Goal: Task Accomplishment & Management: Manage account settings

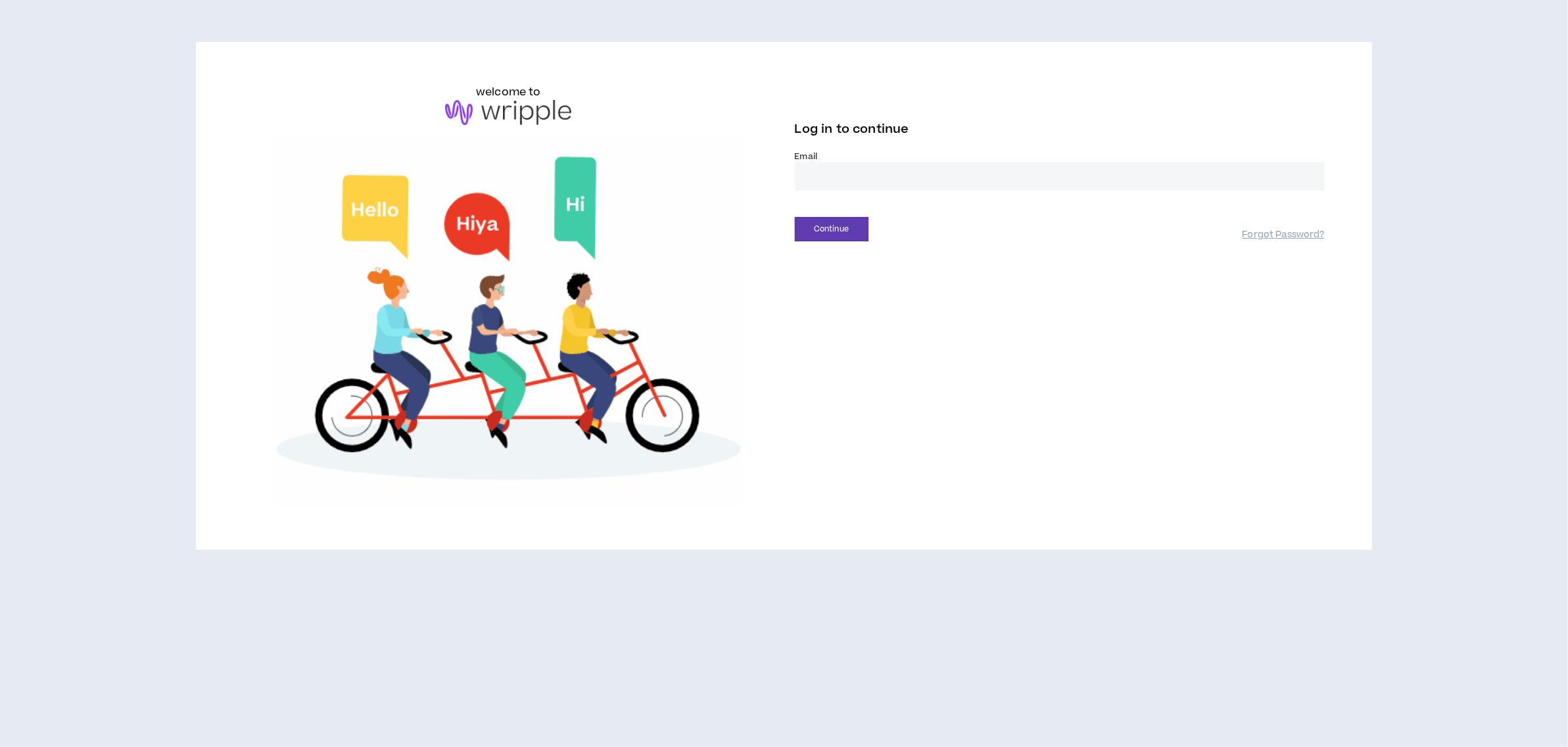
click at [838, 180] on input "email" at bounding box center [1060, 177] width 530 height 28
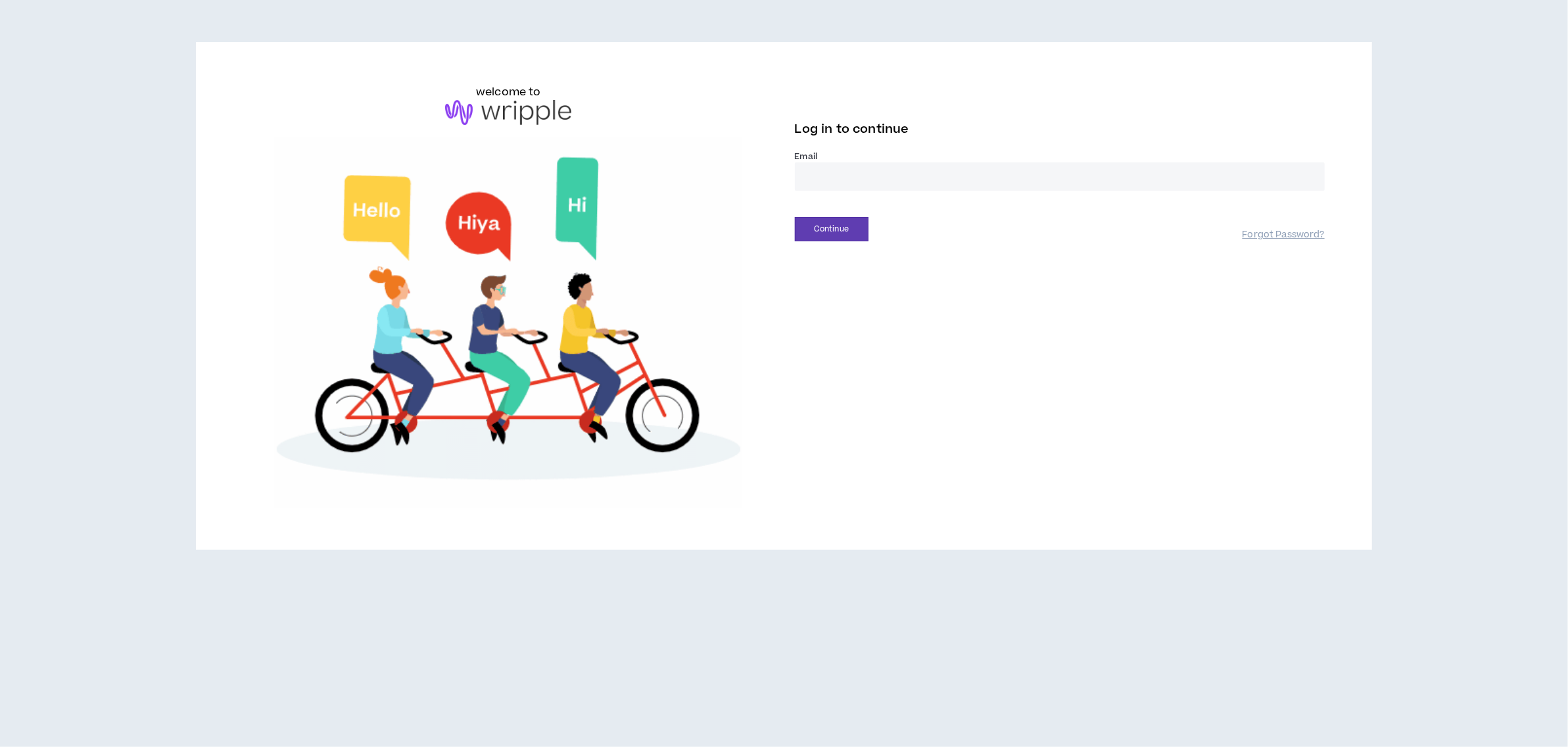
type input "**********"
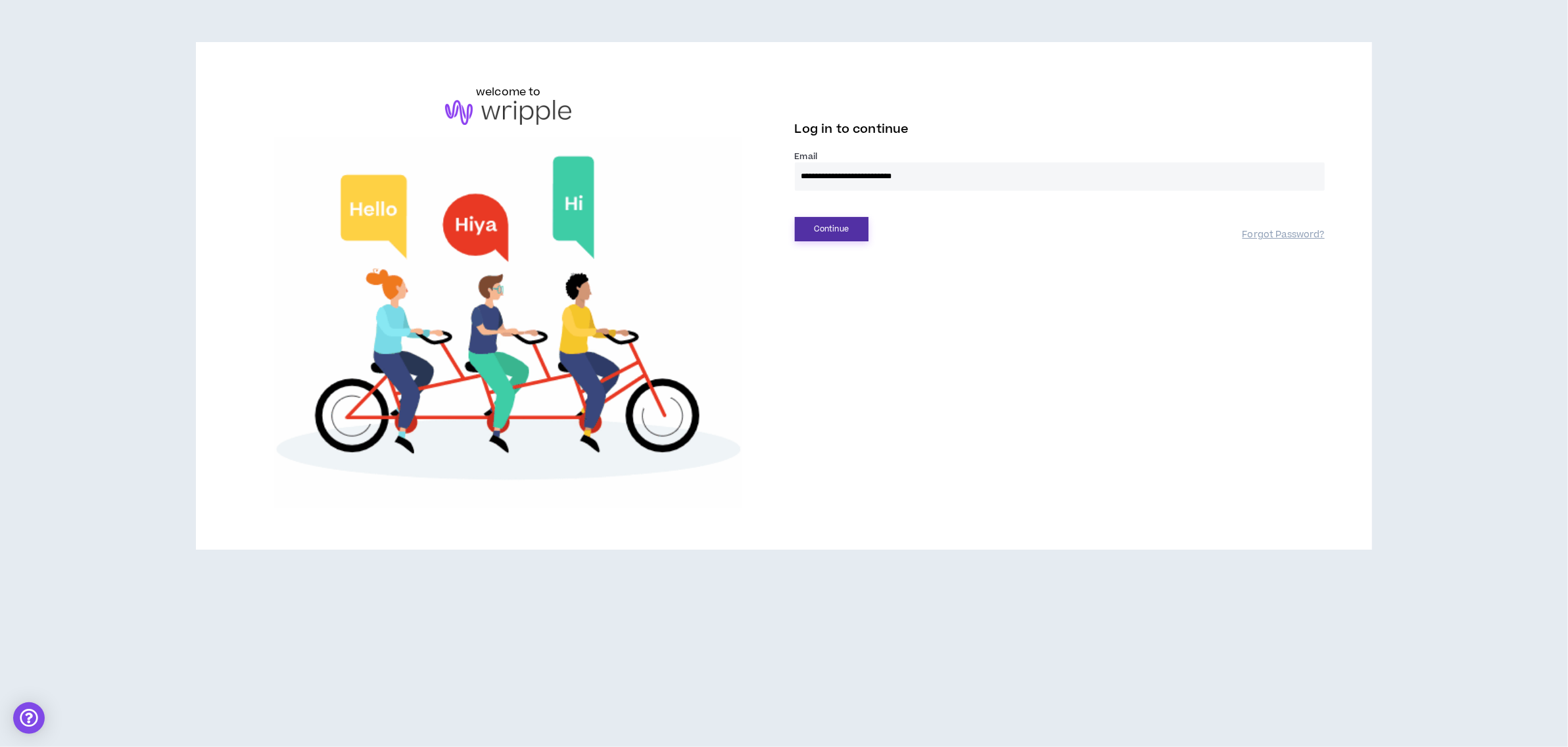
click at [842, 234] on button "Continue" at bounding box center [831, 228] width 73 height 24
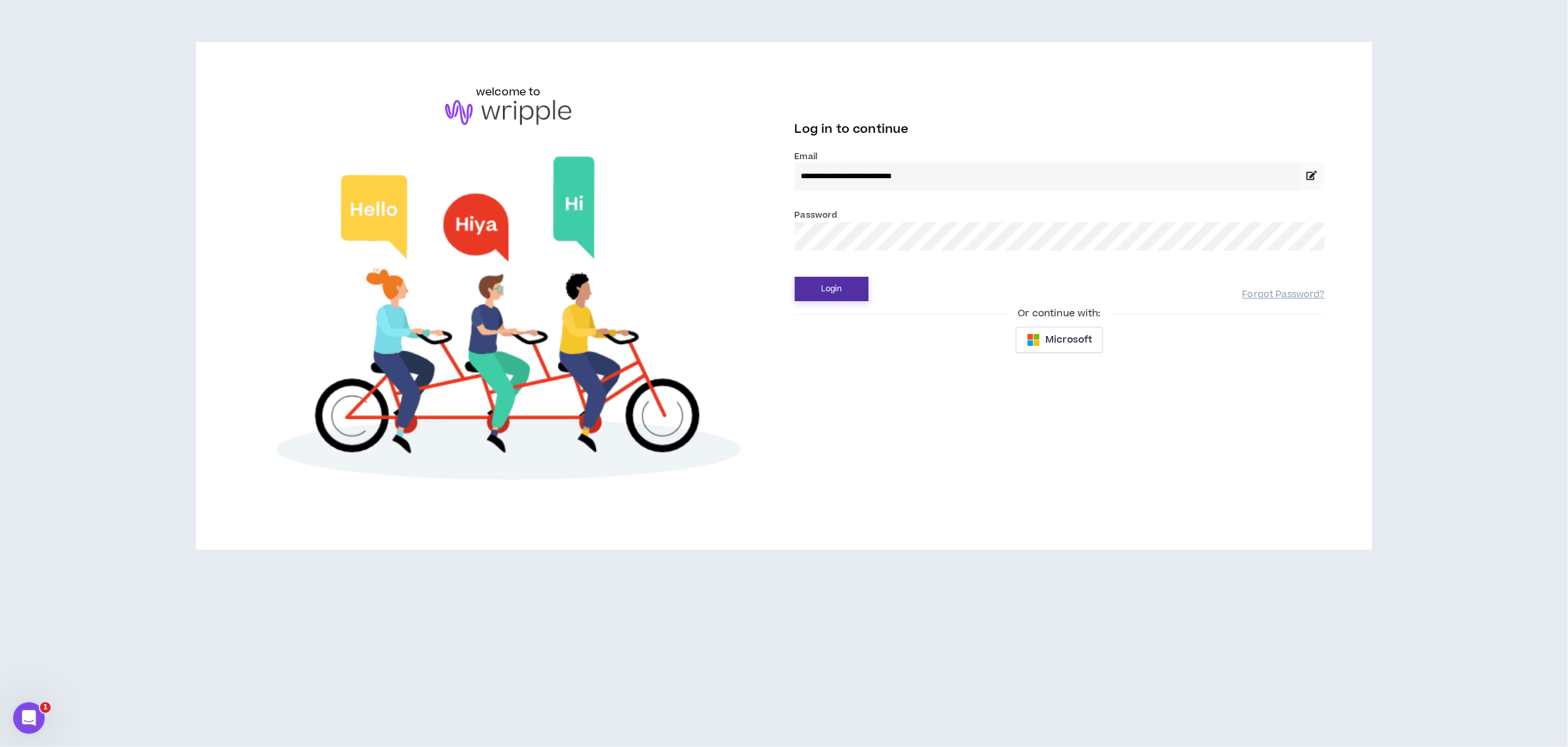
click at [827, 286] on button "Login" at bounding box center [831, 289] width 73 height 24
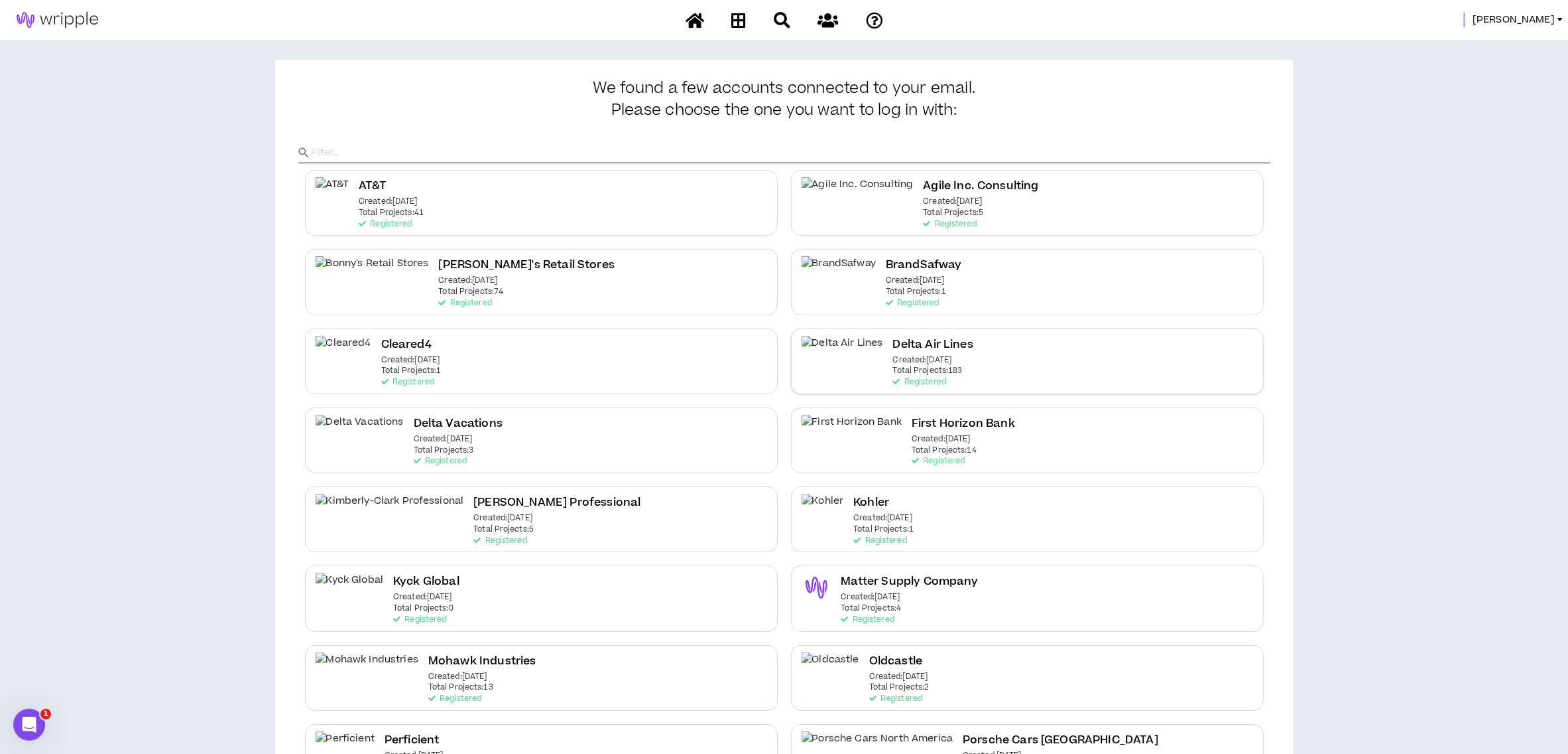
click at [963, 362] on div "Delta Air Lines Created: [DATE] Total Projects: 183 Registered" at bounding box center [1028, 362] width 473 height 66
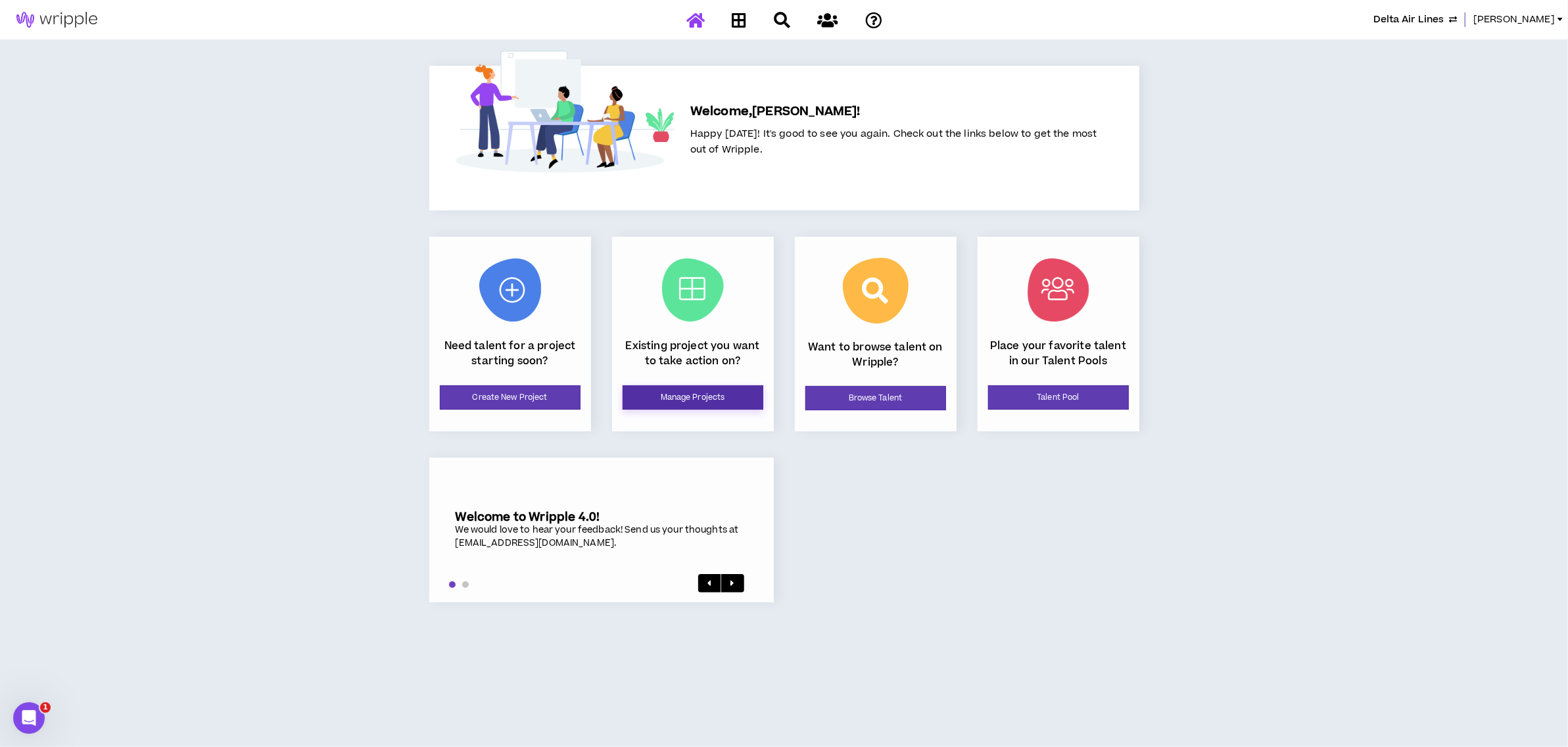
click at [718, 405] on link "Manage Projects" at bounding box center [693, 397] width 141 height 24
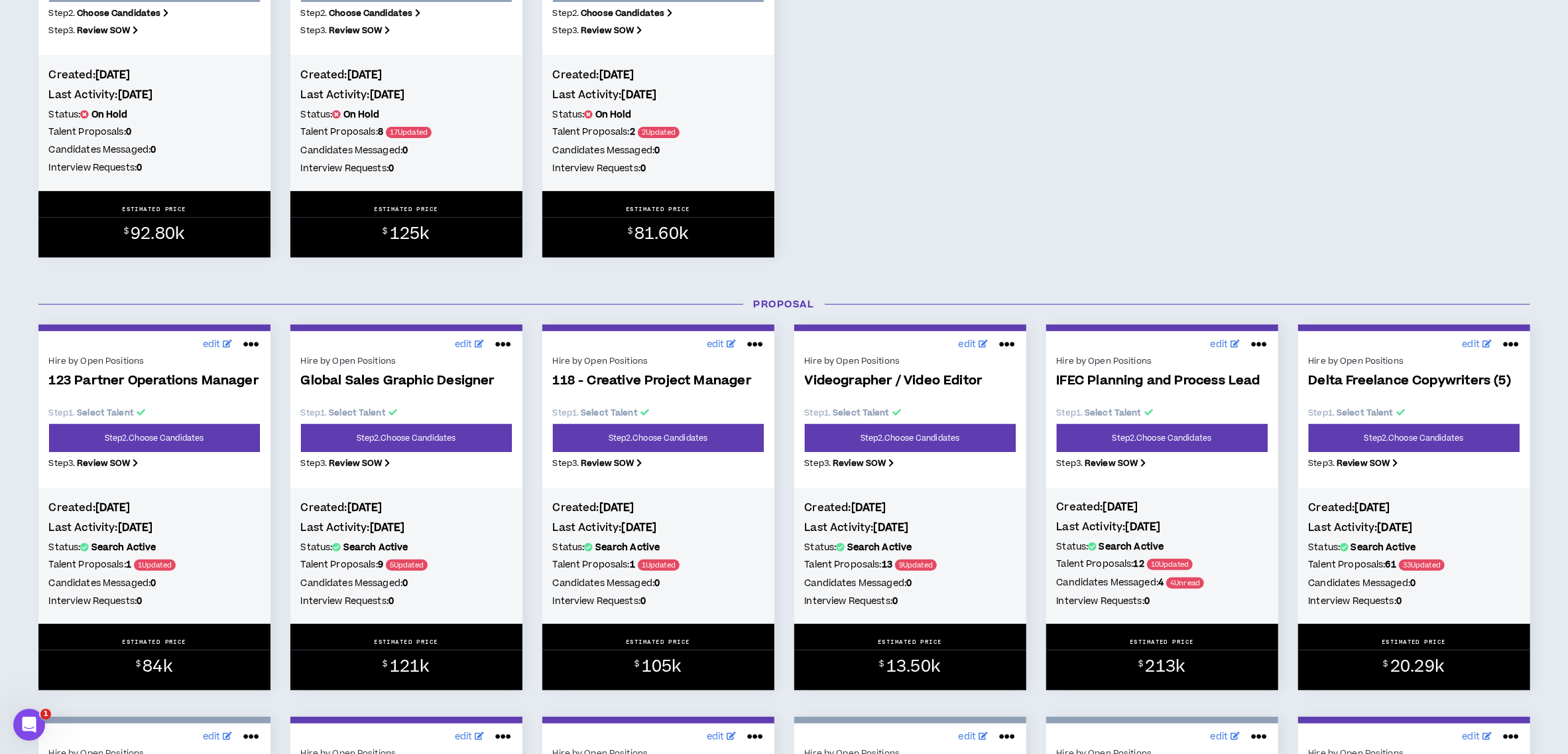
scroll to position [442, 0]
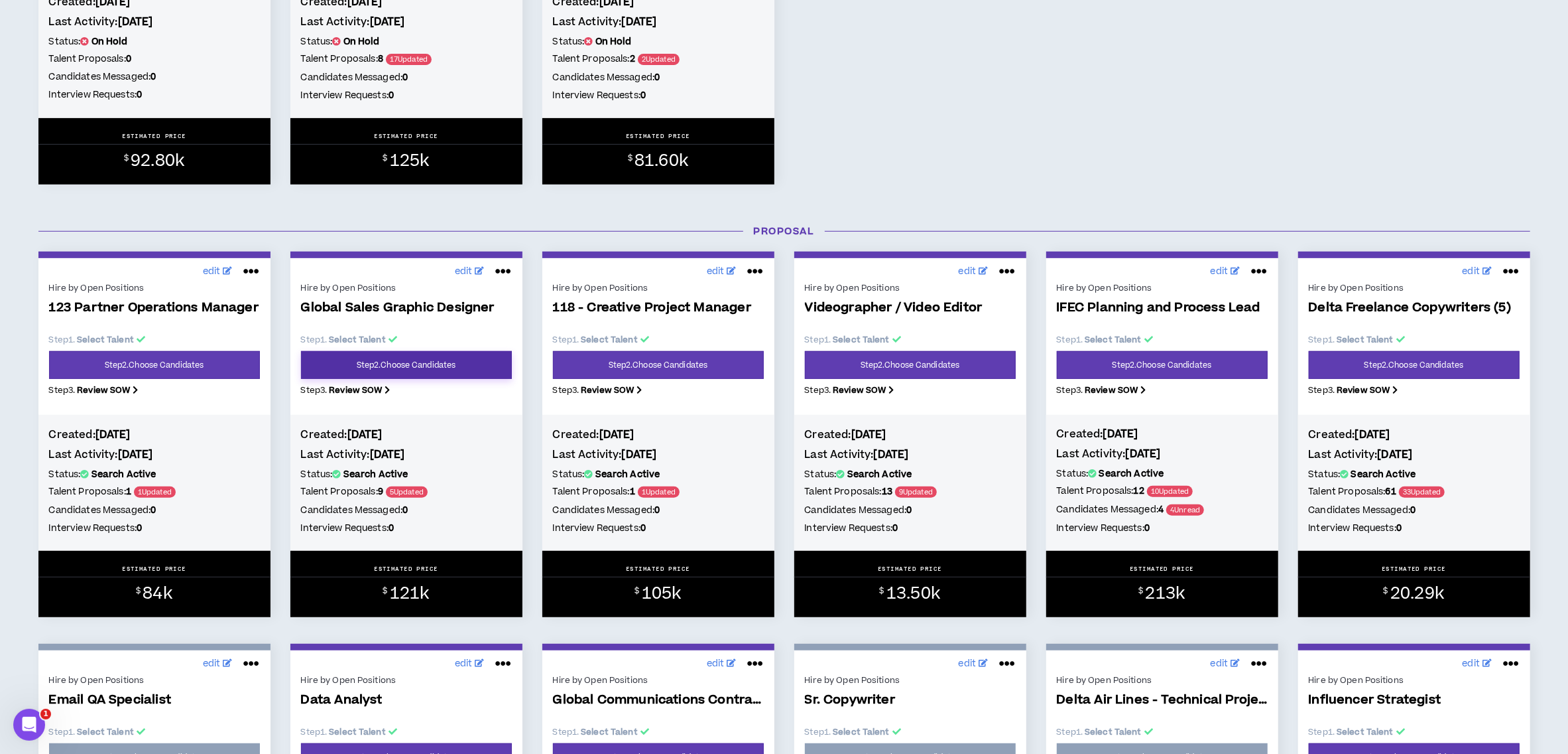
click at [416, 364] on link "Step 2 . Choose Candidates" at bounding box center [406, 365] width 211 height 28
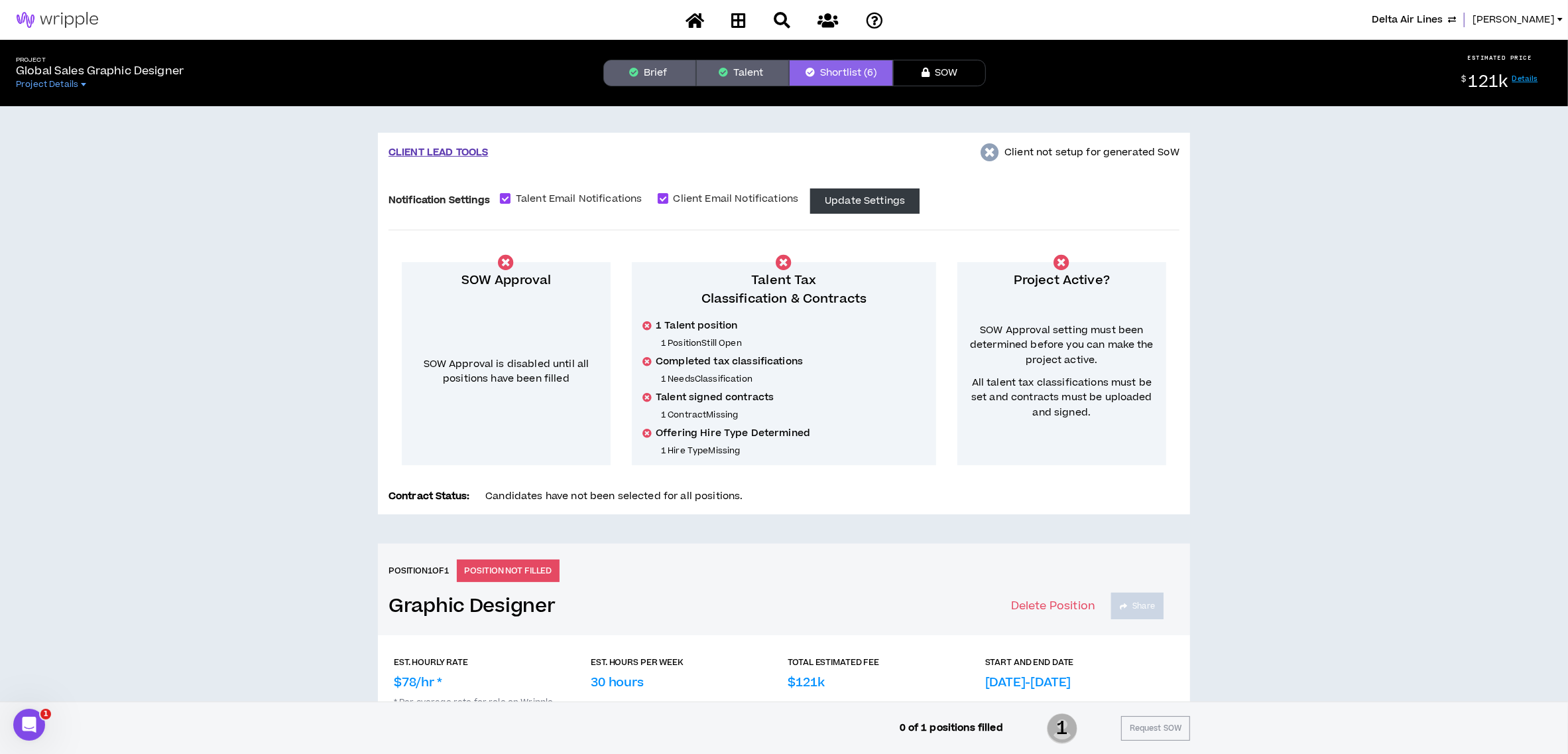
click at [666, 73] on button "Brief" at bounding box center [650, 73] width 93 height 26
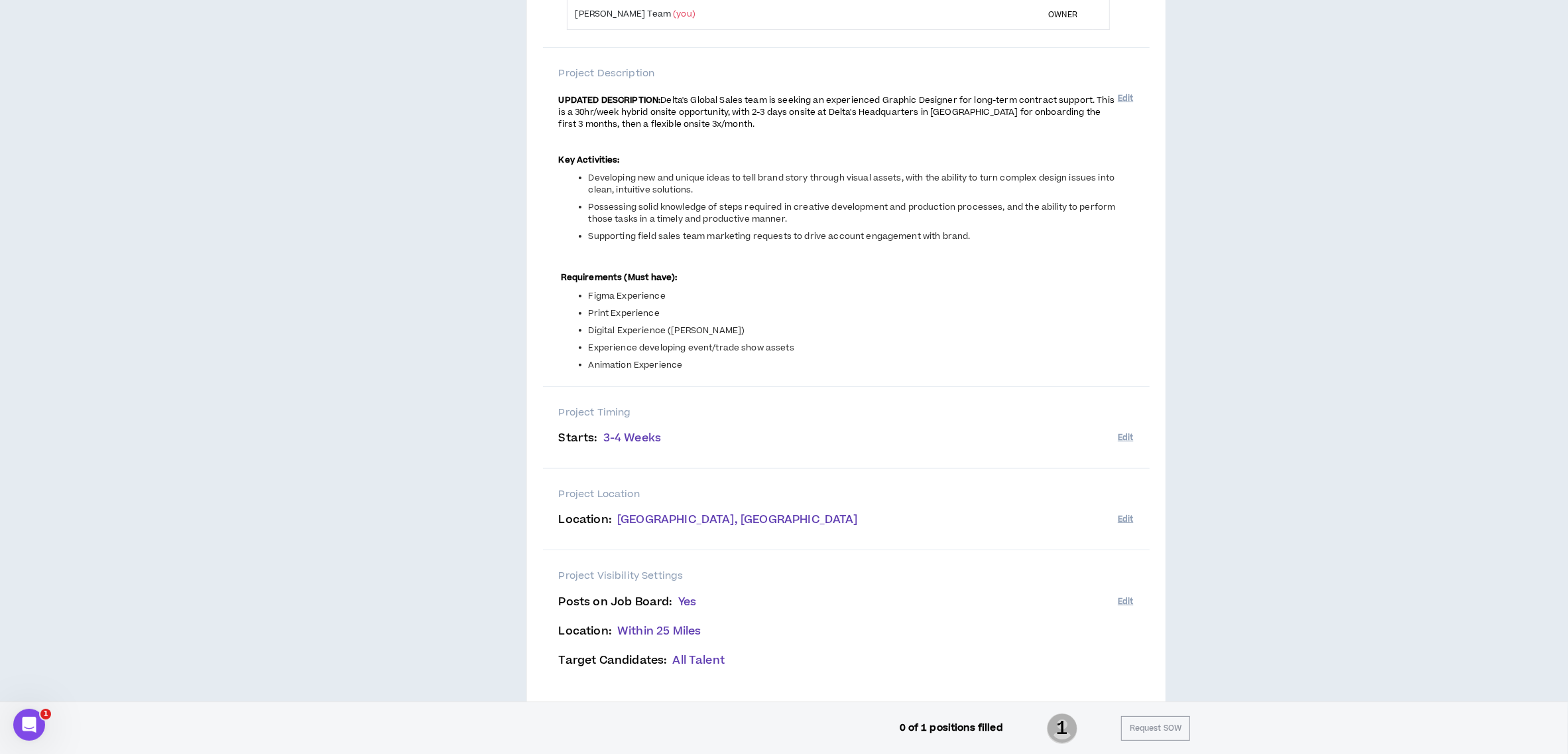
scroll to position [265, 0]
click at [605, 160] on strong "Key Activities:" at bounding box center [590, 155] width 61 height 12
click at [562, 94] on strong "UPDATED DESCRIPTION:" at bounding box center [610, 96] width 102 height 12
click at [555, 98] on div "Project Description UPDATED DESCRIPTION: Delta's Global Sales team is seeking a…" at bounding box center [846, 213] width 607 height 339
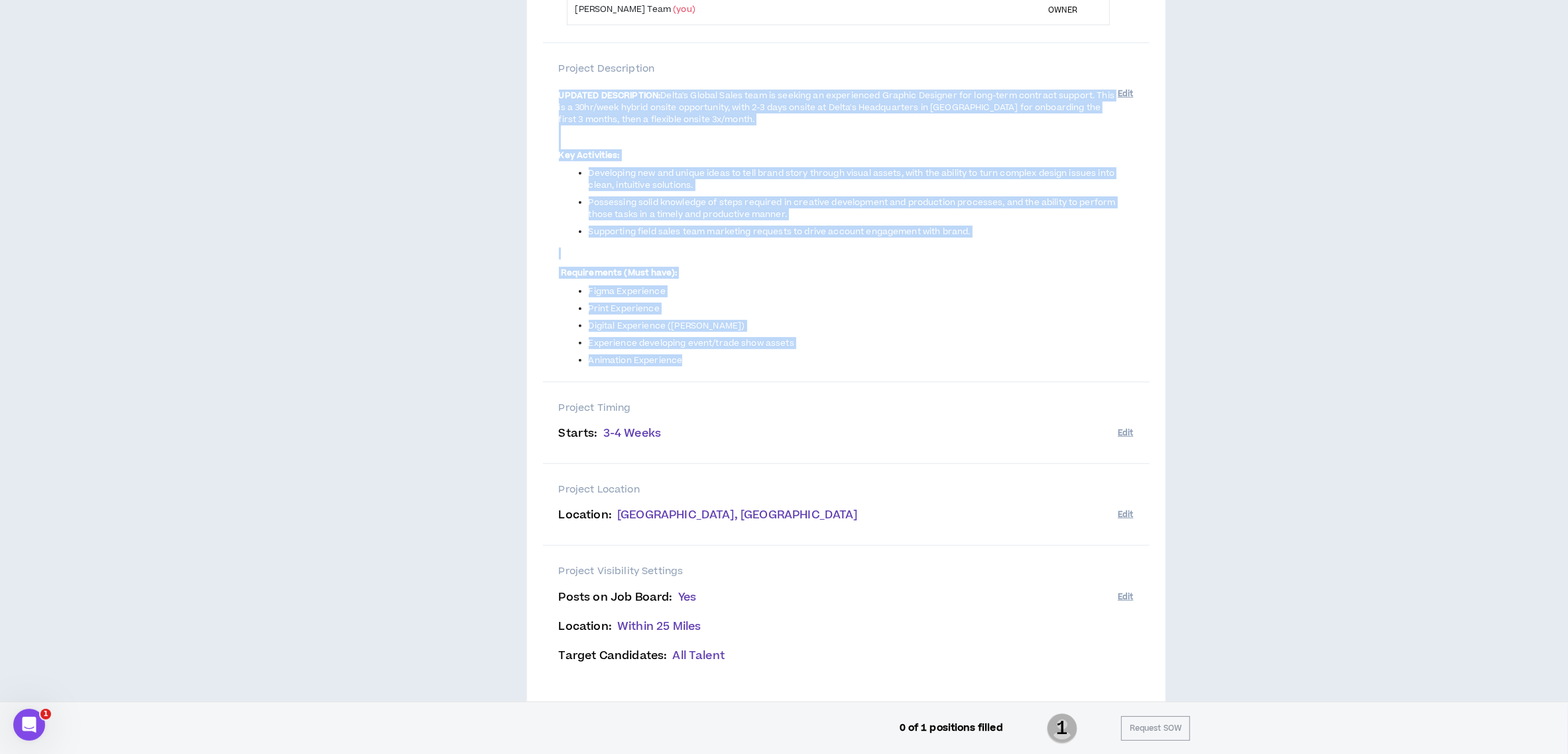
drag, startPoint x: 560, startPoint y: 94, endPoint x: 732, endPoint y: 362, distance: 318.4
click at [732, 362] on span "UPDATED DESCRIPTION: Delta's Global Sales team is seeking an experienced Graphi…" at bounding box center [838, 227] width 559 height 278
drag, startPoint x: 732, startPoint y: 362, endPoint x: 662, endPoint y: 199, distance: 177.4
copy span "UPDATED DESCRIPTION: Delta's Global Sales team is seeking an experienced Graphi…"
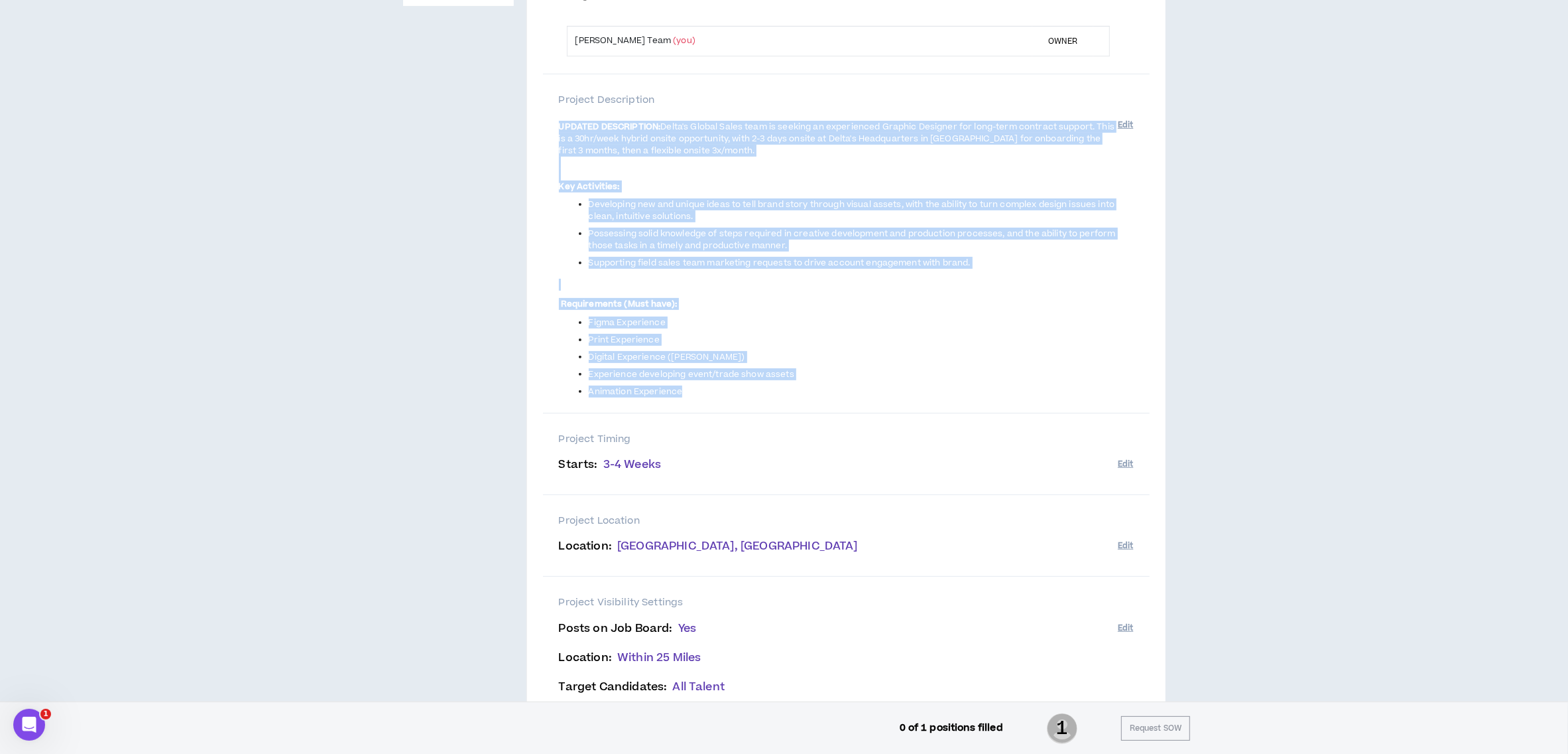
scroll to position [0, 0]
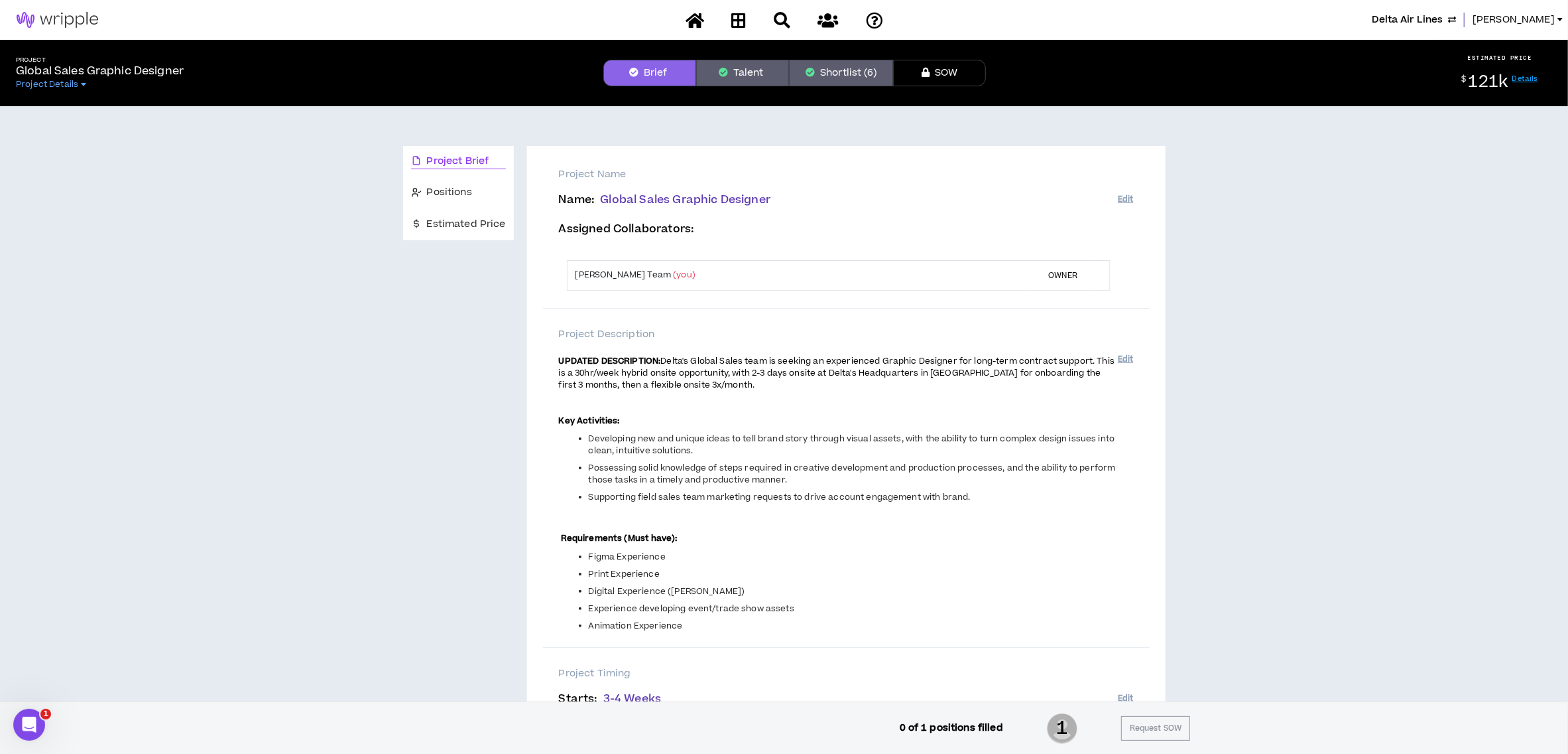
click at [1306, 275] on div "Project Brief Positions Estimated Price Project Name Name : Global Sales Graphi…" at bounding box center [784, 567] width 1558 height 921
click at [481, 224] on span "Estimated Price" at bounding box center [466, 224] width 79 height 14
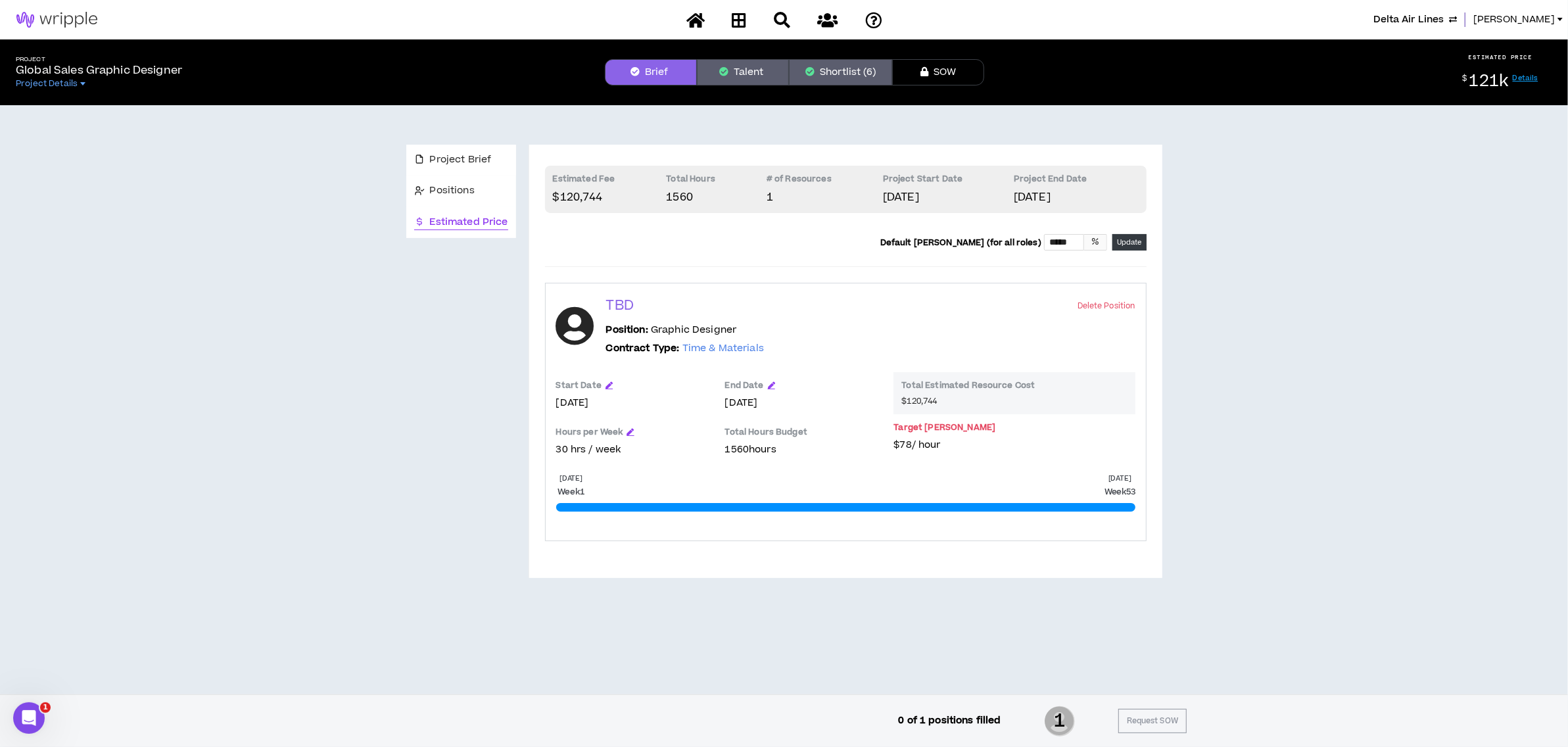
drag, startPoint x: 504, startPoint y: 715, endPoint x: 937, endPoint y: 734, distance: 433.4
click at [574, 724] on div "0 of 1 positions filled 1 Request SOW" at bounding box center [784, 721] width 805 height 33
drag, startPoint x: 937, startPoint y: 734, endPoint x: 1046, endPoint y: 711, distance: 111.4
click at [1046, 711] on div "0 of 1 positions filled 1 Request SOW" at bounding box center [784, 720] width 1568 height 53
click at [833, 79] on button "Shortlist (6)" at bounding box center [840, 72] width 103 height 26
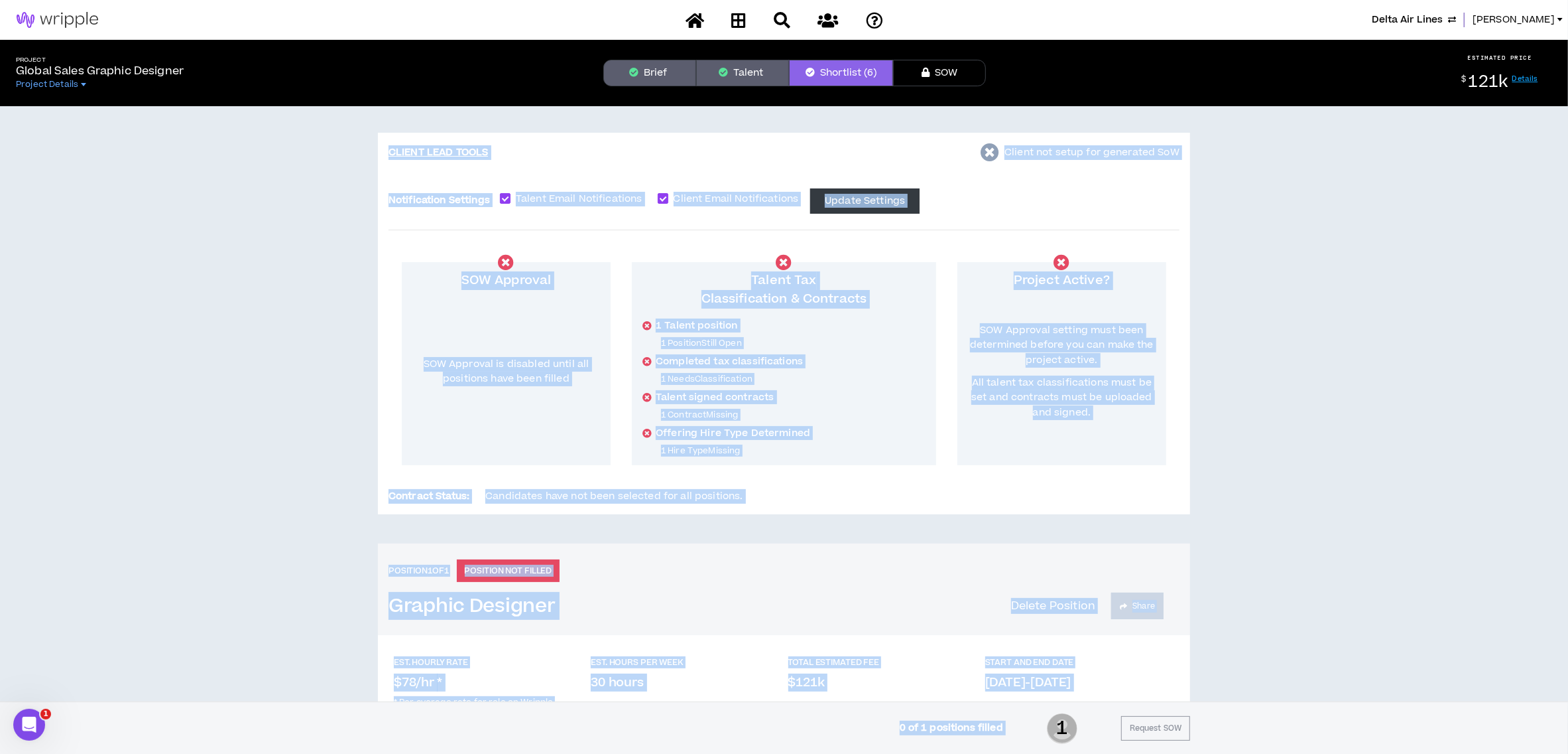
click at [1329, 264] on div "CLIENT LEAD TOOLS Client not setup for generated SoW Notification Settings Tale…" at bounding box center [784, 466] width 1568 height 720
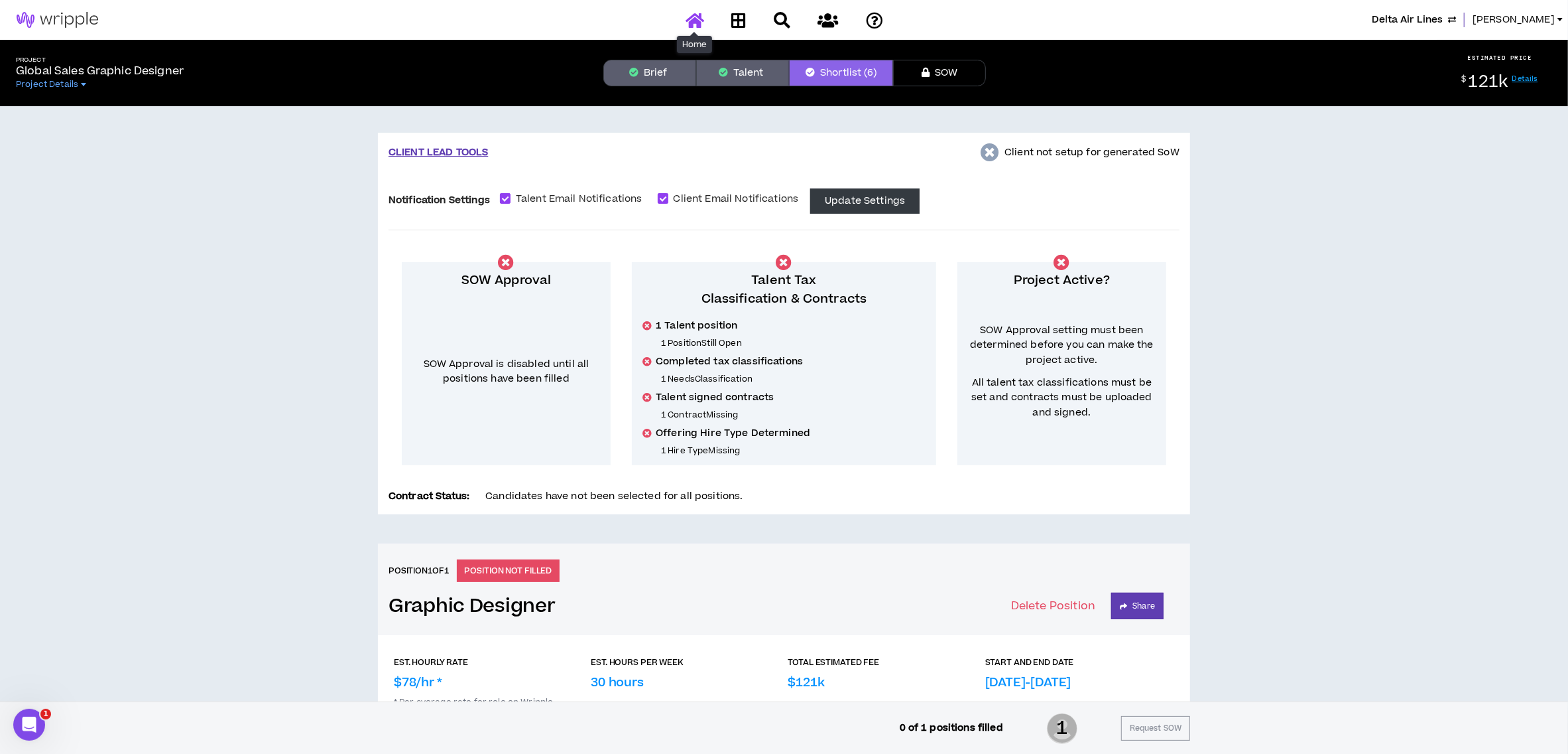
click at [694, 17] on icon at bounding box center [695, 20] width 19 height 16
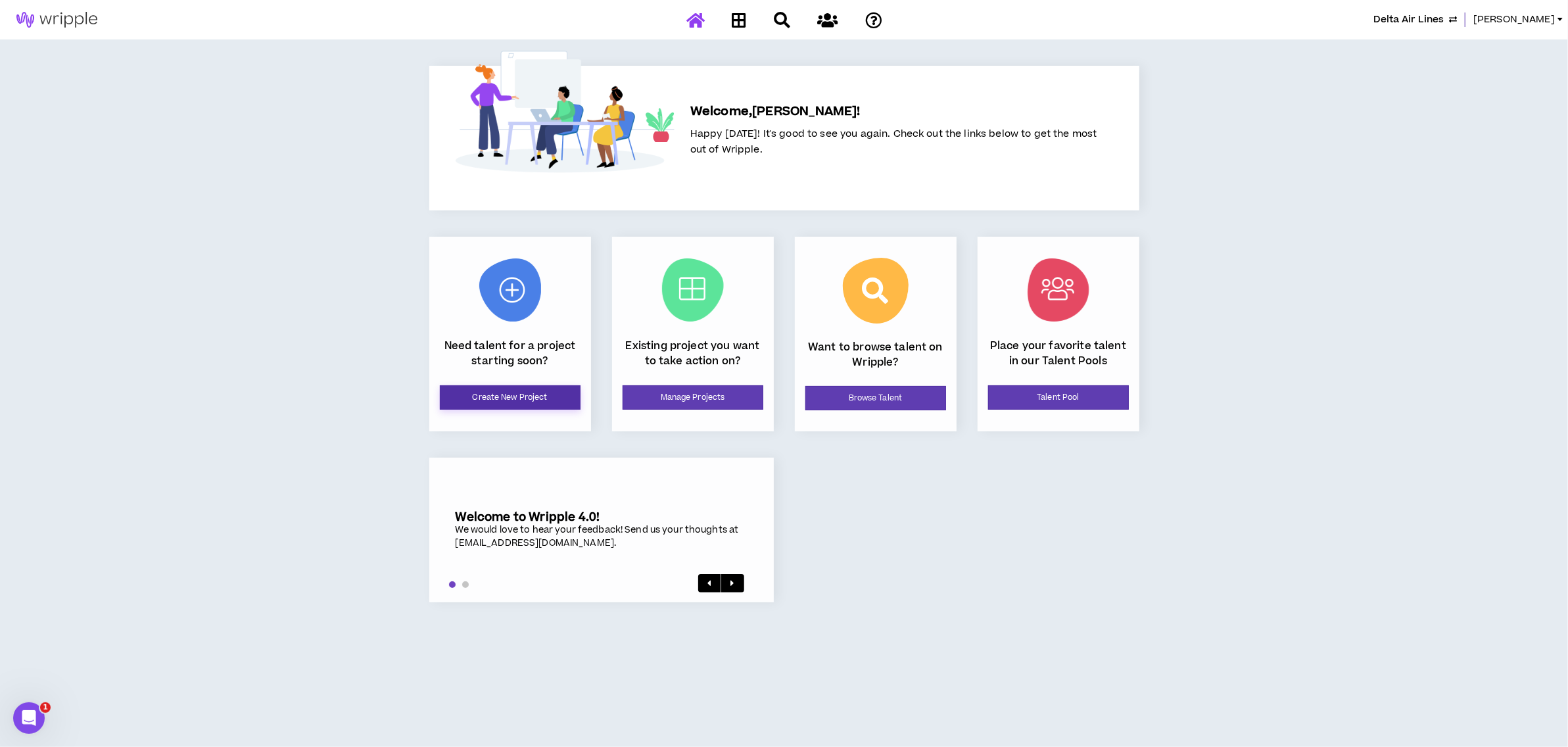
click at [531, 395] on link "Create New Project" at bounding box center [511, 397] width 141 height 24
click at [701, 398] on link "Manage Projects" at bounding box center [693, 397] width 141 height 24
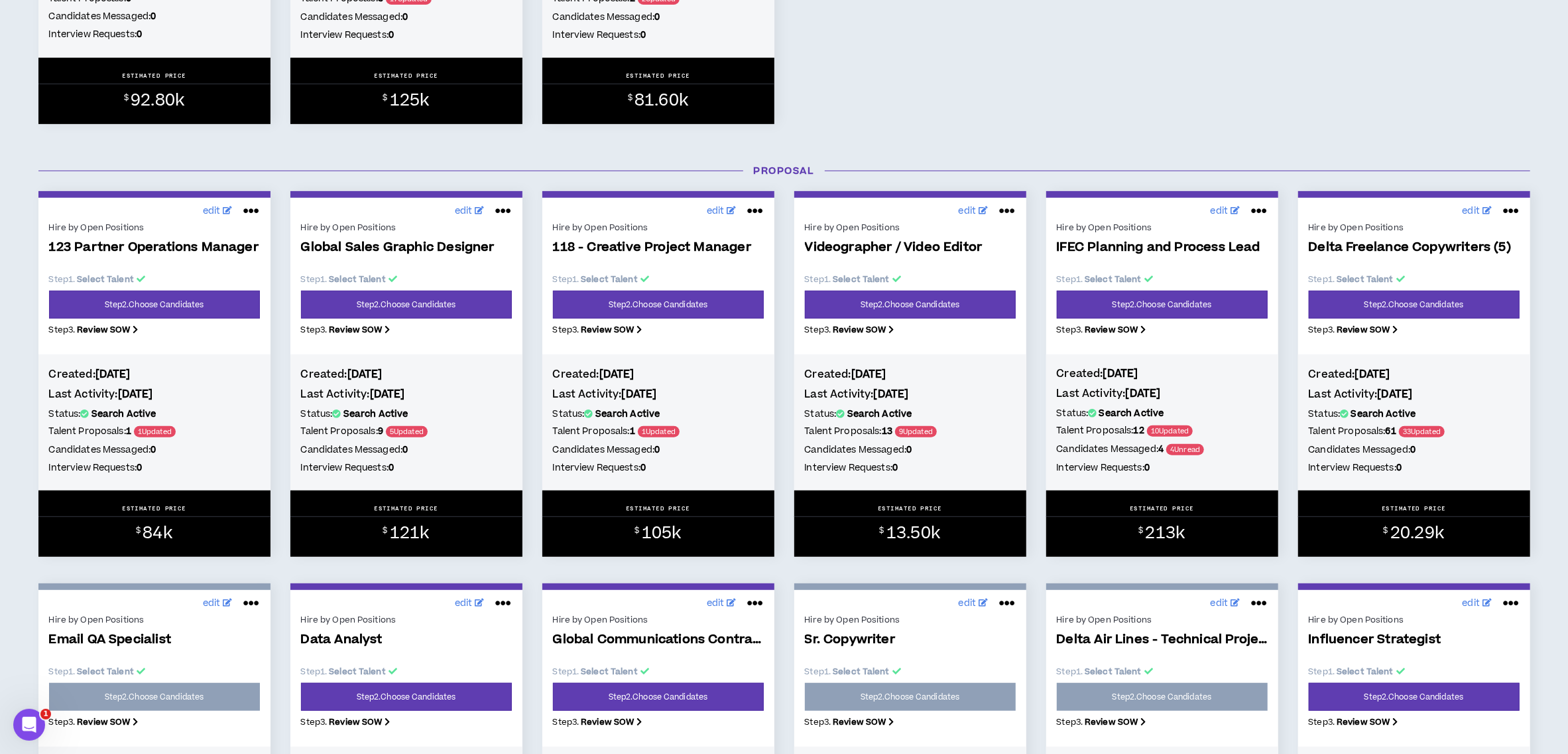
scroll to position [531, 0]
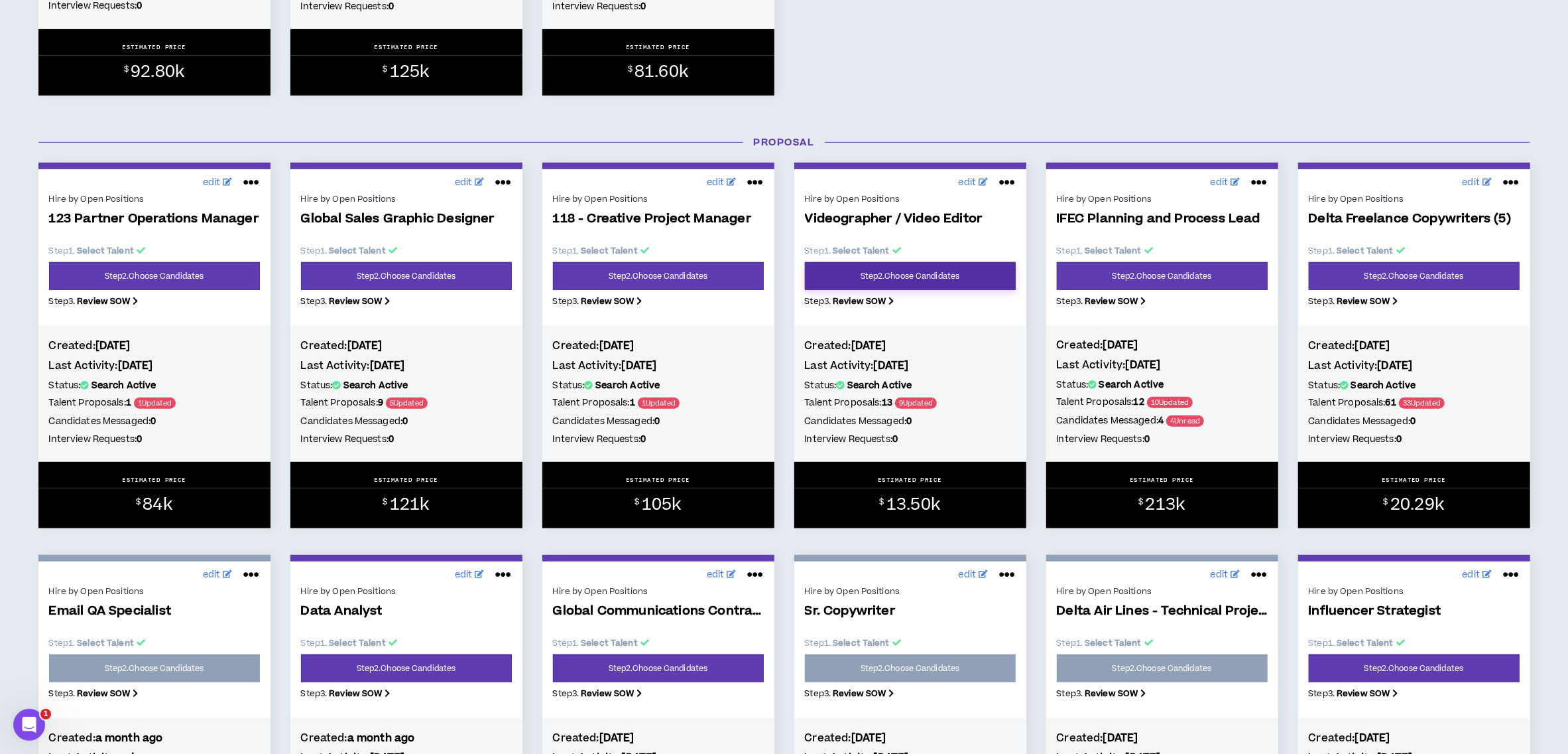
click at [893, 271] on link "Step 2 . Choose Candidates" at bounding box center [911, 276] width 211 height 28
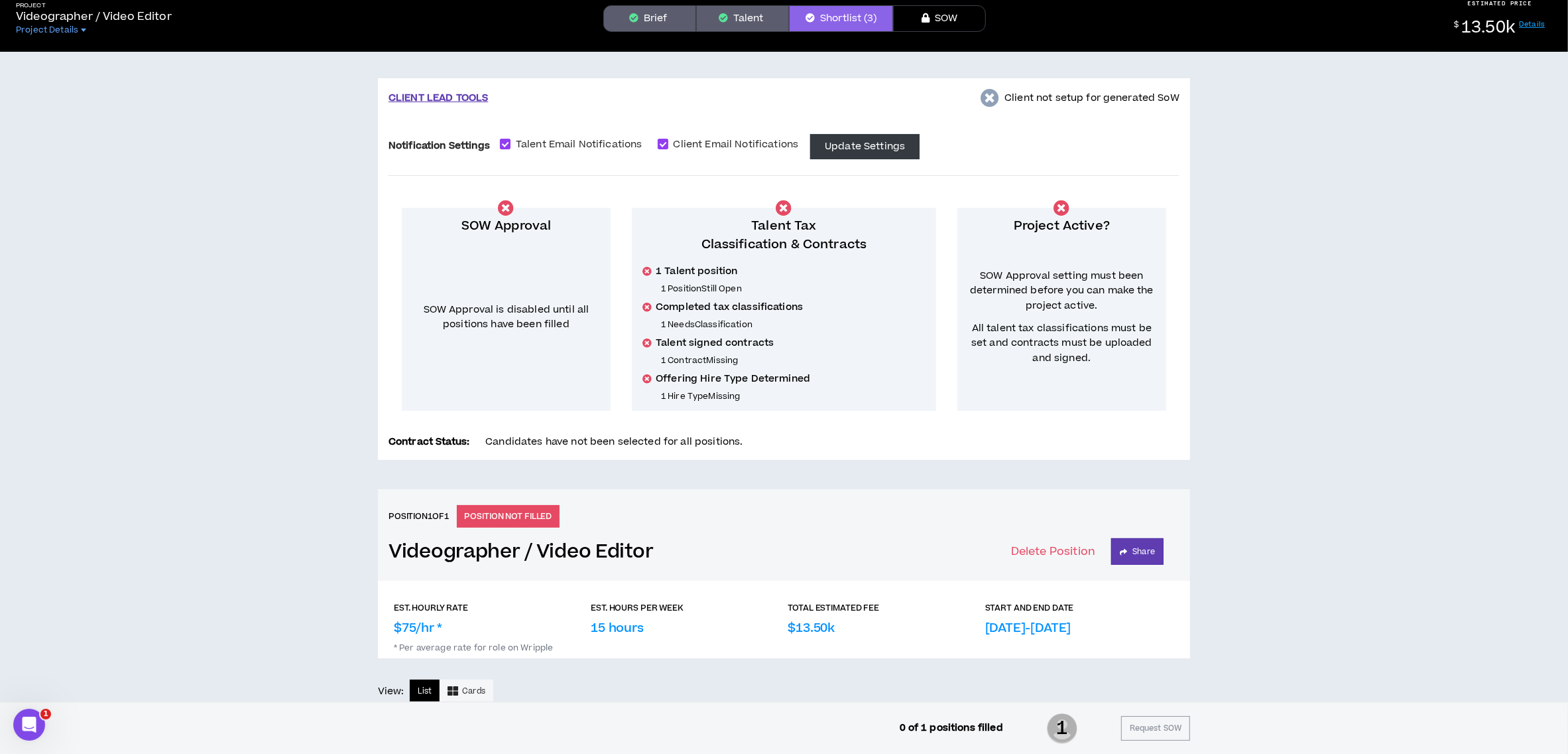
scroll to position [54, 0]
click at [754, 22] on button "Talent" at bounding box center [742, 19] width 93 height 26
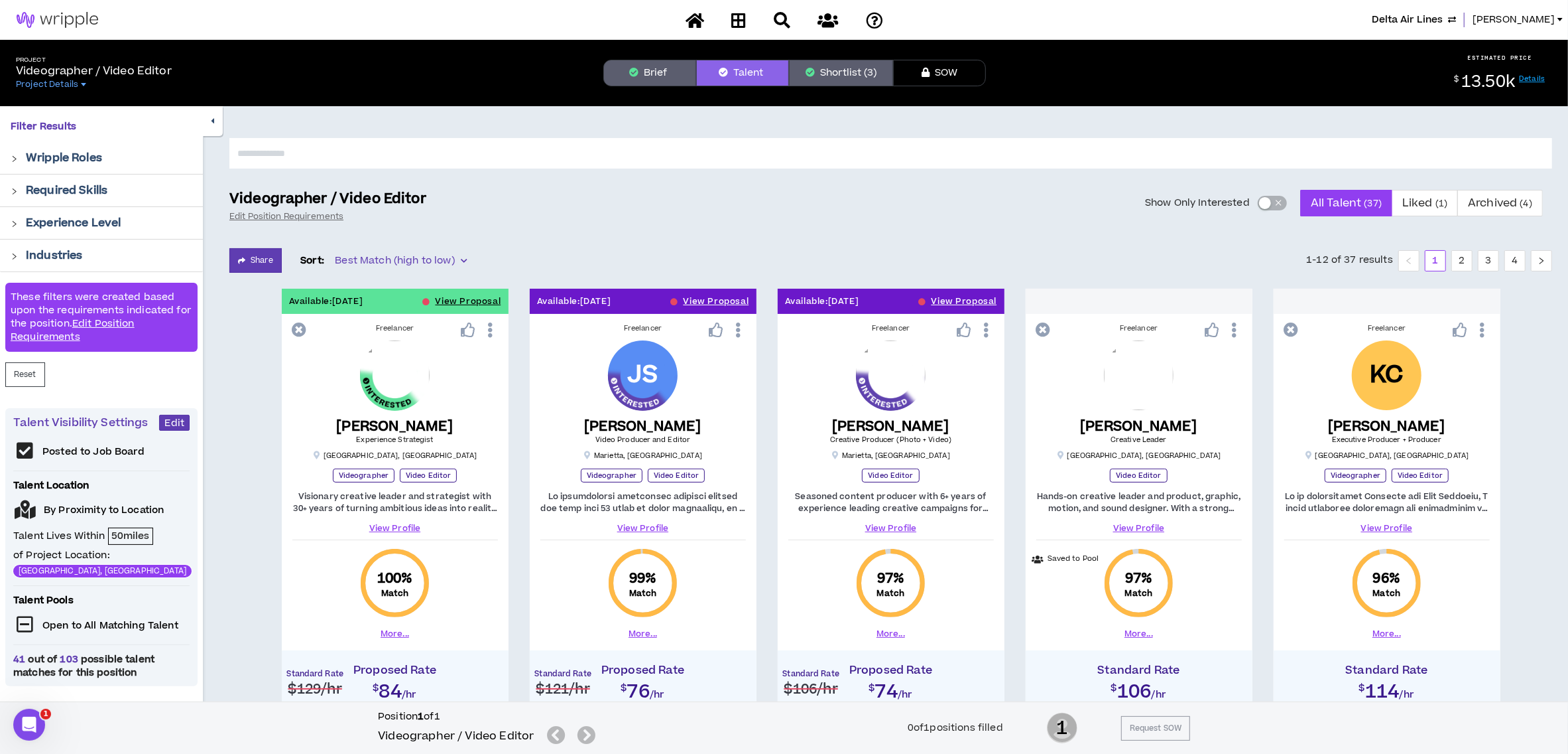
click at [828, 72] on button "Shortlist (3)" at bounding box center [841, 73] width 104 height 26
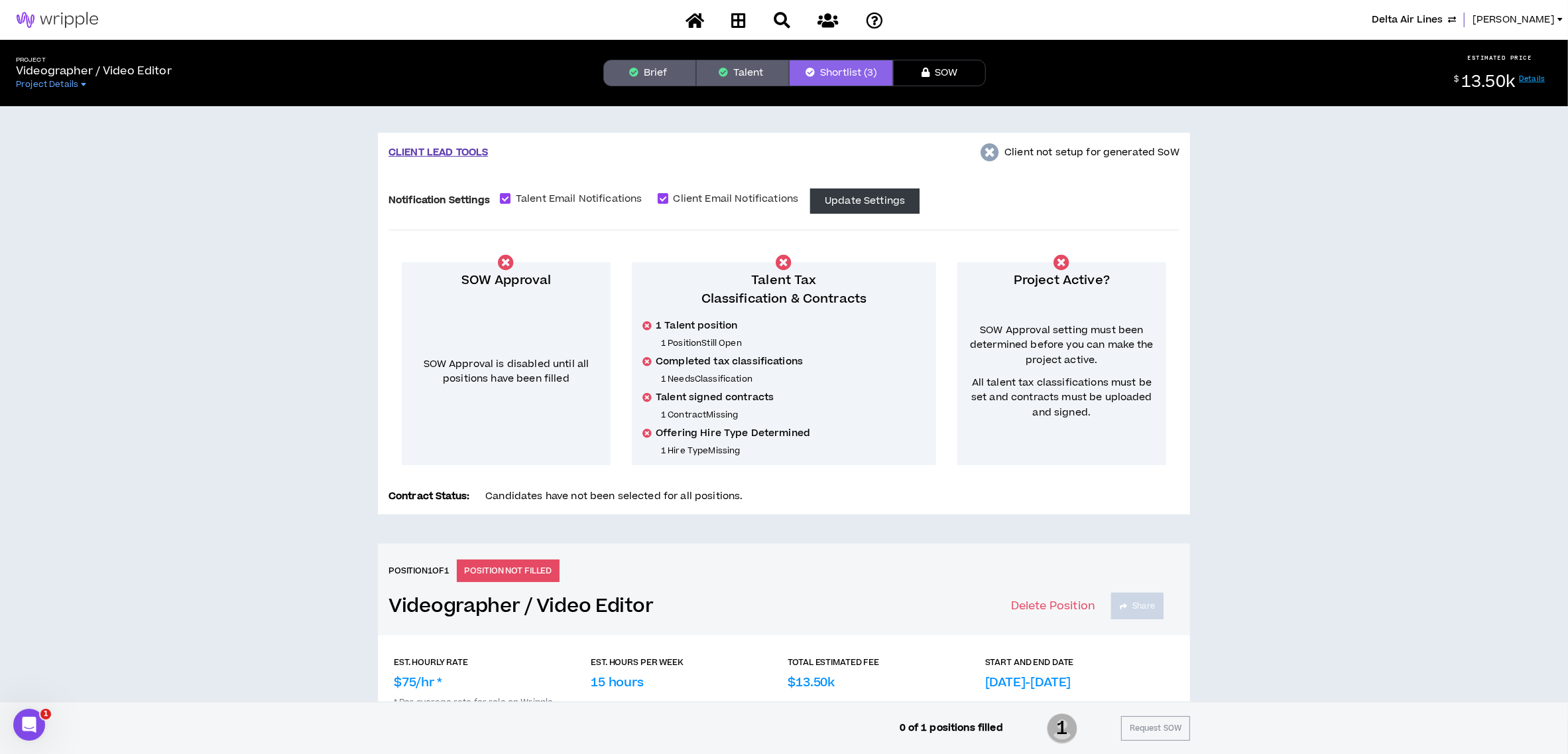
scroll to position [54, 0]
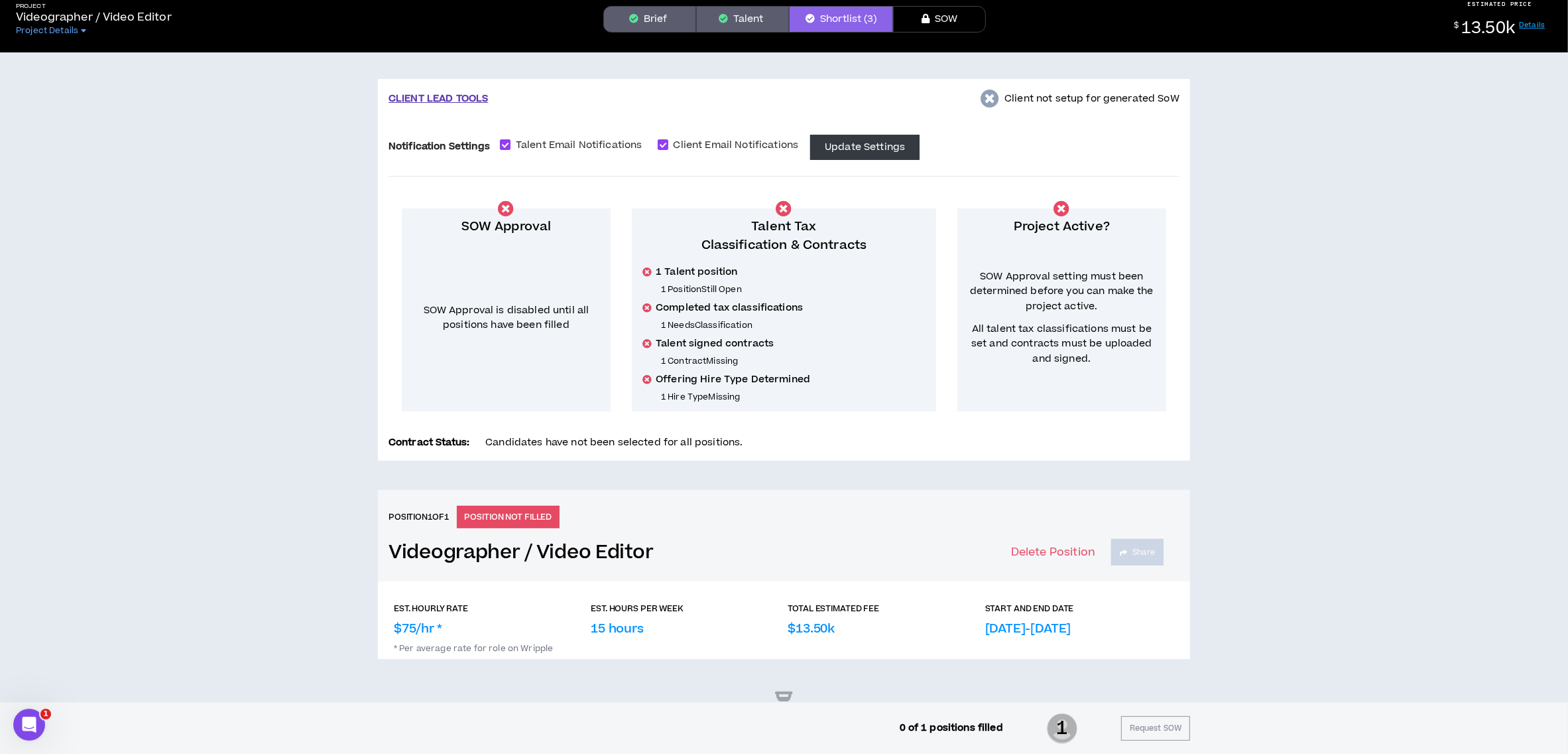
click at [733, 26] on button "Talent" at bounding box center [742, 19] width 93 height 26
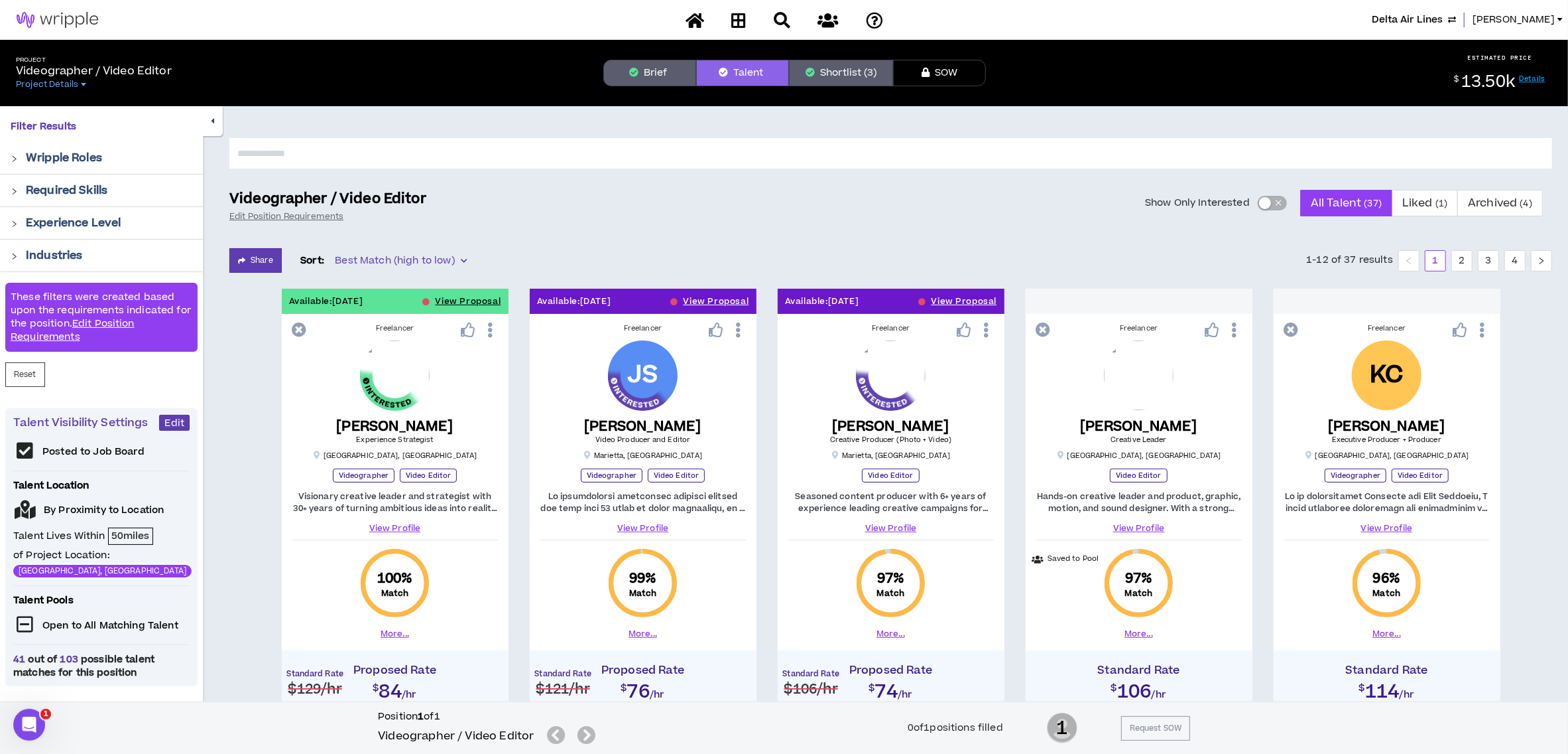
click at [1263, 200] on div "button" at bounding box center [1266, 203] width 12 height 12
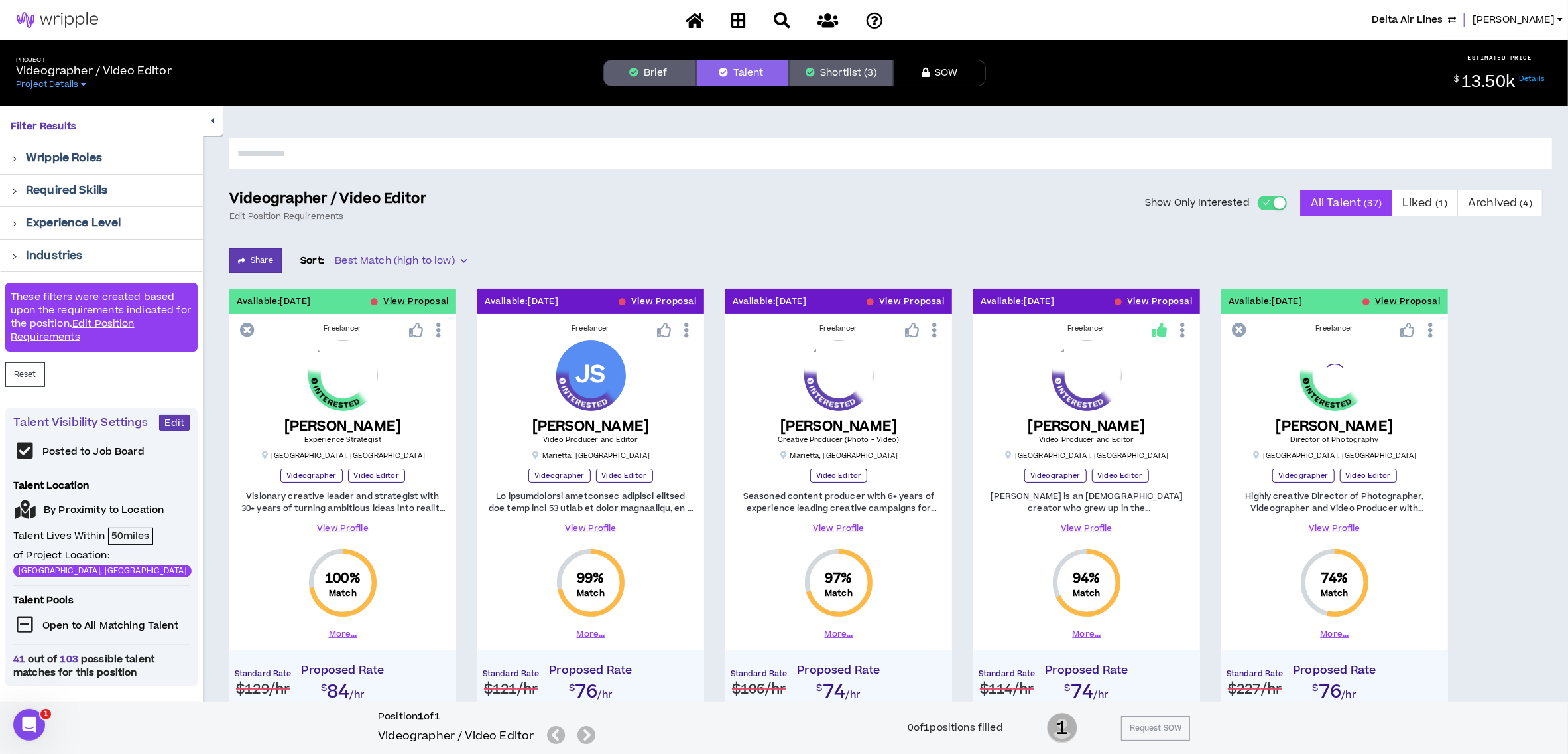
click at [842, 77] on button "Shortlist (3)" at bounding box center [841, 73] width 104 height 26
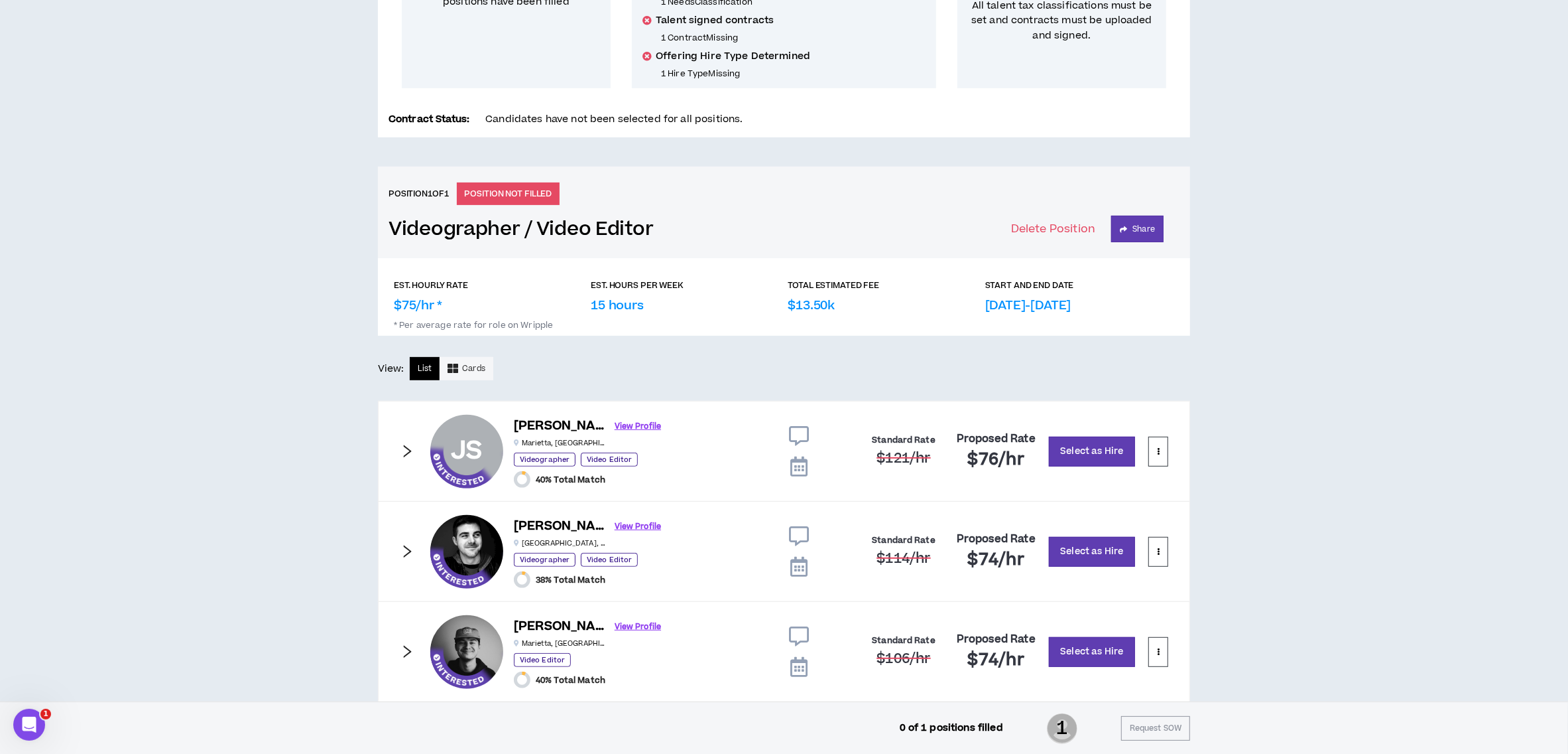
scroll to position [407, 0]
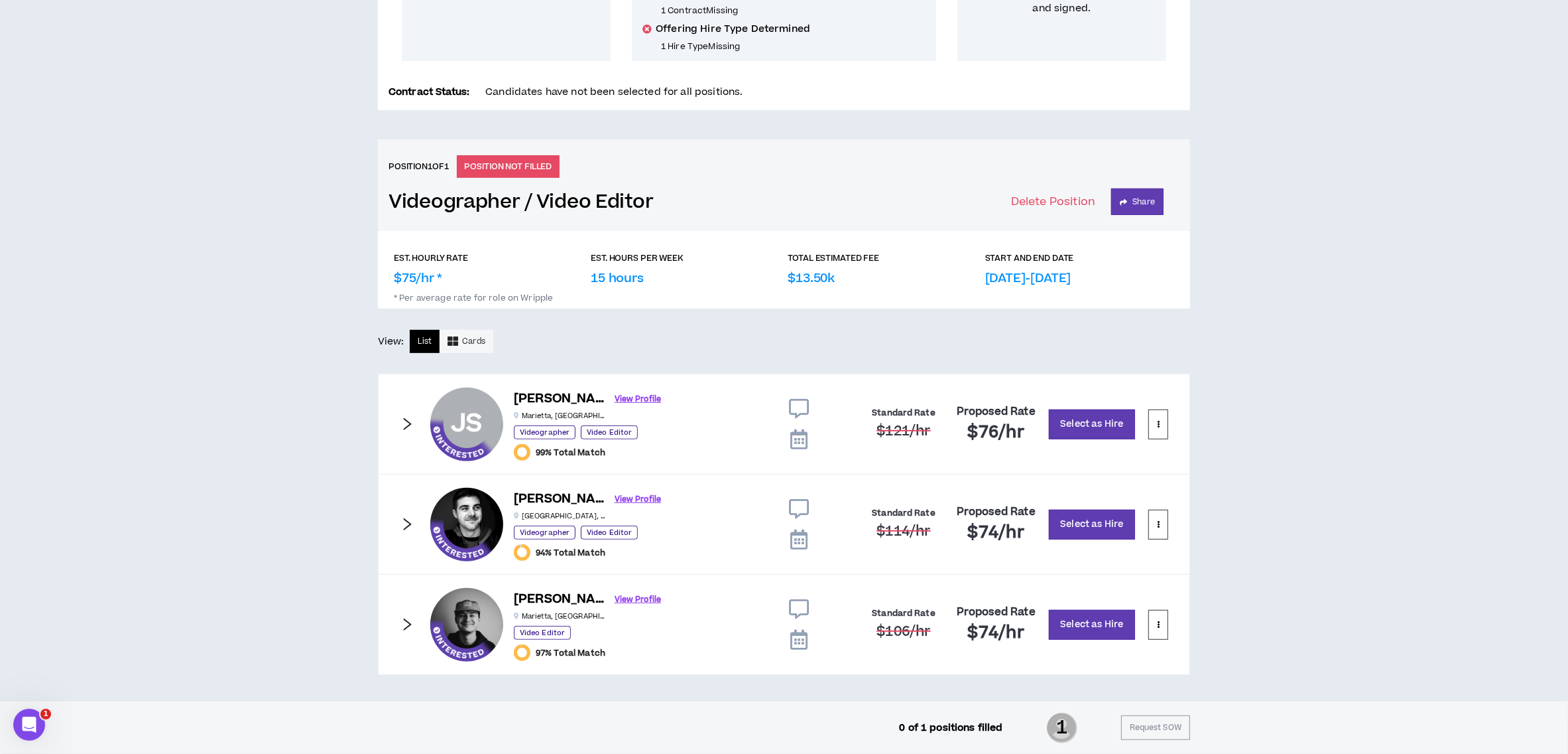
click at [407, 421] on icon "right" at bounding box center [406, 423] width 14 height 14
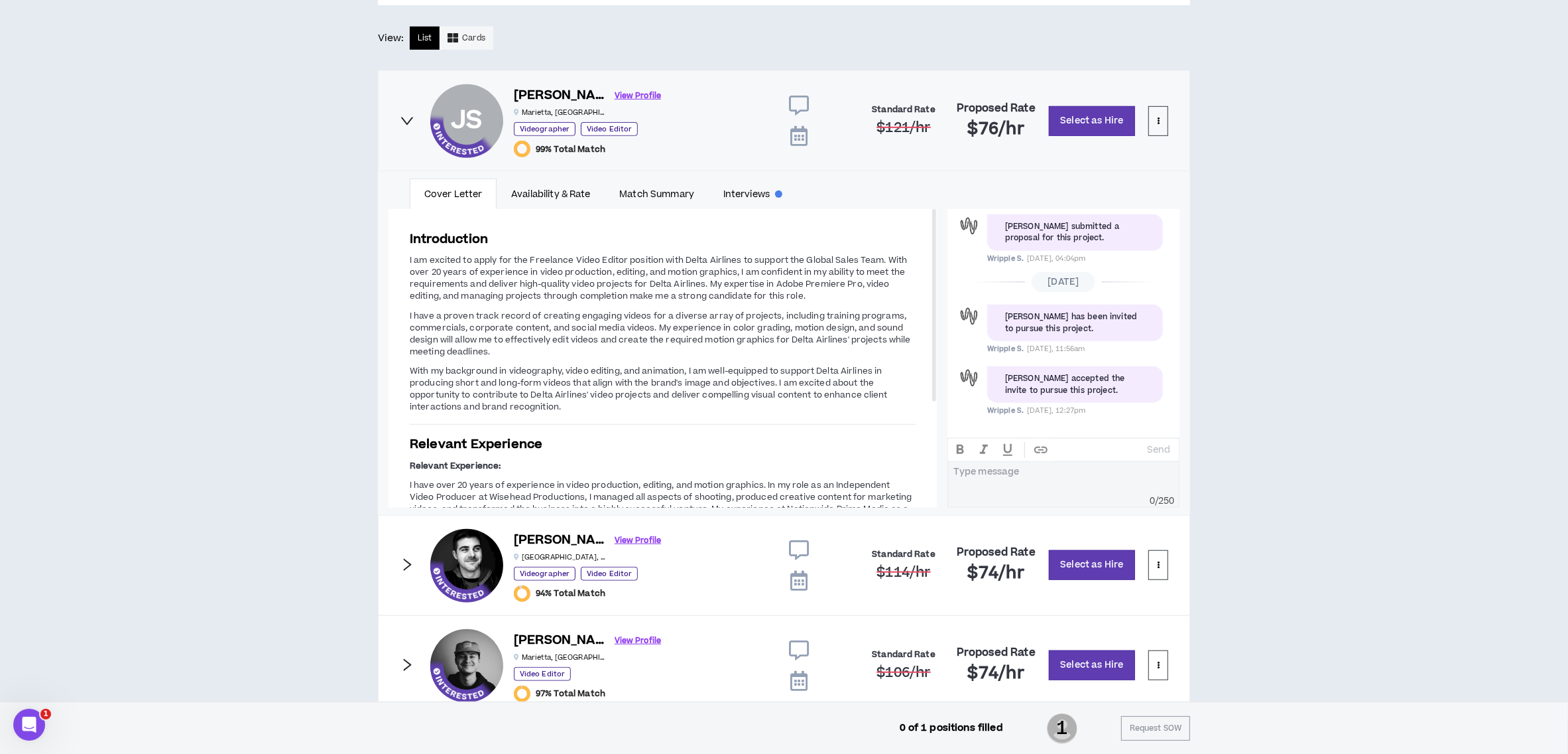
scroll to position [709, 0]
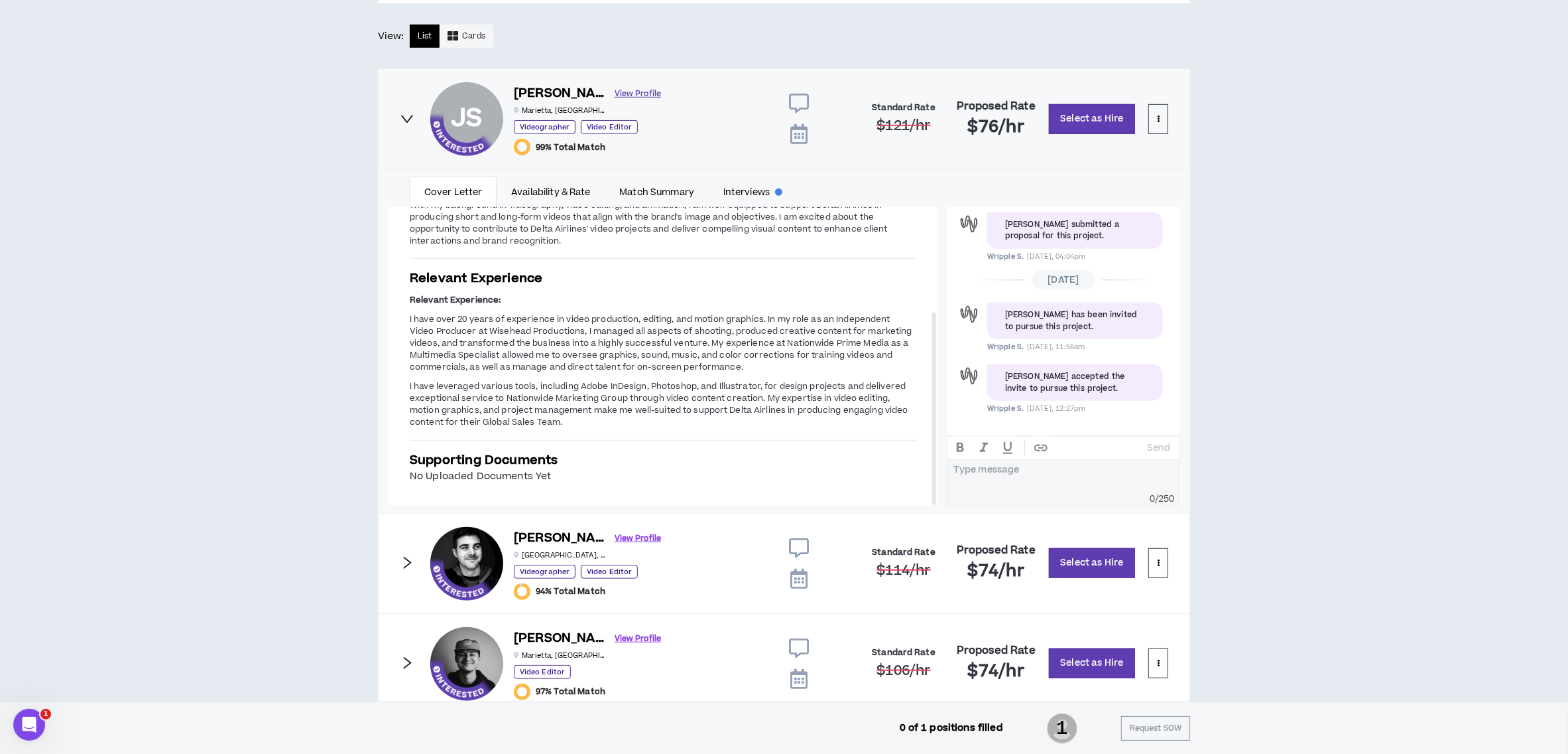
click at [614, 94] on link "View Profile" at bounding box center [638, 94] width 46 height 23
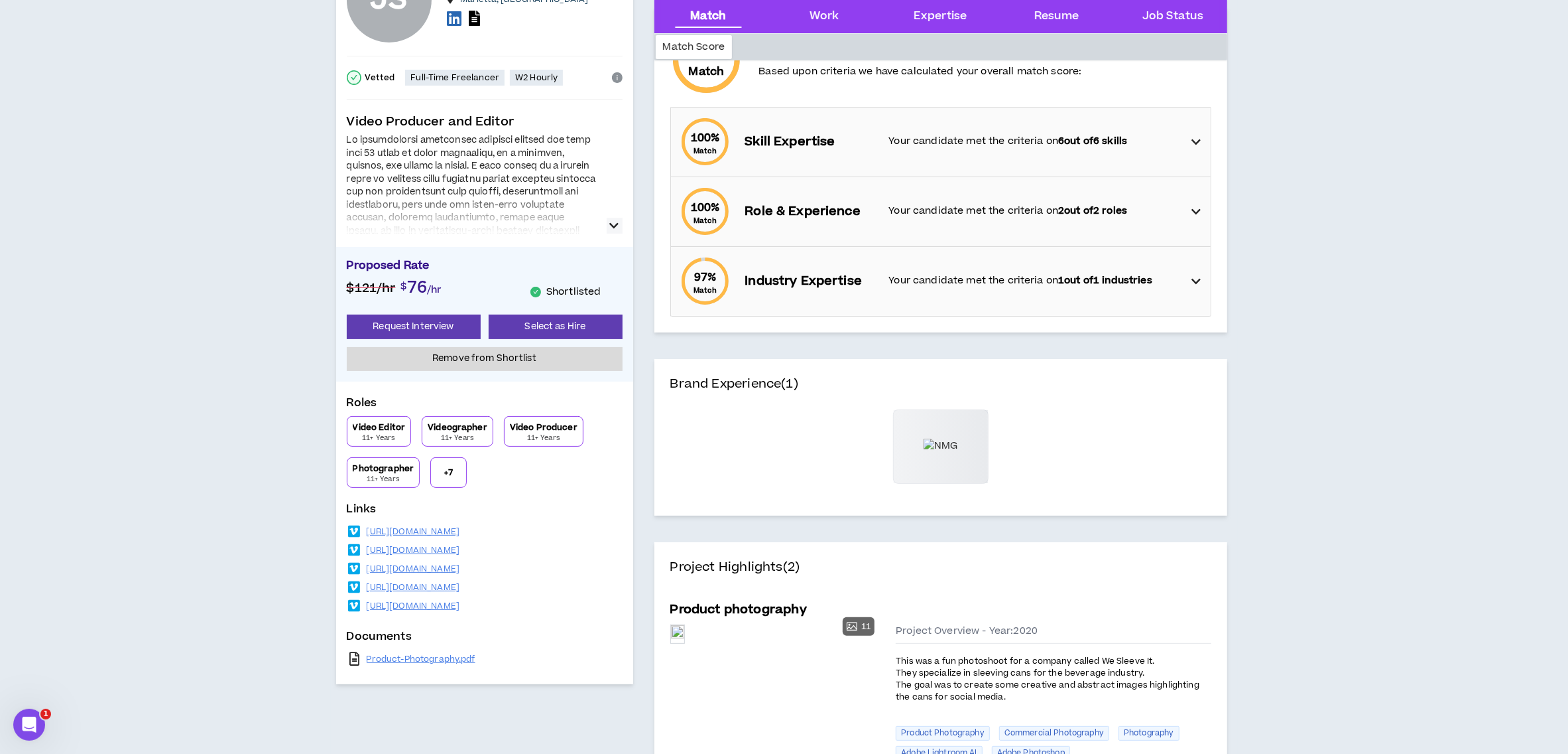
scroll to position [177, 0]
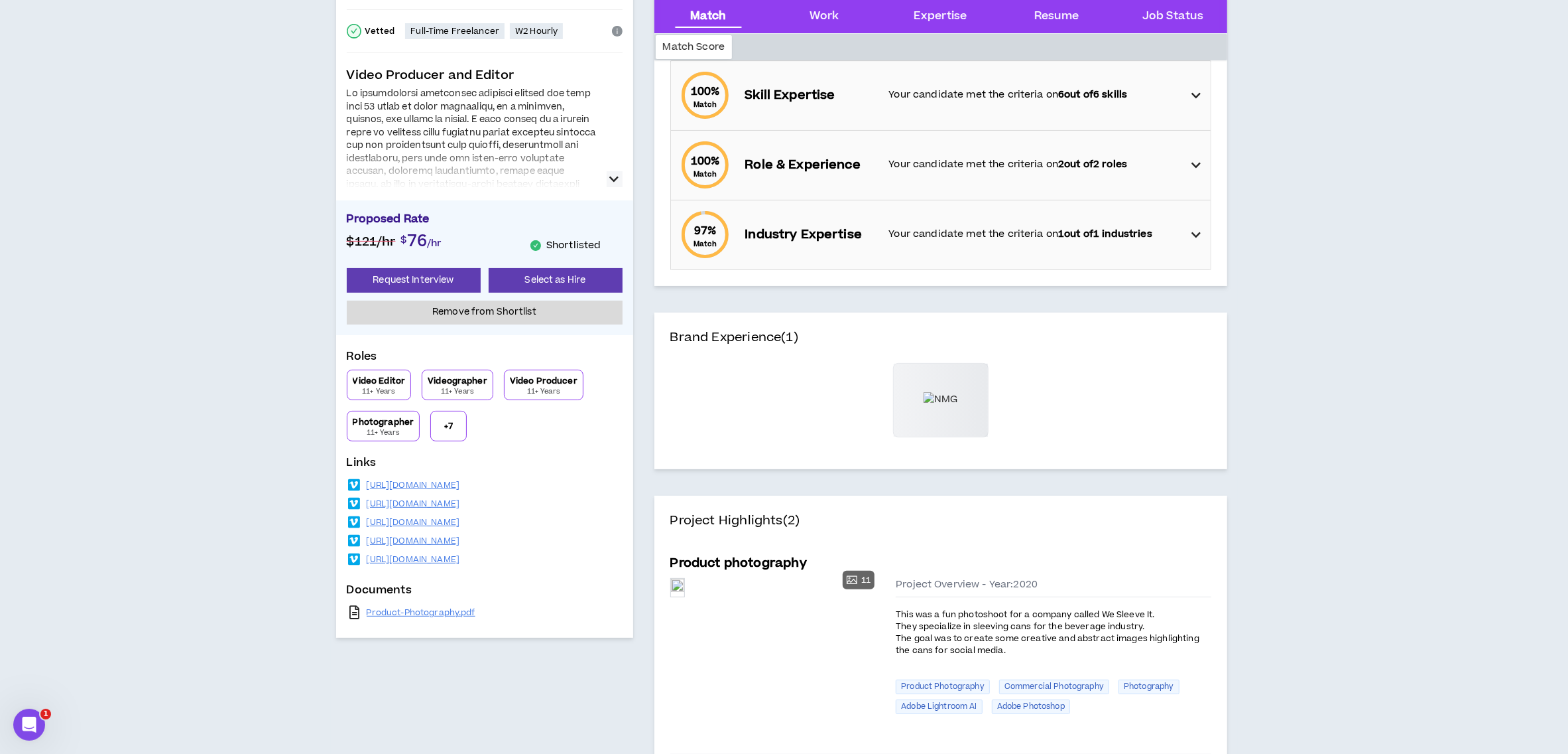
click at [616, 178] on icon "button" at bounding box center [614, 179] width 9 height 16
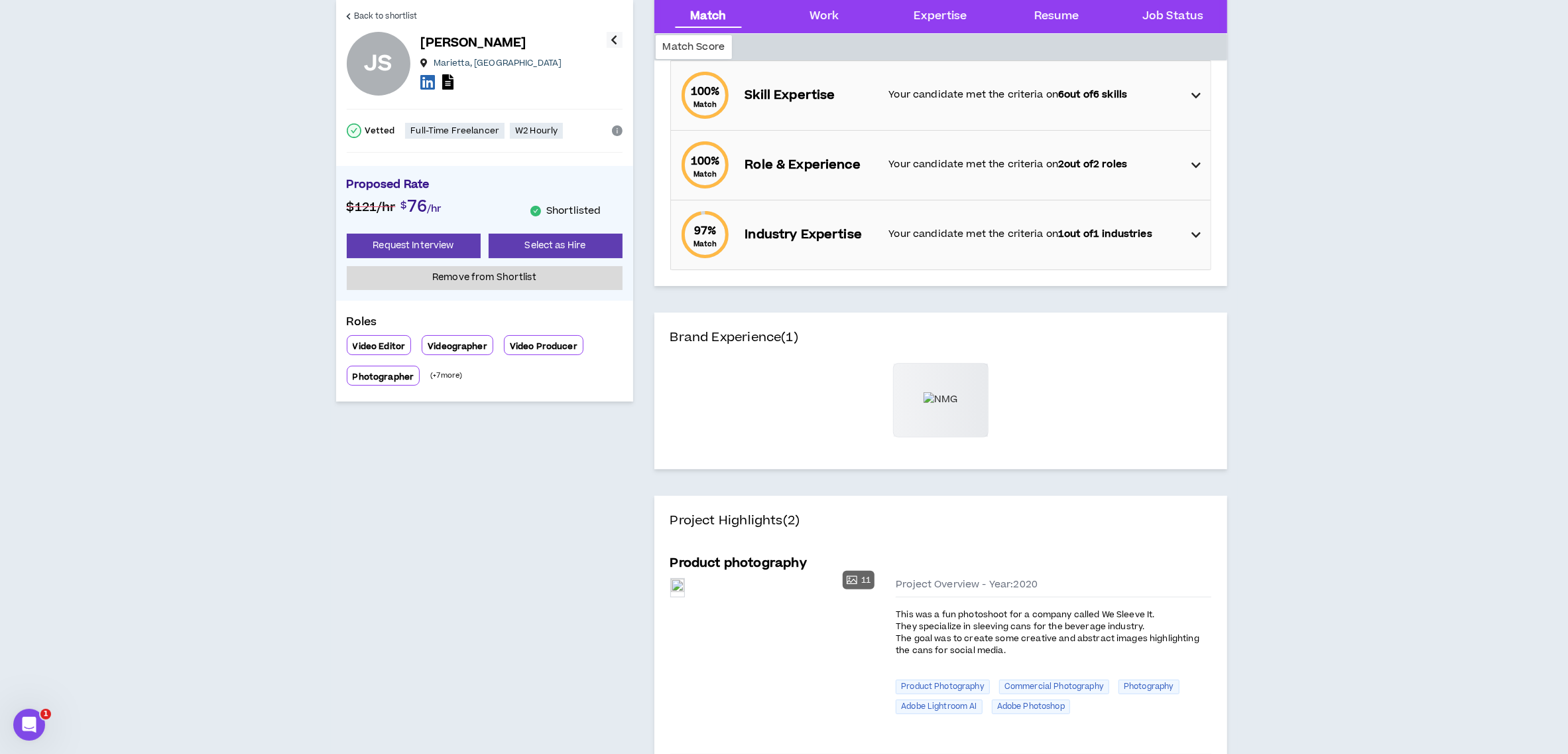
click at [614, 40] on icon "button" at bounding box center [614, 40] width 7 height 16
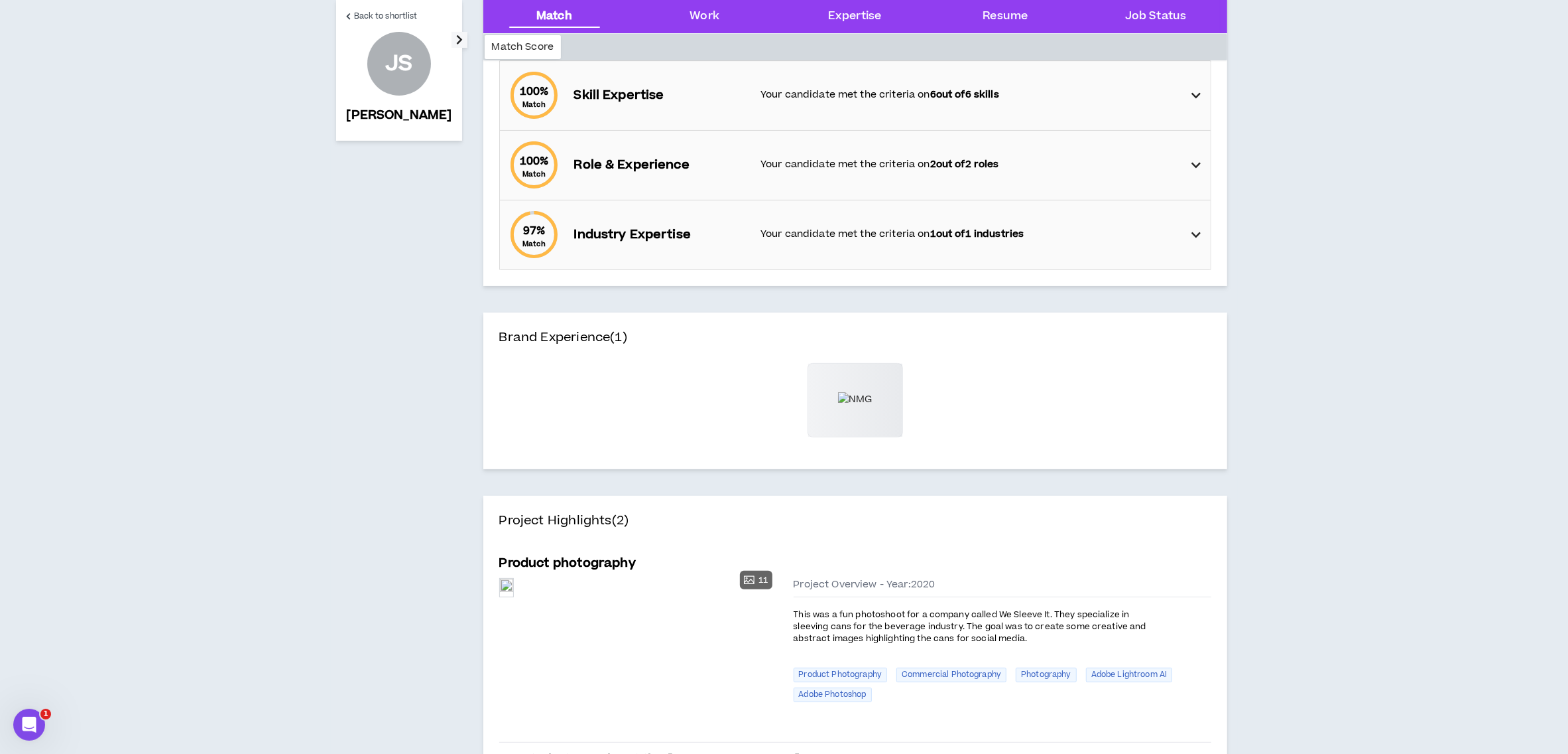
click at [457, 40] on icon "button" at bounding box center [460, 40] width 7 height 16
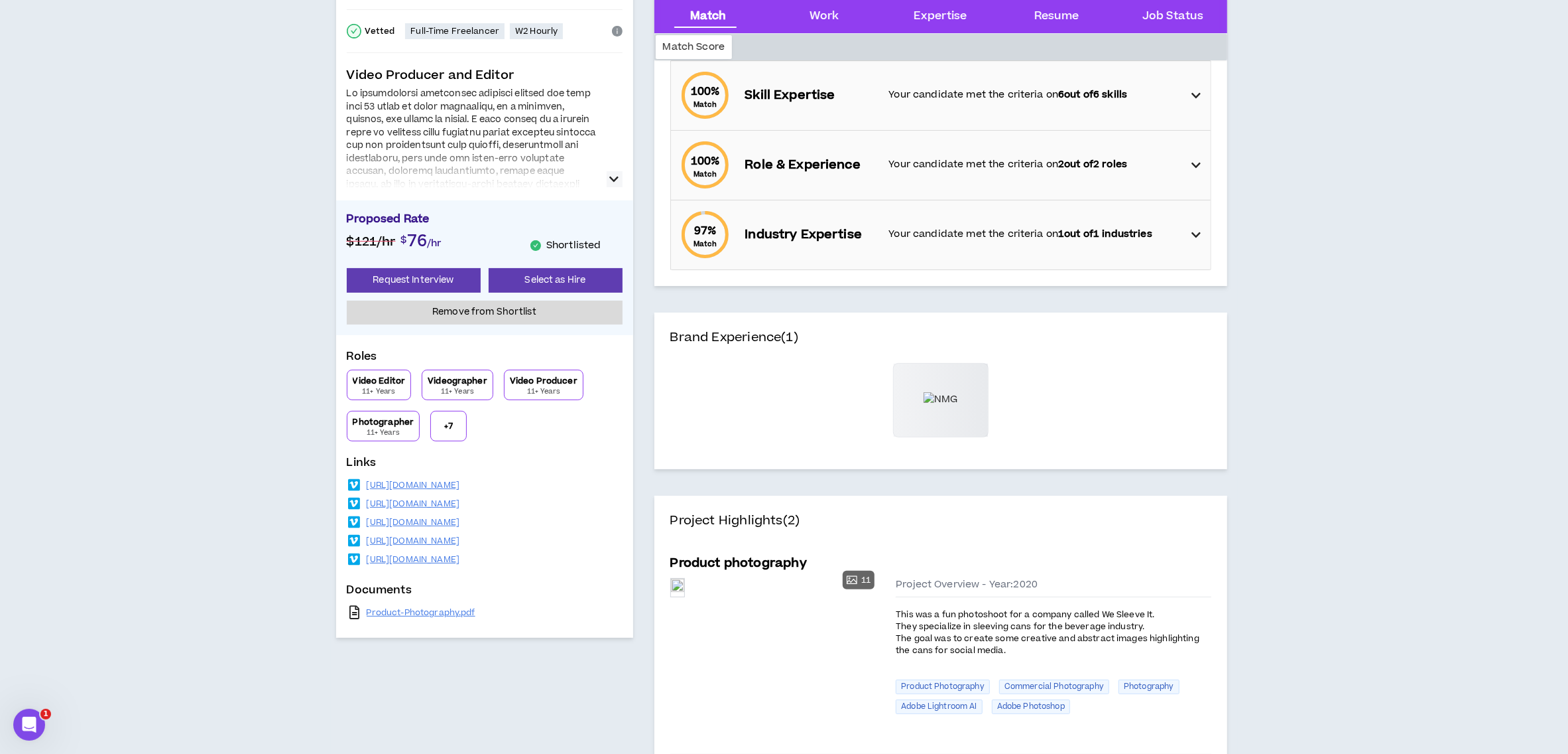
click at [614, 180] on icon "button" at bounding box center [614, 179] width 9 height 16
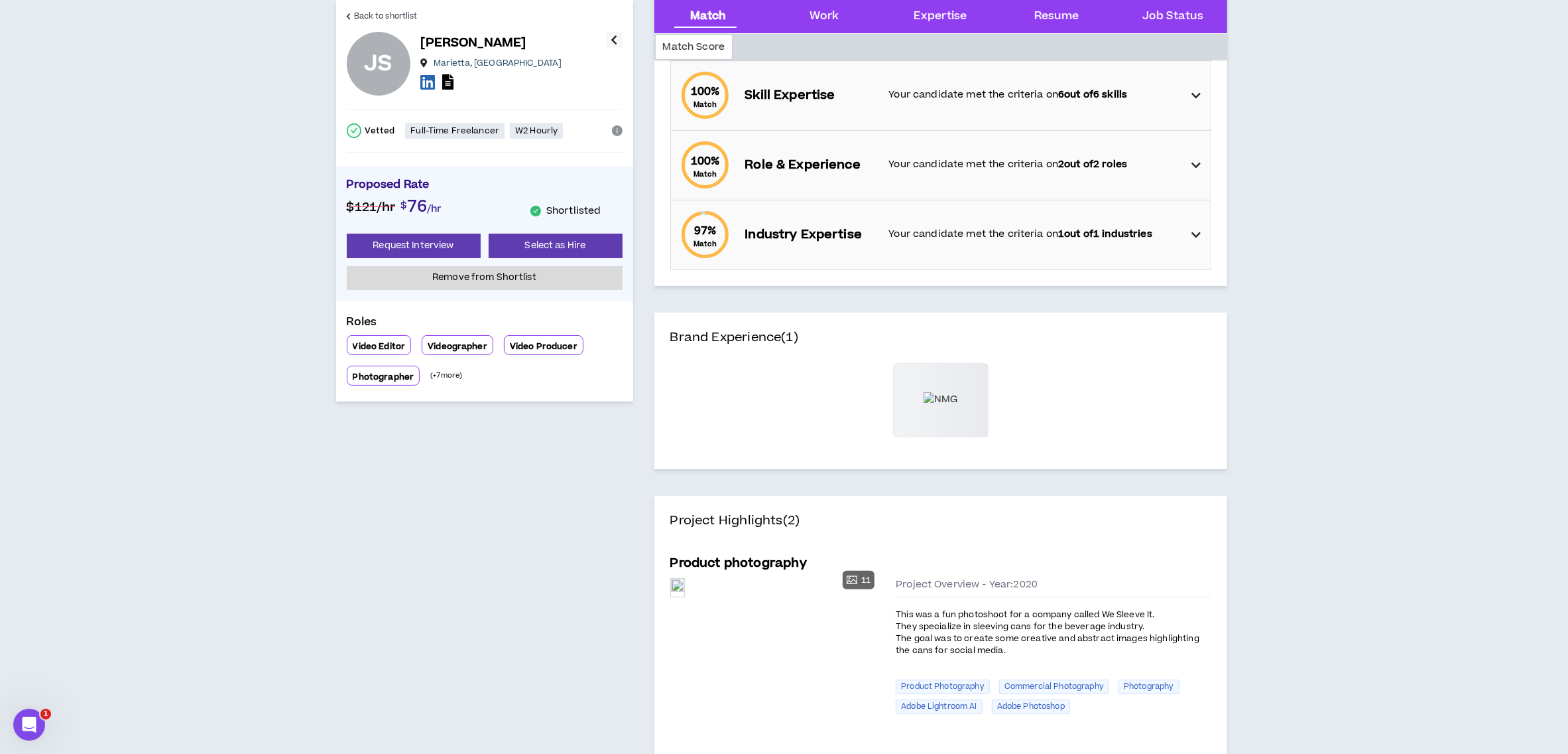
click at [615, 35] on icon "button" at bounding box center [614, 40] width 7 height 16
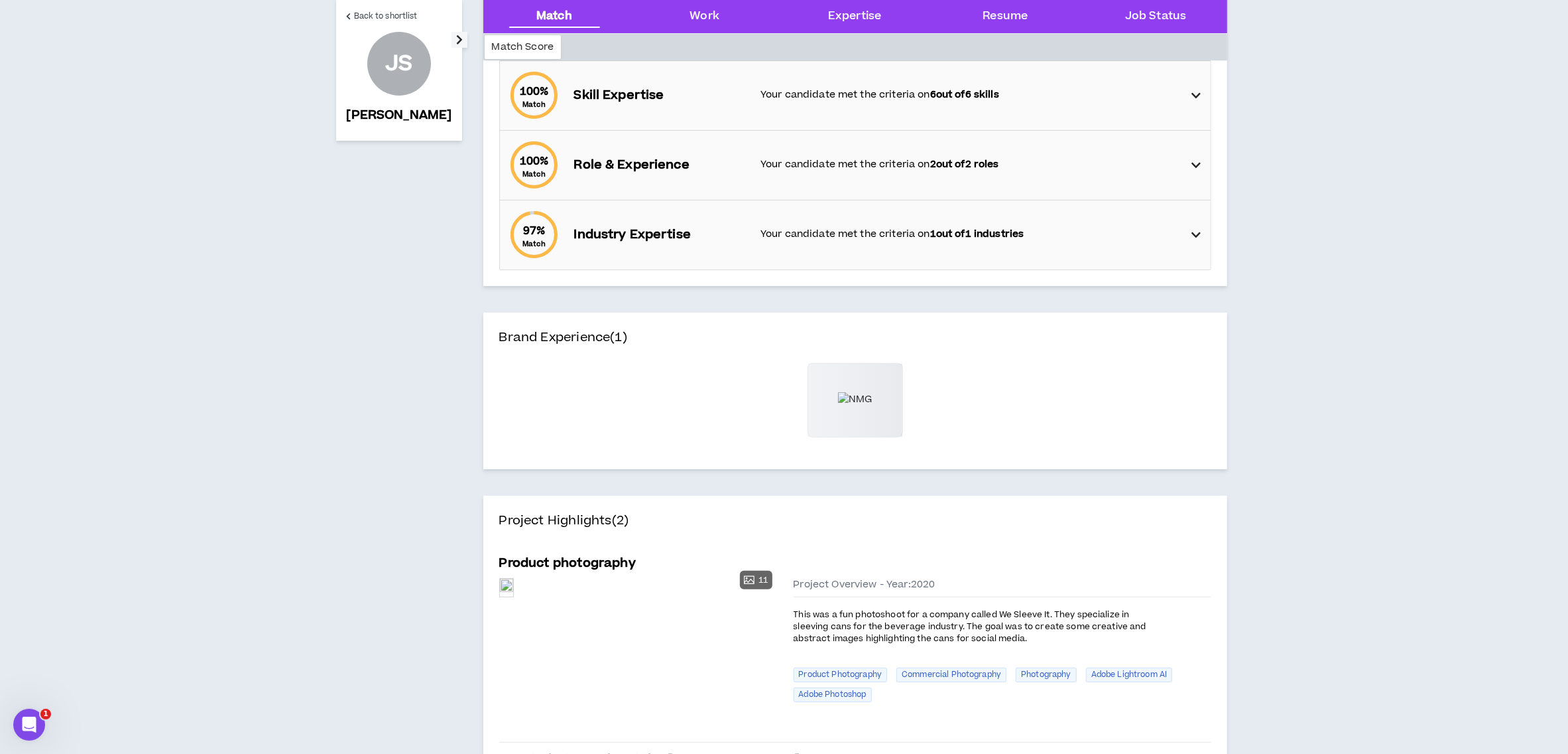
click at [457, 43] on icon "button" at bounding box center [460, 40] width 7 height 16
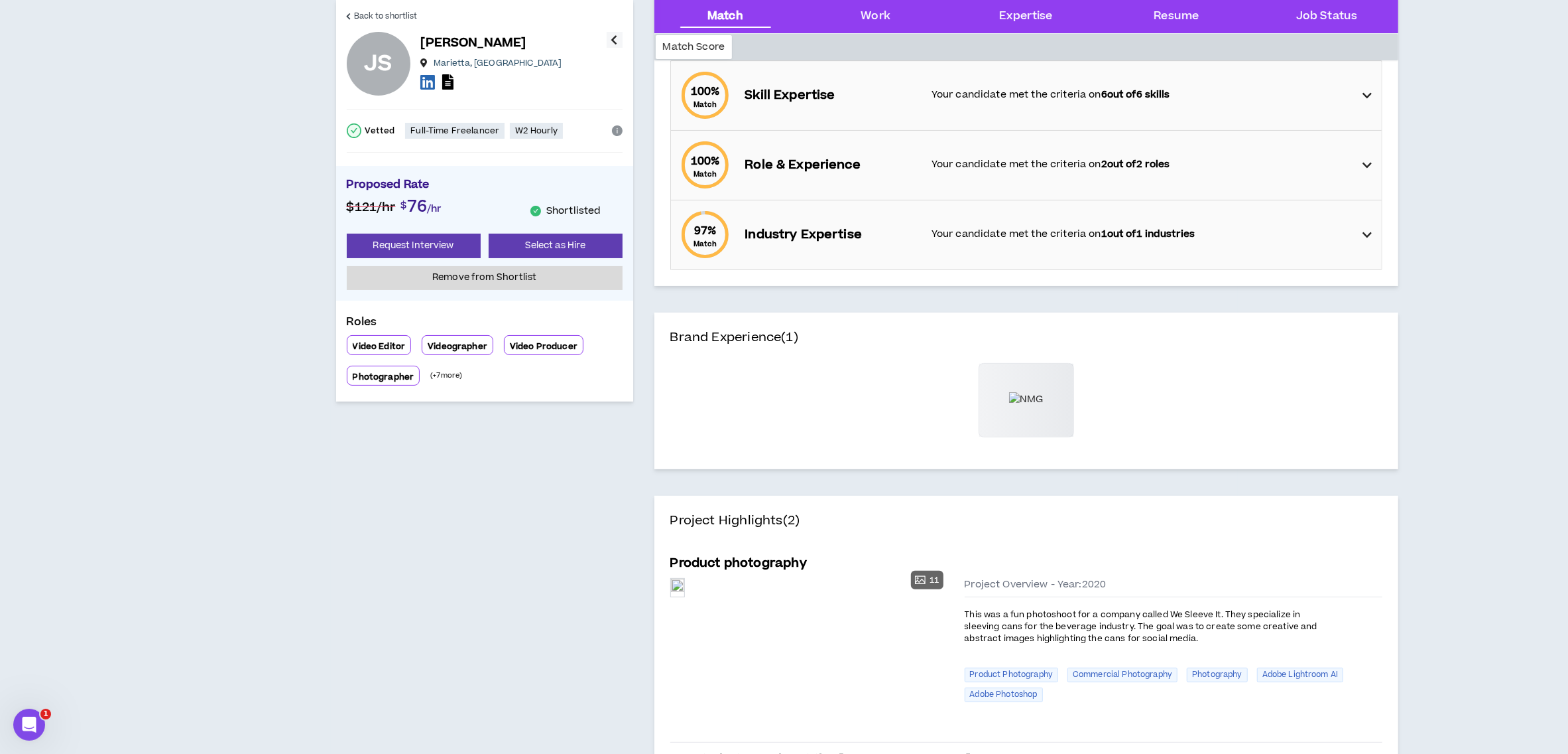
click at [525, 79] on div "Download Resume" at bounding box center [514, 83] width 186 height 19
click at [591, 59] on div "[PERSON_NAME] Marietta , [GEOGRAPHIC_DATA]" at bounding box center [514, 63] width 186 height 59
click at [617, 41] on icon "button" at bounding box center [614, 40] width 7 height 16
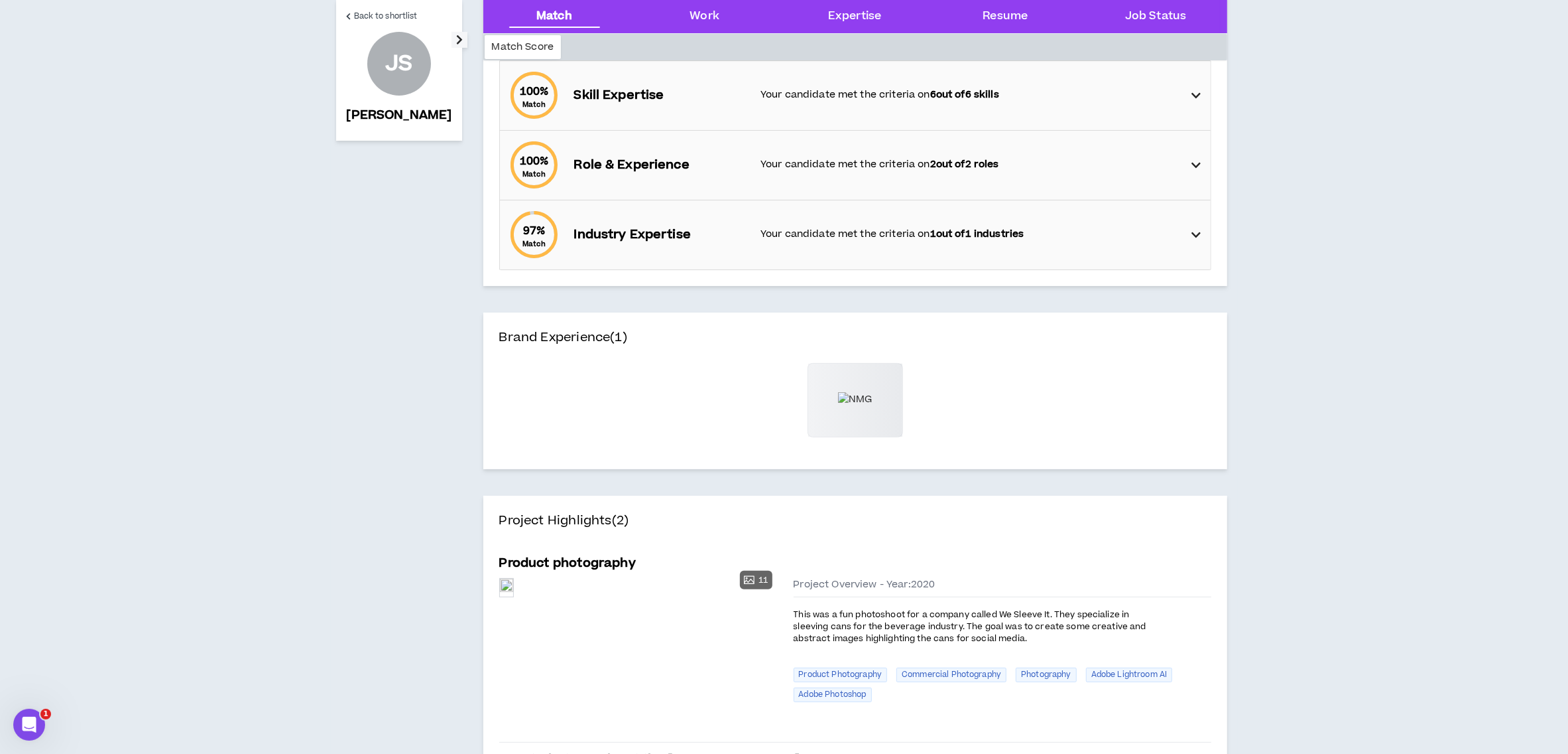
click at [457, 43] on icon "button" at bounding box center [460, 40] width 7 height 16
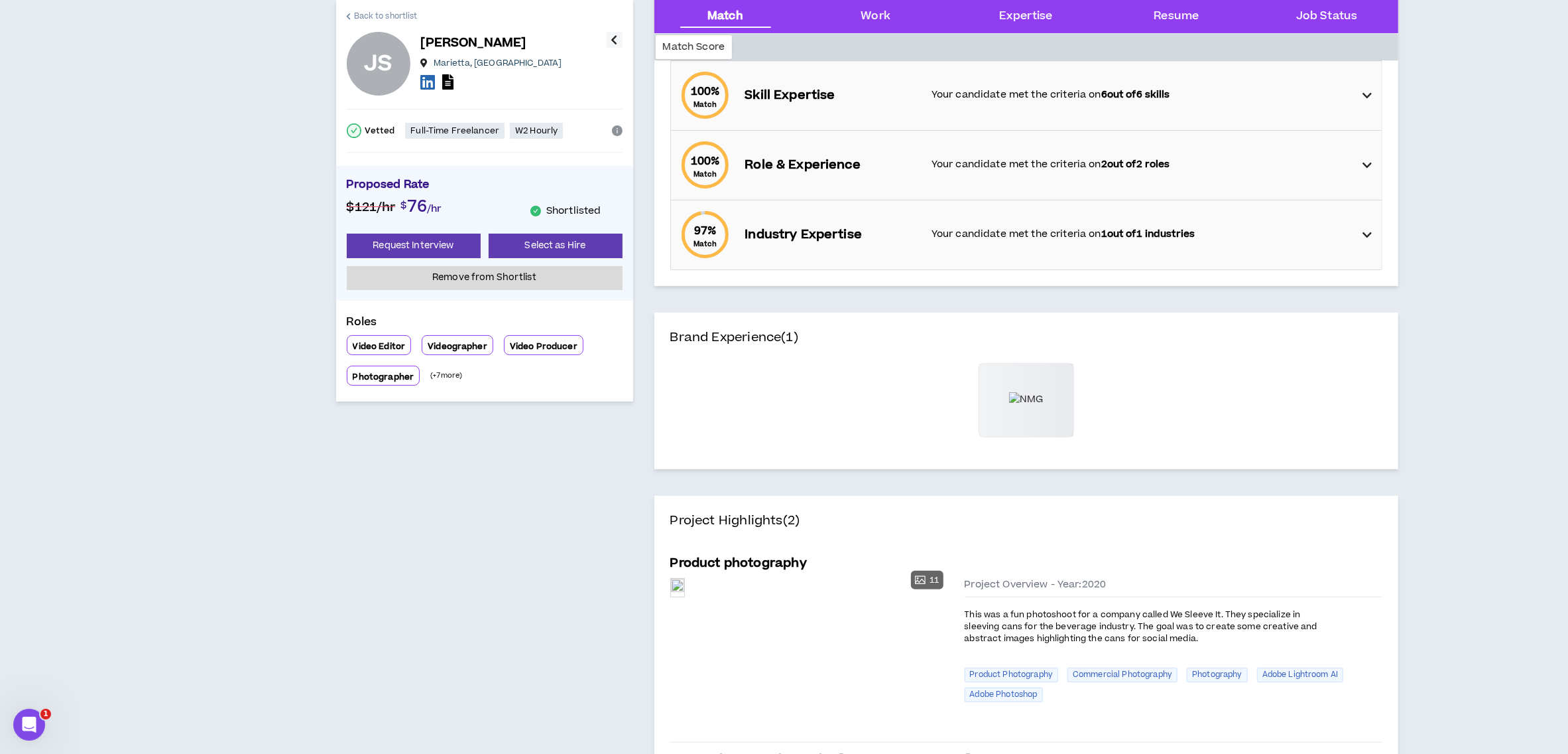
click at [375, 16] on span "Back to shortlist" at bounding box center [385, 16] width 64 height 13
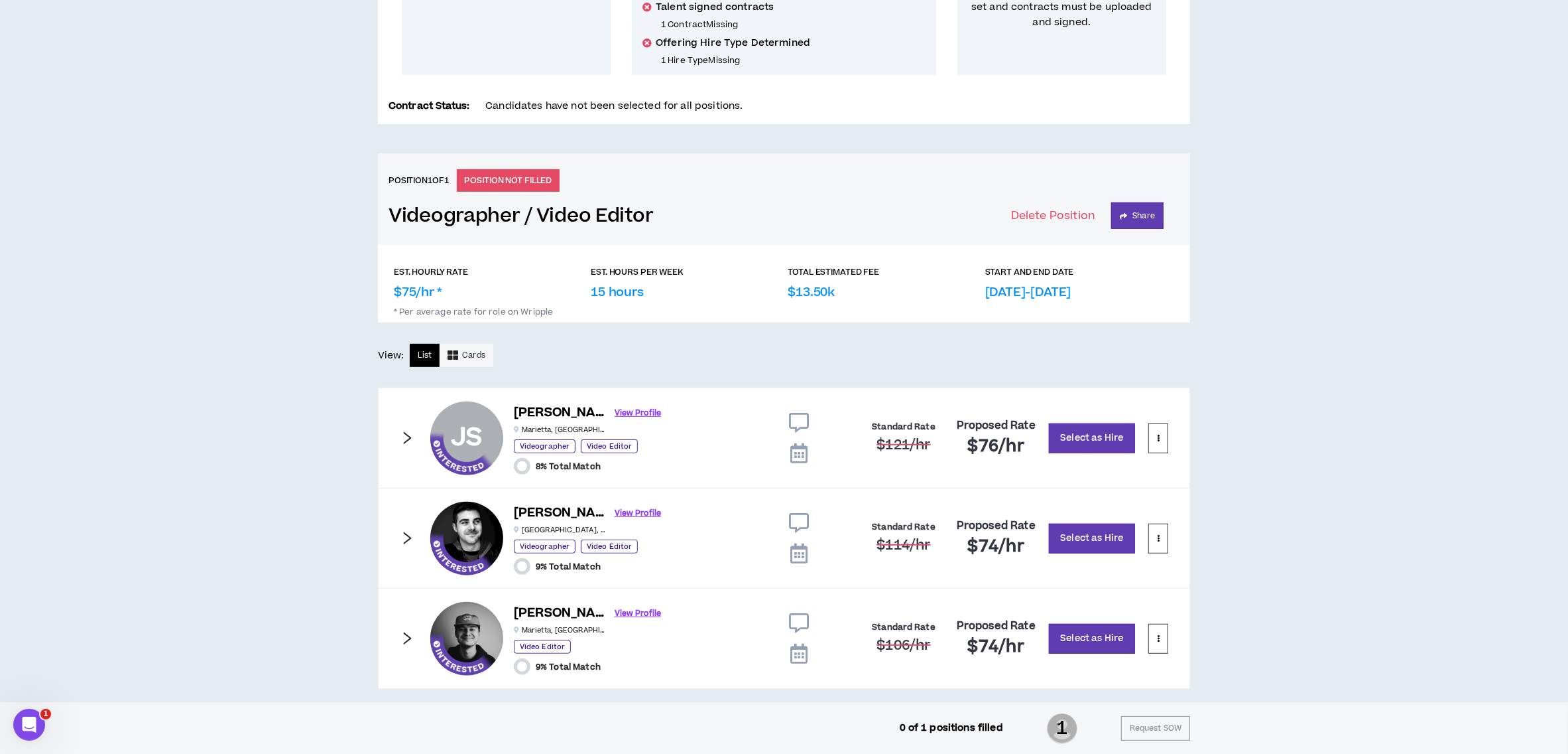
scroll to position [407, 0]
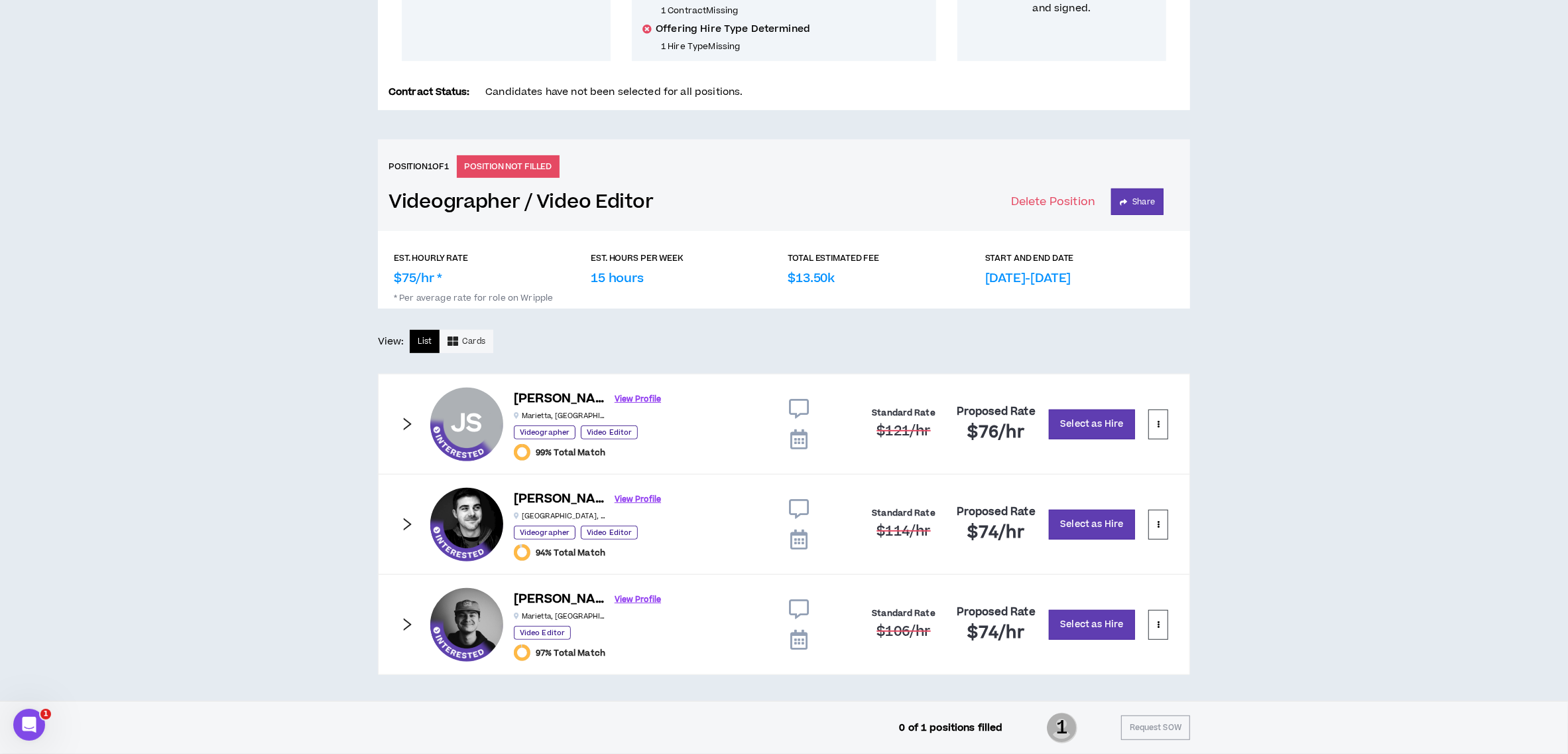
click at [403, 422] on icon "right" at bounding box center [406, 423] width 14 height 14
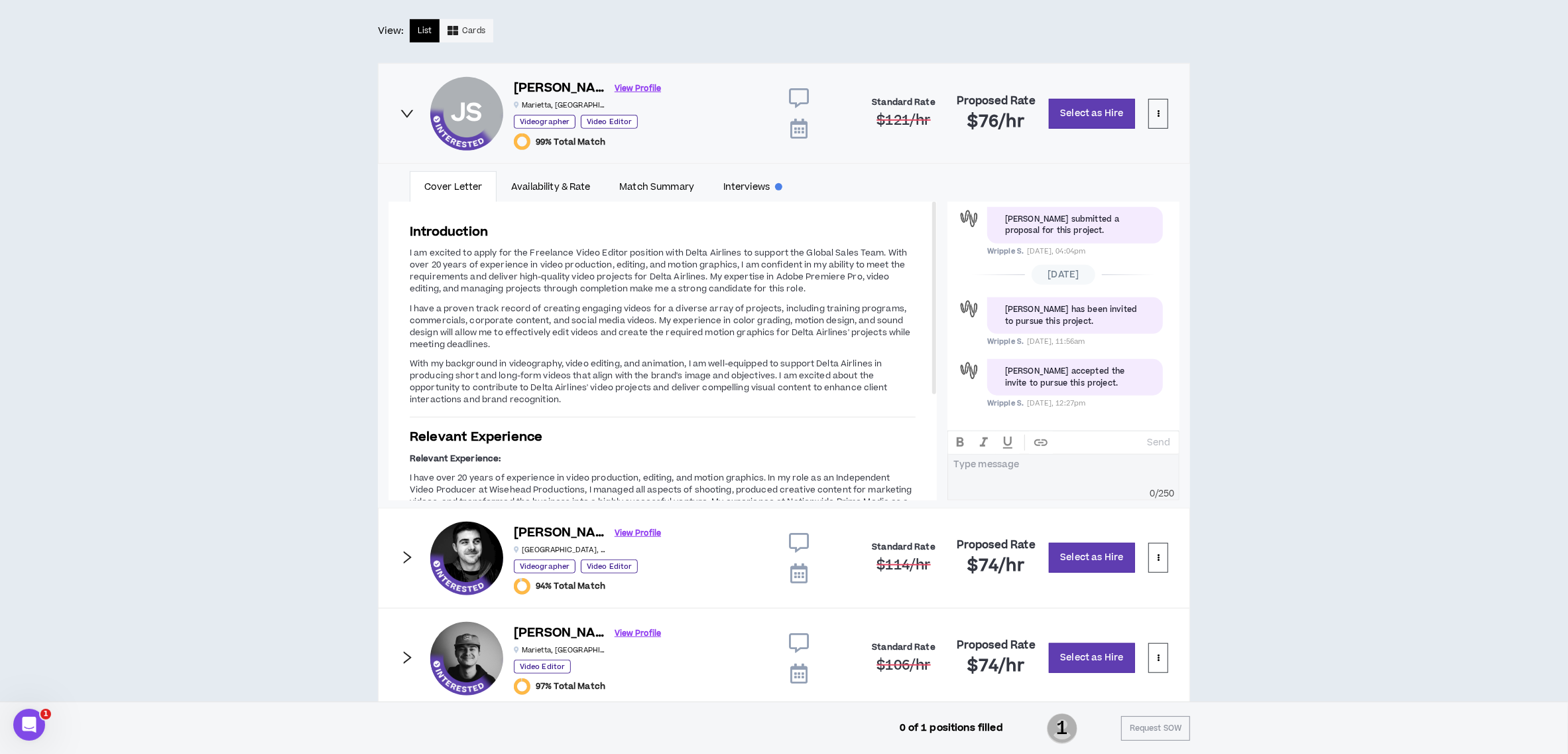
scroll to position [723, 0]
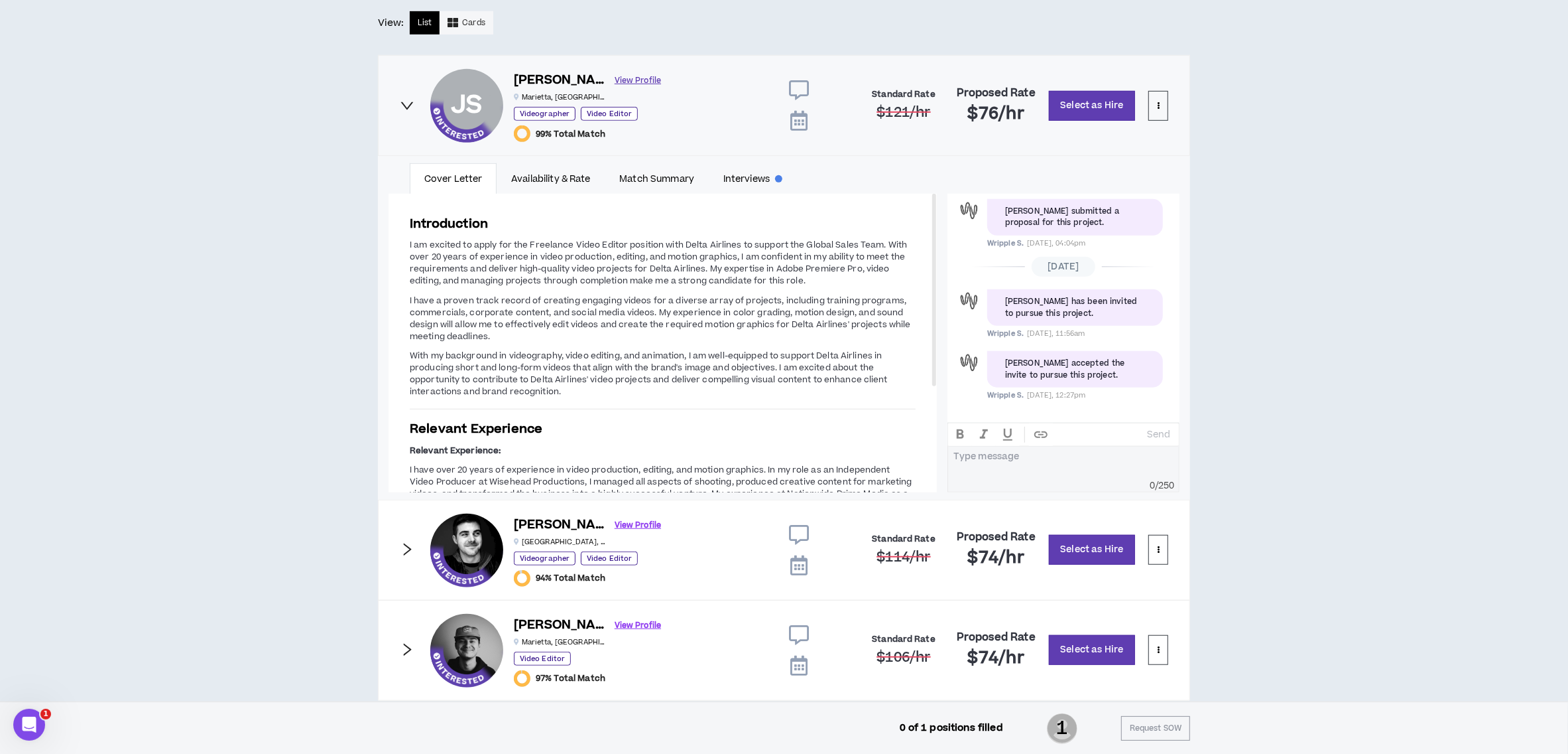
click at [614, 80] on link "View Profile" at bounding box center [638, 80] width 46 height 23
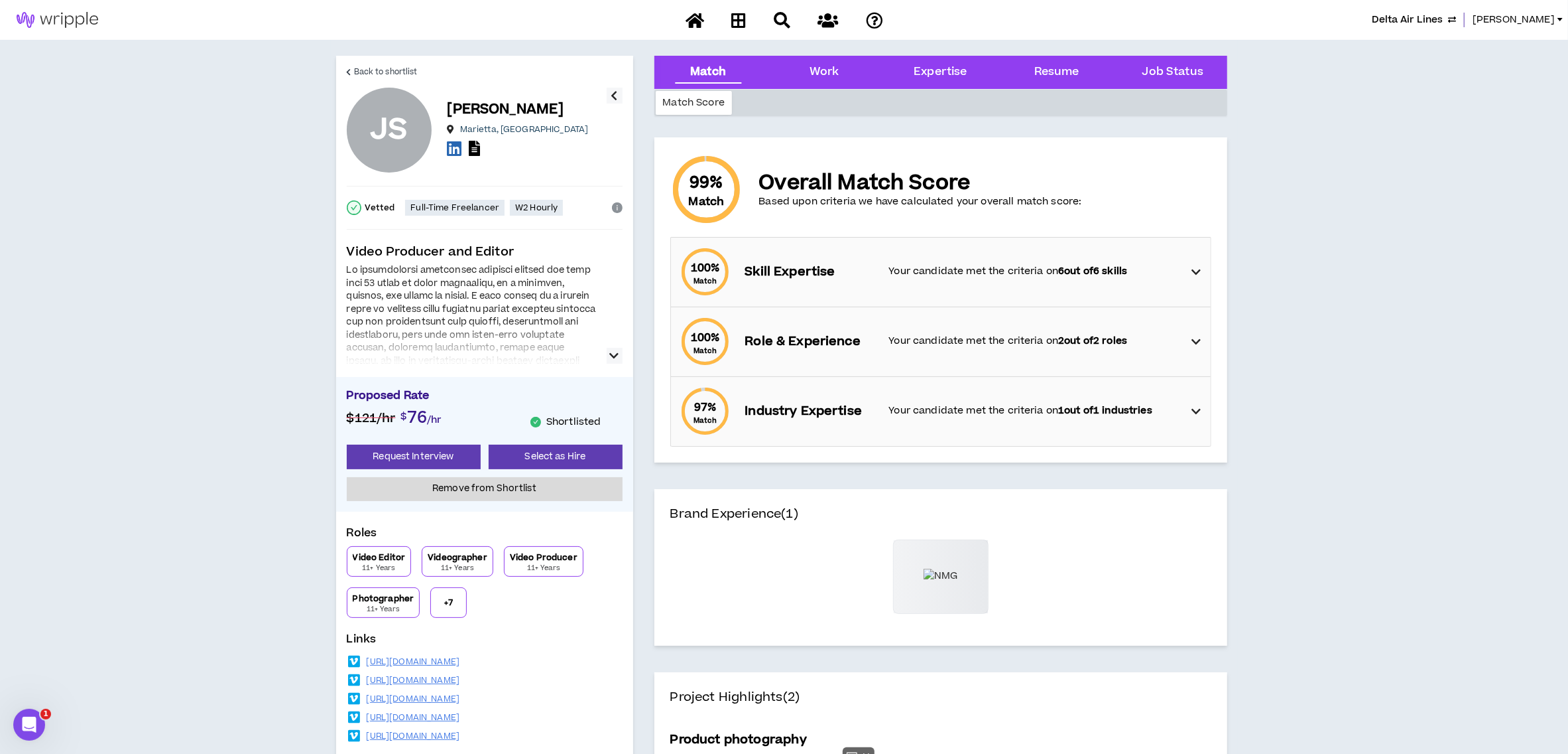
click at [378, 264] on div "Video Producer and Editor" at bounding box center [484, 302] width 276 height 121
click at [377, 279] on div at bounding box center [472, 458] width 252 height 388
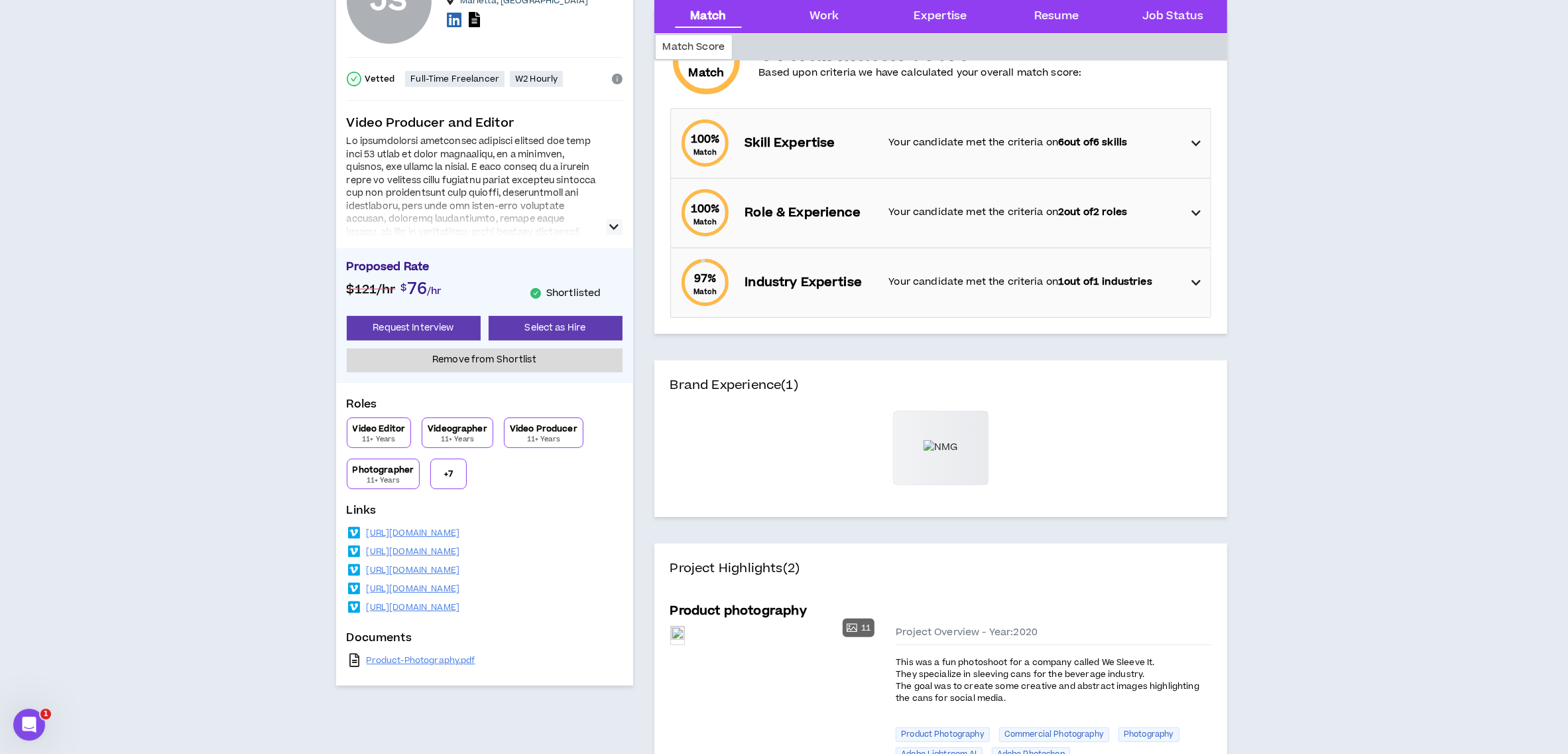
scroll to position [177, 0]
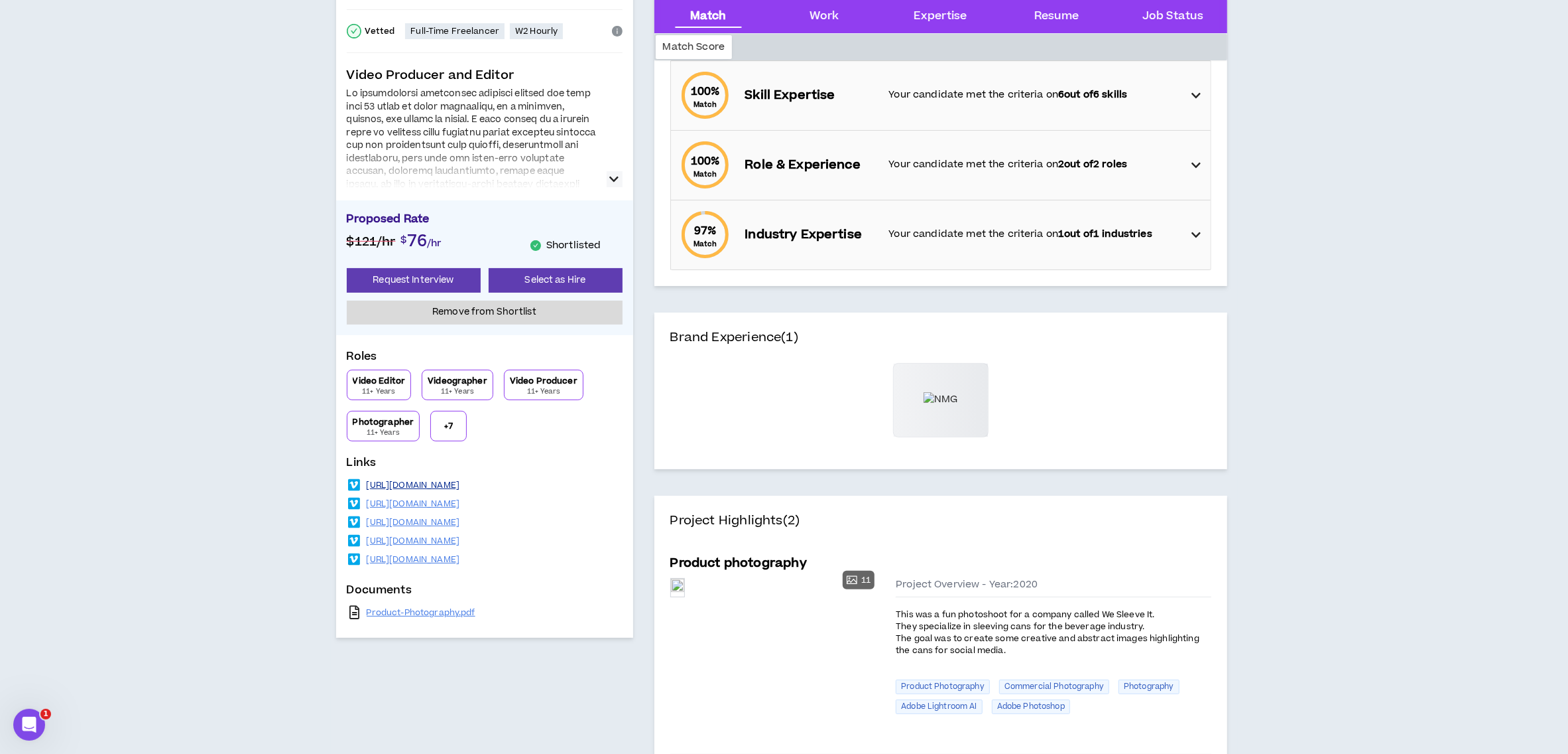
click at [406, 486] on link "[URL][DOMAIN_NAME]" at bounding box center [413, 485] width 94 height 10
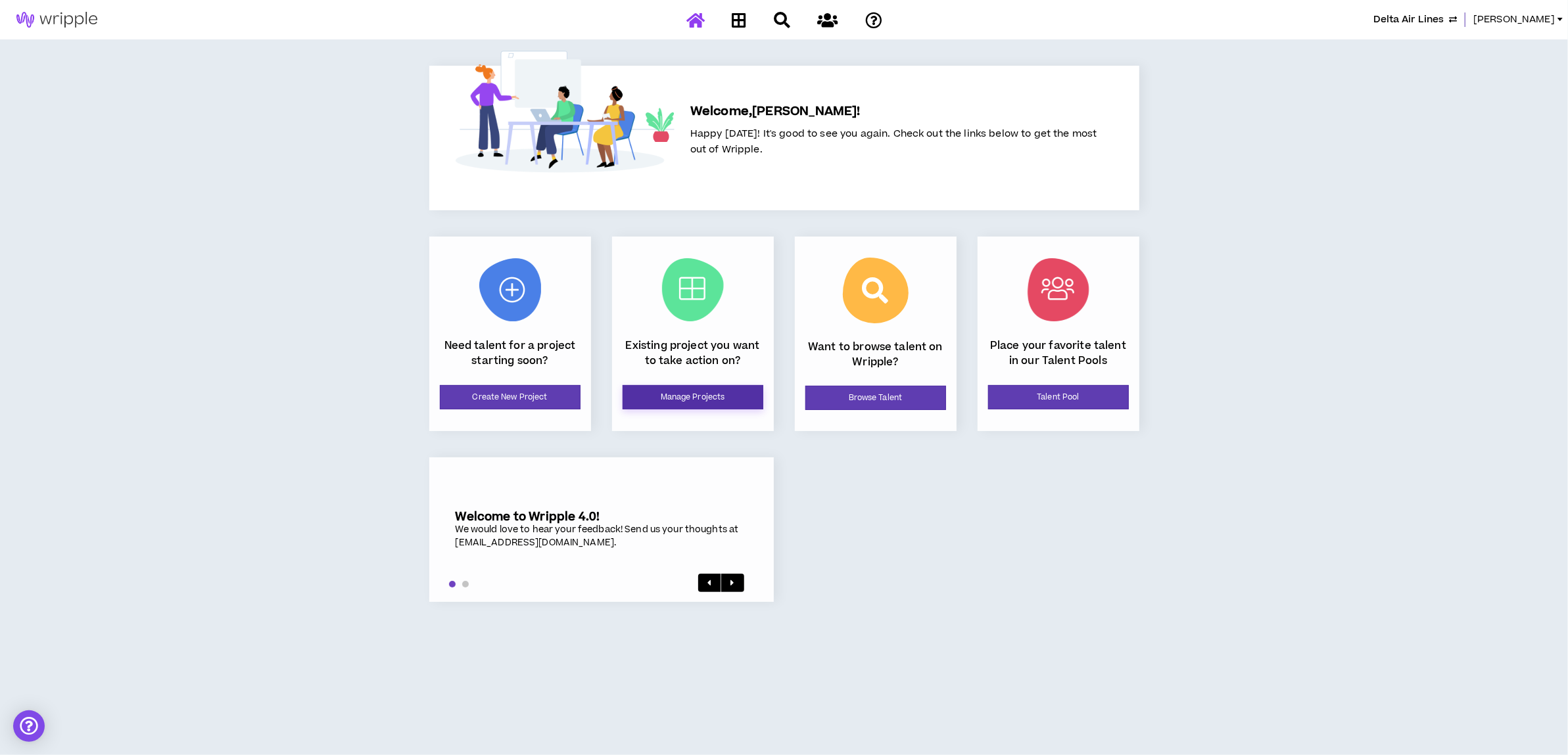
click at [690, 395] on link "Manage Projects" at bounding box center [693, 397] width 141 height 24
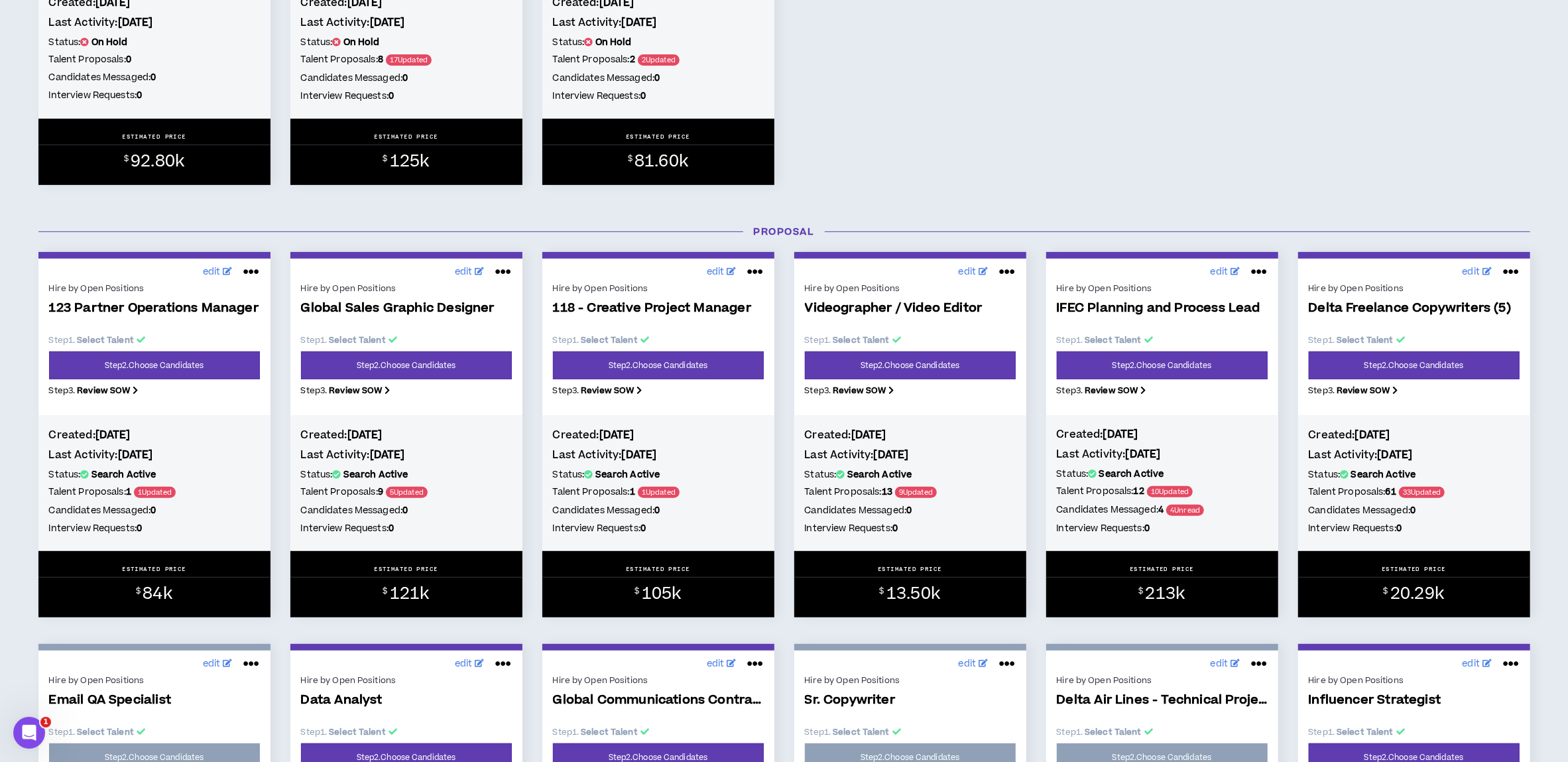
scroll to position [442, 0]
click at [894, 365] on link "Step 2 . Choose Candidates" at bounding box center [911, 365] width 211 height 28
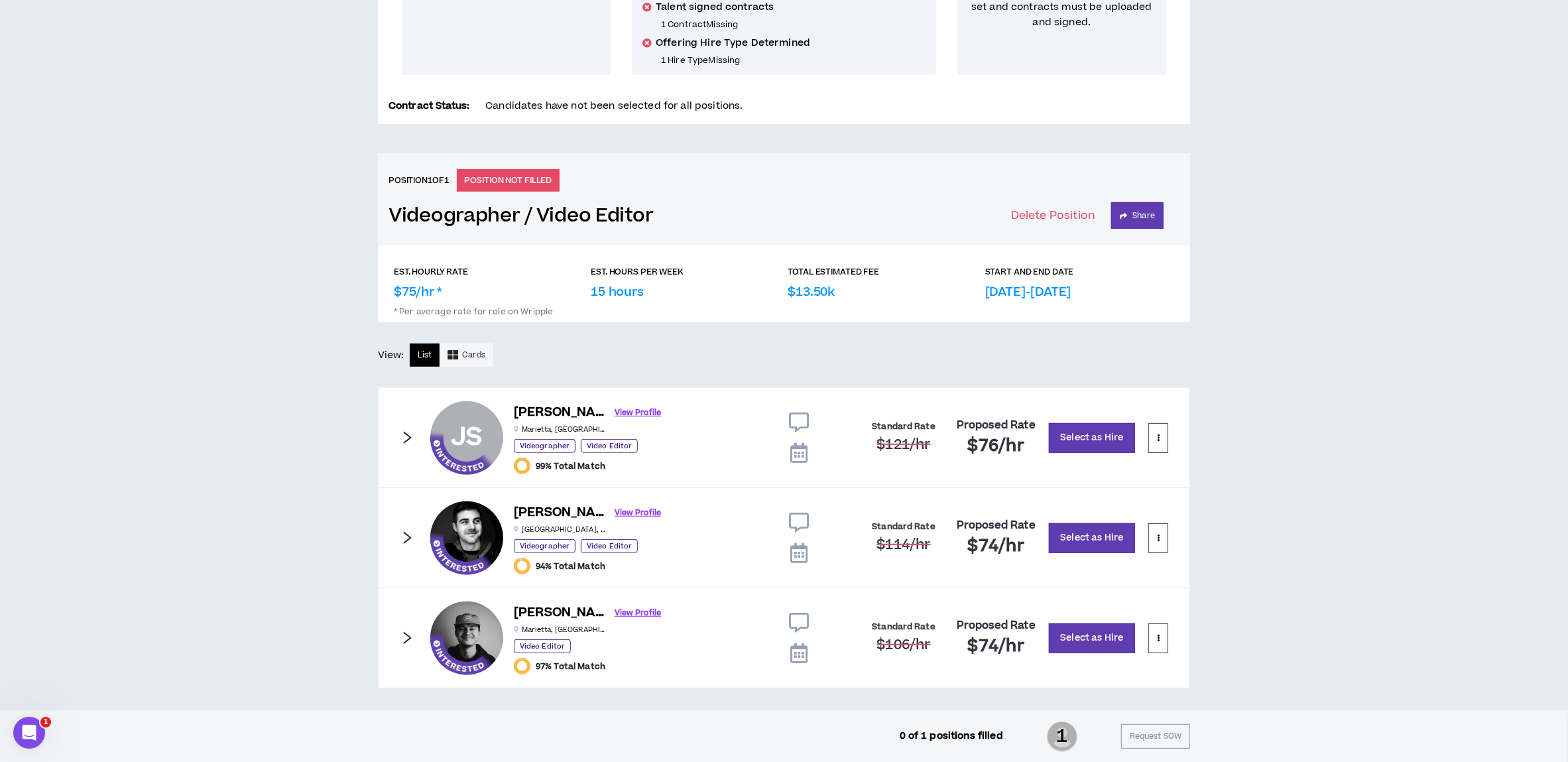
scroll to position [399, 0]
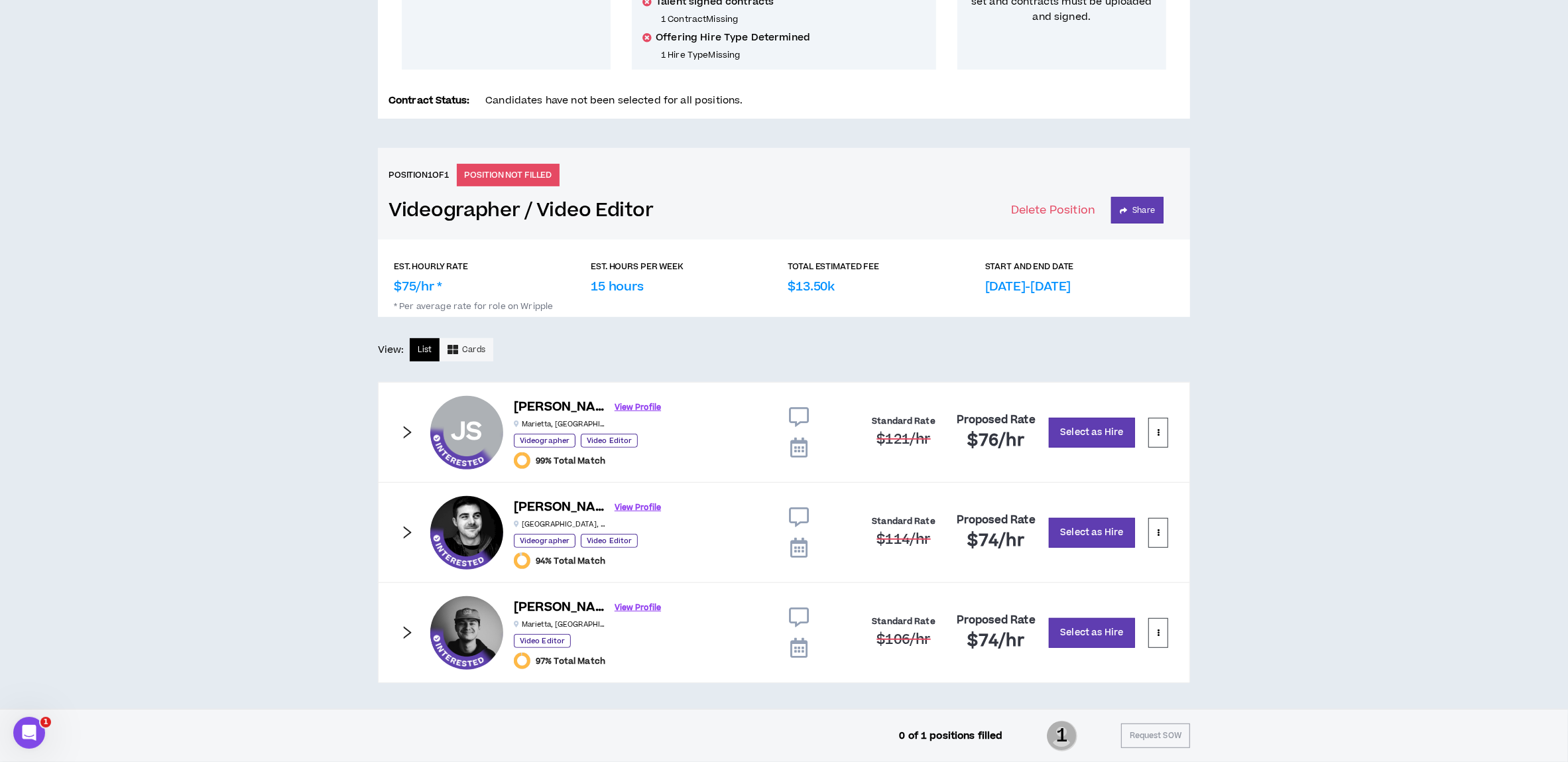
click at [404, 431] on icon "right" at bounding box center [406, 432] width 14 height 14
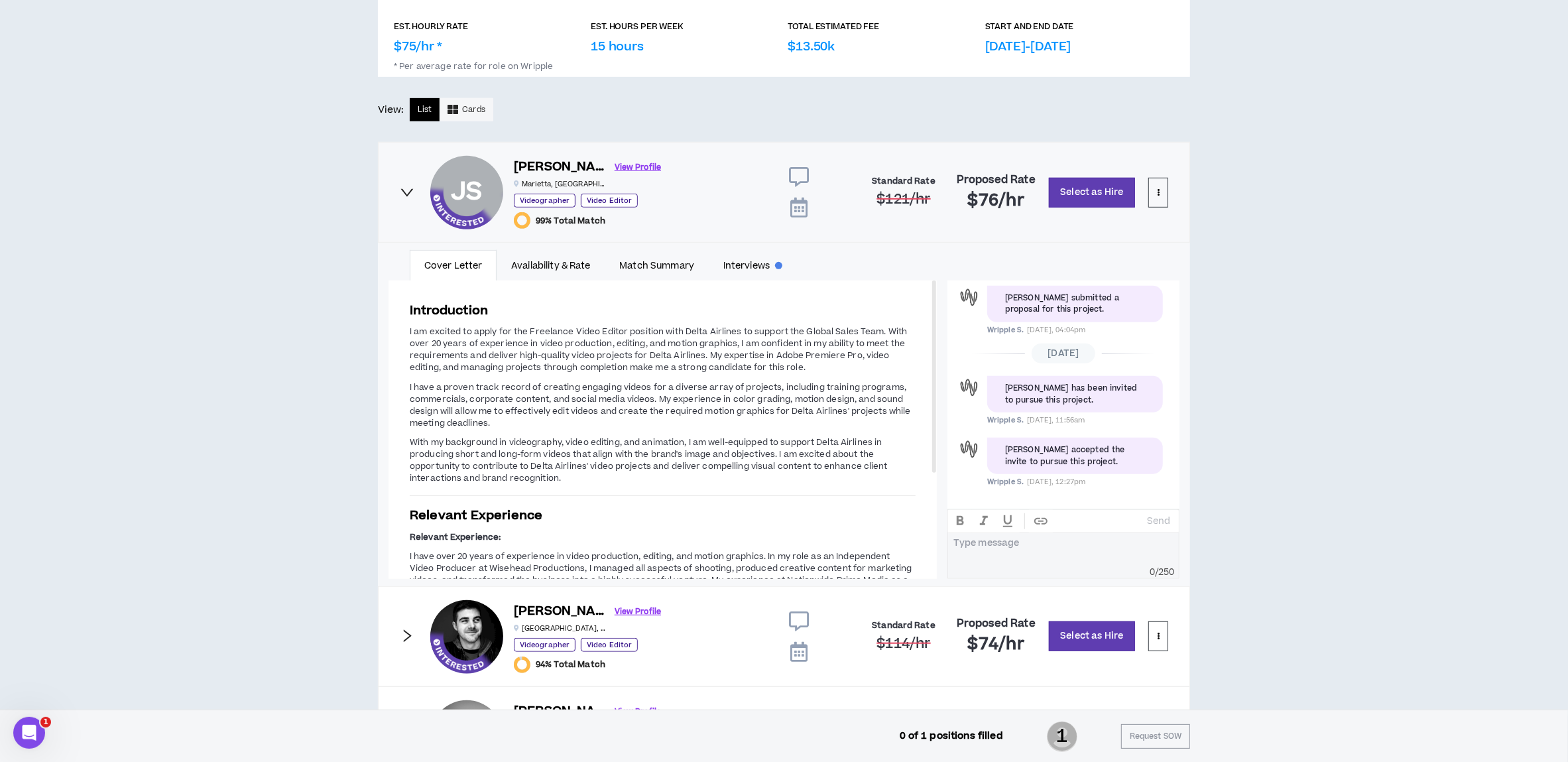
scroll to position [664, 0]
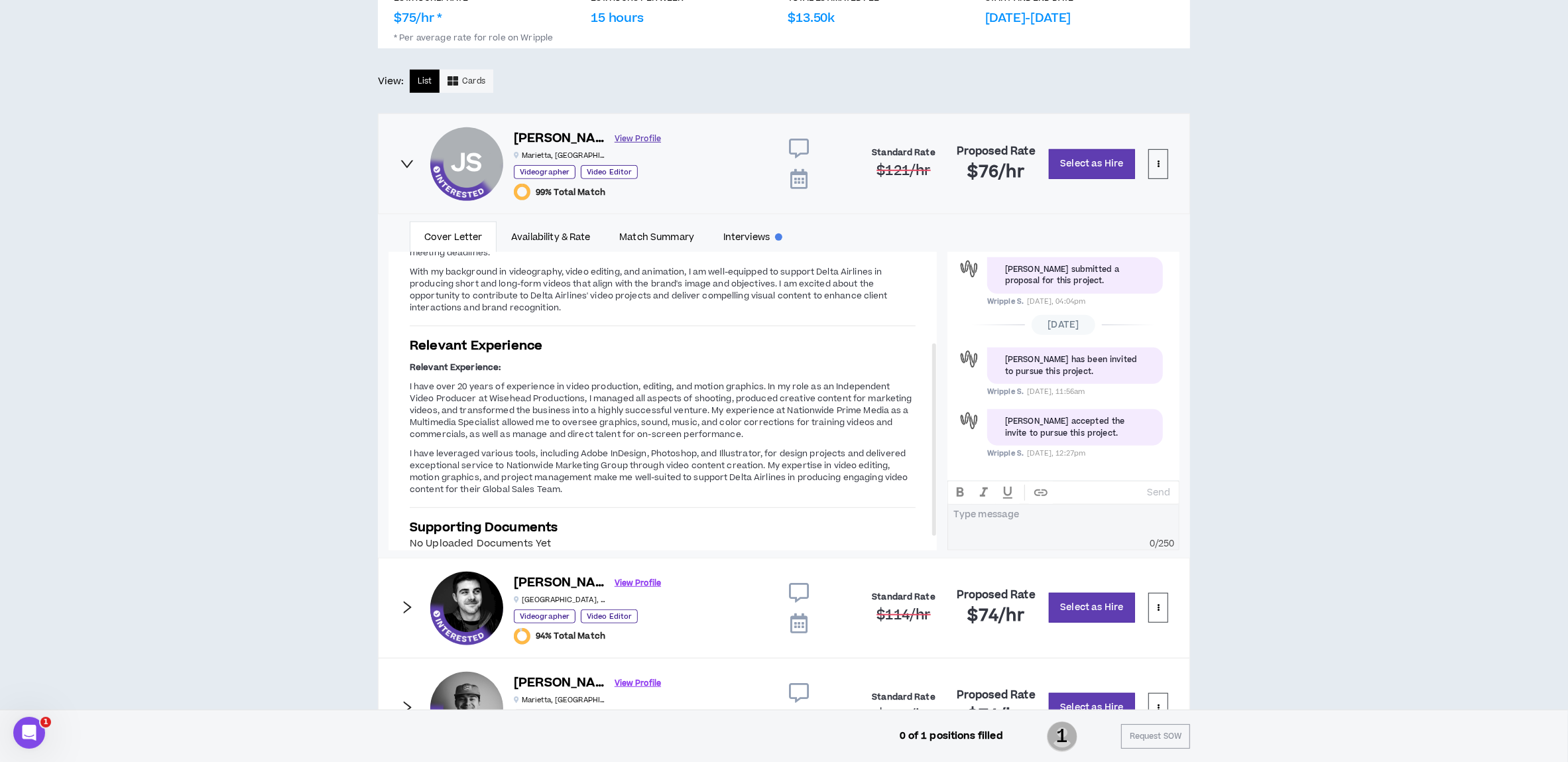
click at [614, 138] on link "View Profile" at bounding box center [638, 138] width 46 height 23
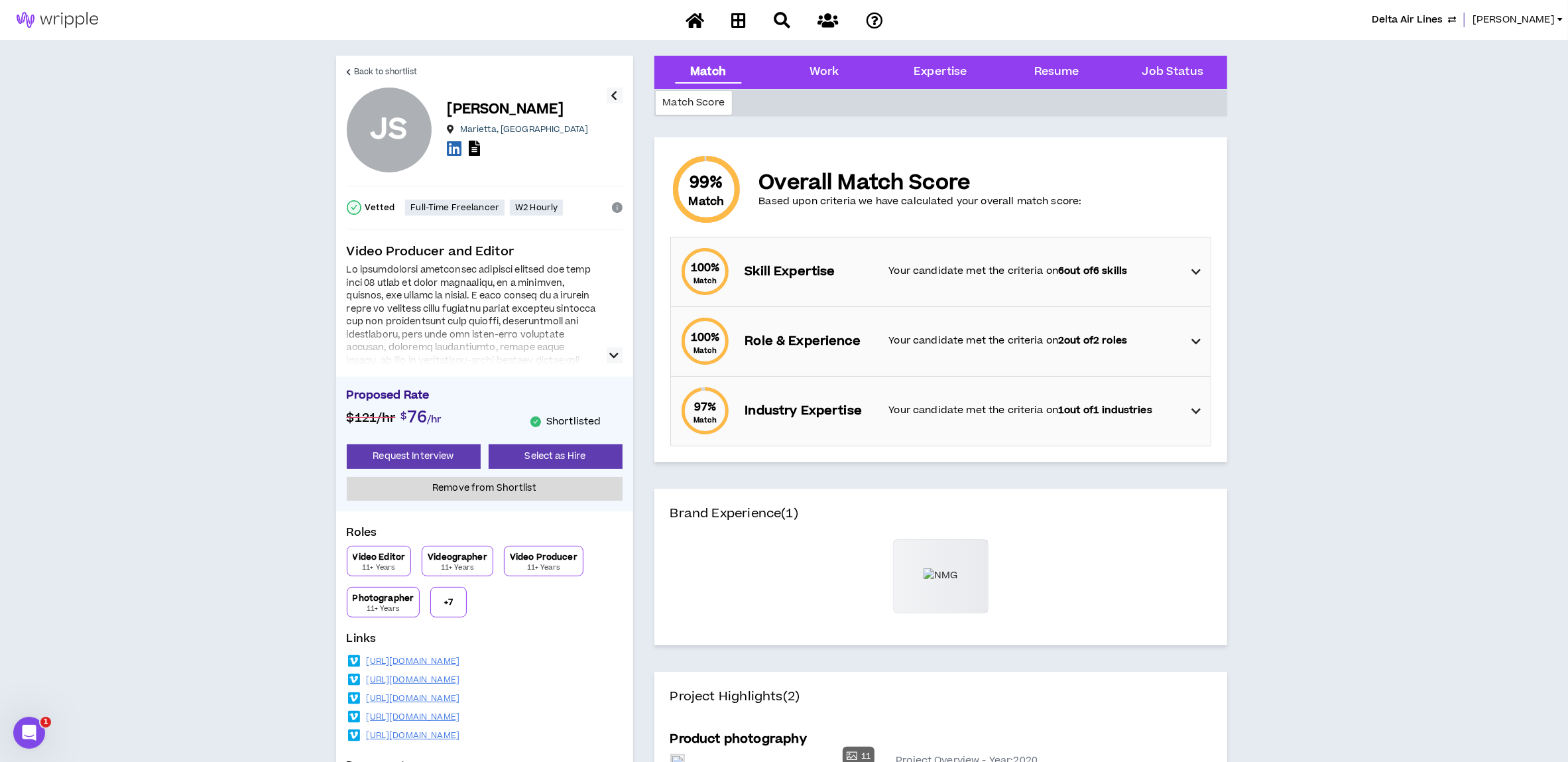
drag, startPoint x: 501, startPoint y: 739, endPoint x: 353, endPoint y: 662, distance: 166.8
click at [353, 662] on div "https://vimeo.com/273764651 https://vimeo.com/273774197 https://vimeo.com/27376…" at bounding box center [484, 698] width 276 height 93
drag, startPoint x: 353, startPoint y: 662, endPoint x: 393, endPoint y: 661, distance: 40.0
copy div "https://vimeo.com/273764651 https://vimeo.com/273774197 https://vimeo.com/27376…"
click at [401, 72] on span "Back to shortlist" at bounding box center [385, 72] width 64 height 13
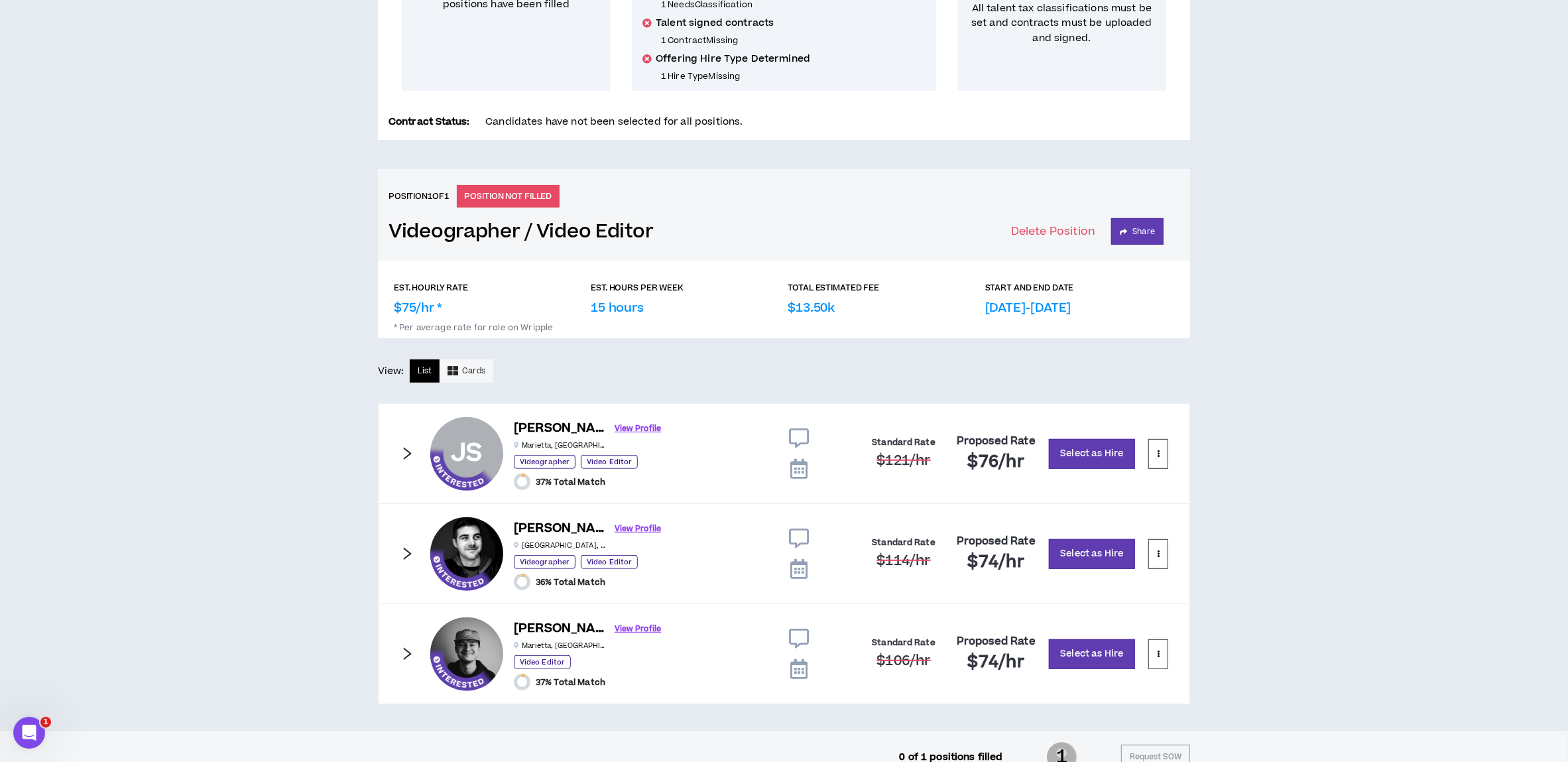
scroll to position [399, 0]
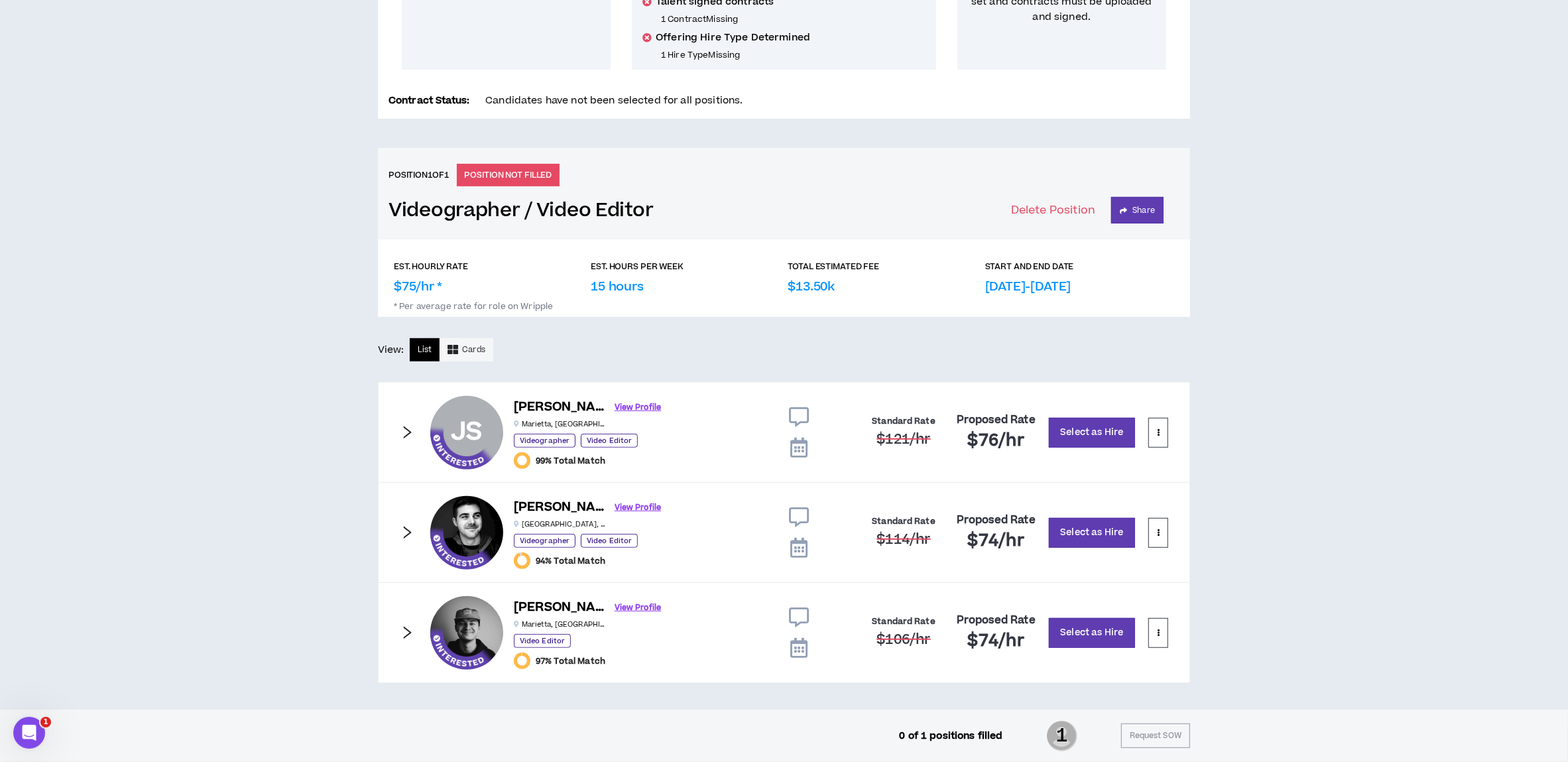
click at [404, 529] on icon "right" at bounding box center [406, 532] width 14 height 14
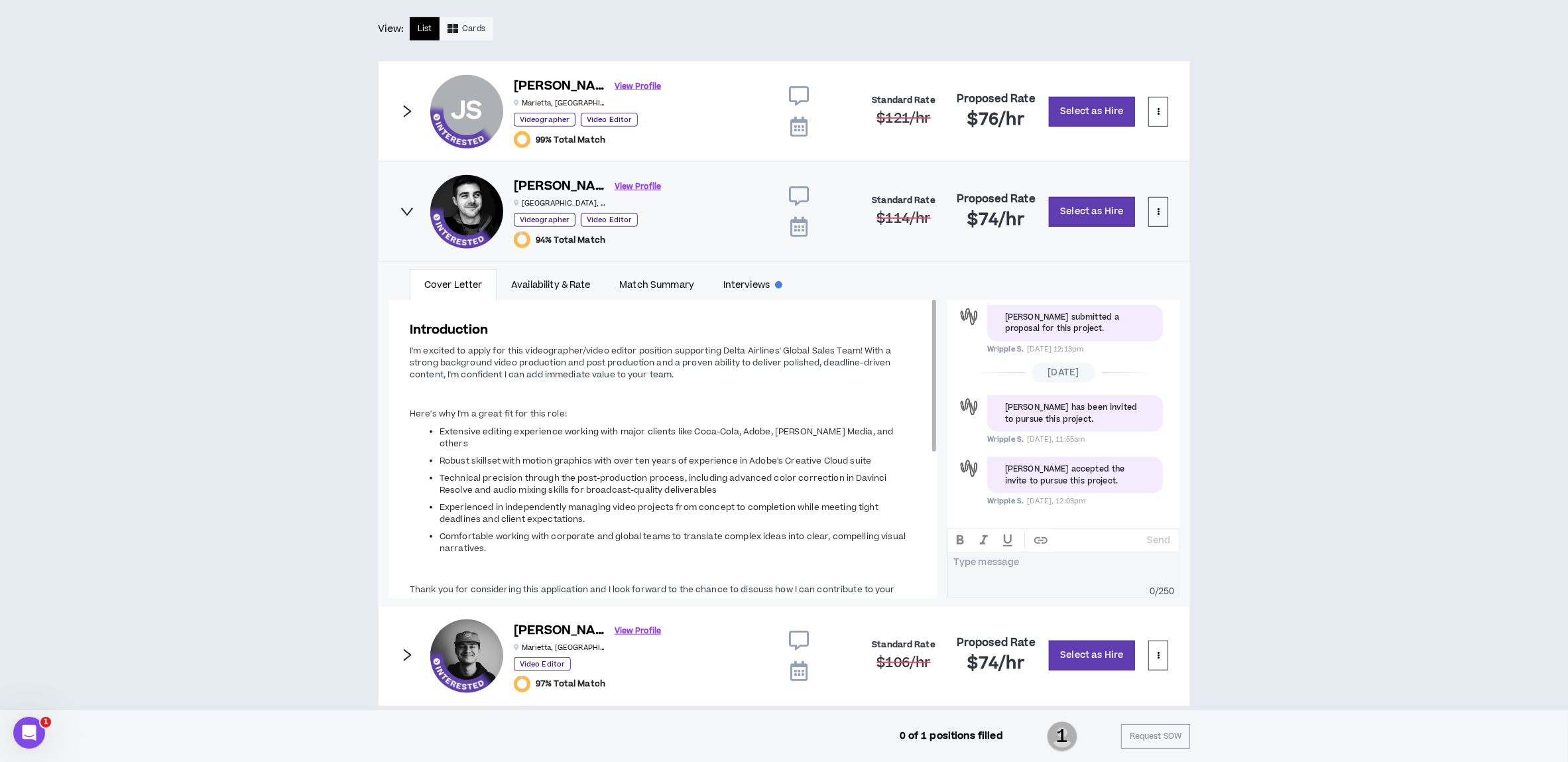
scroll to position [743, 0]
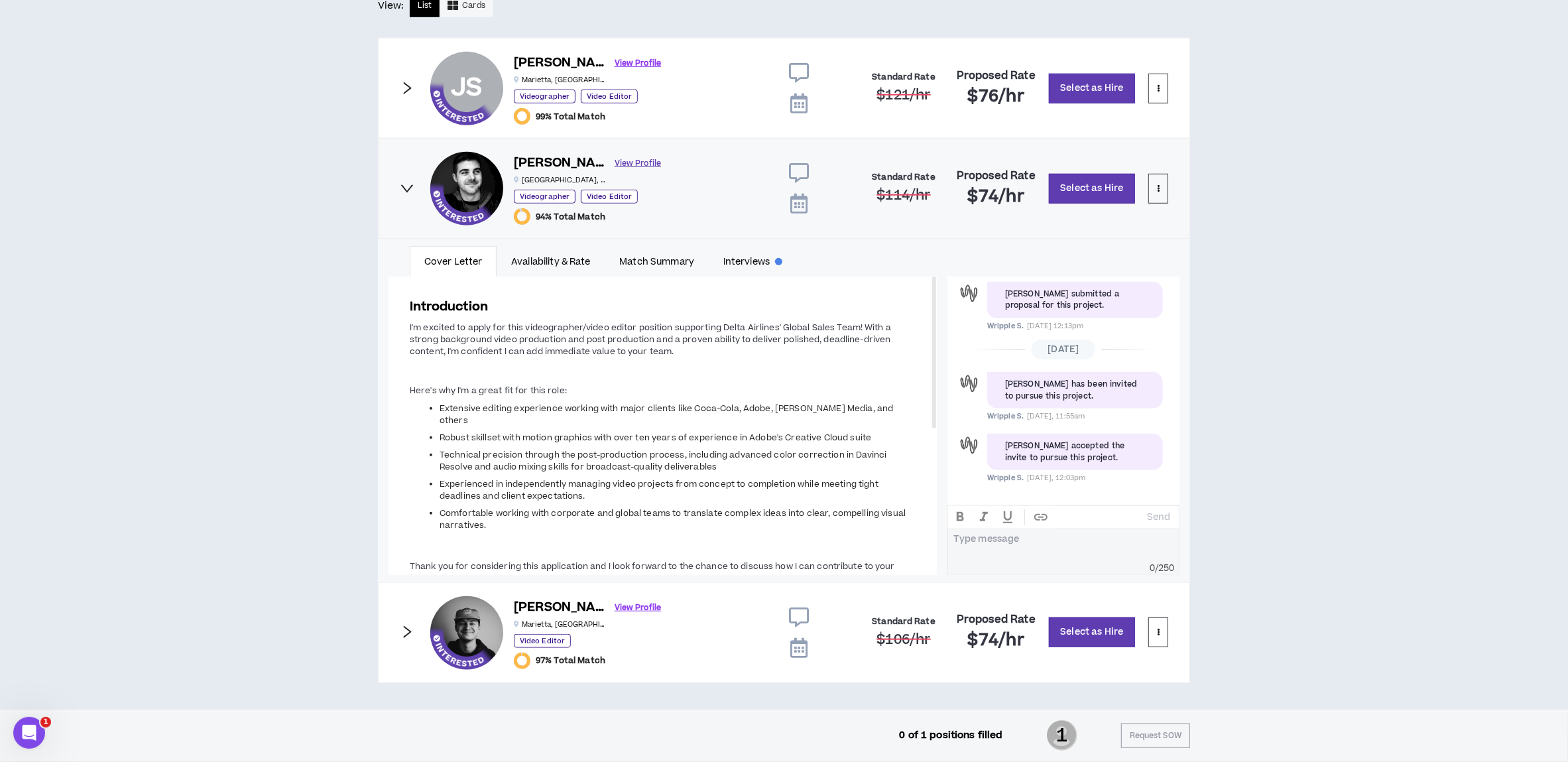
click at [614, 160] on link "View Profile" at bounding box center [638, 163] width 46 height 23
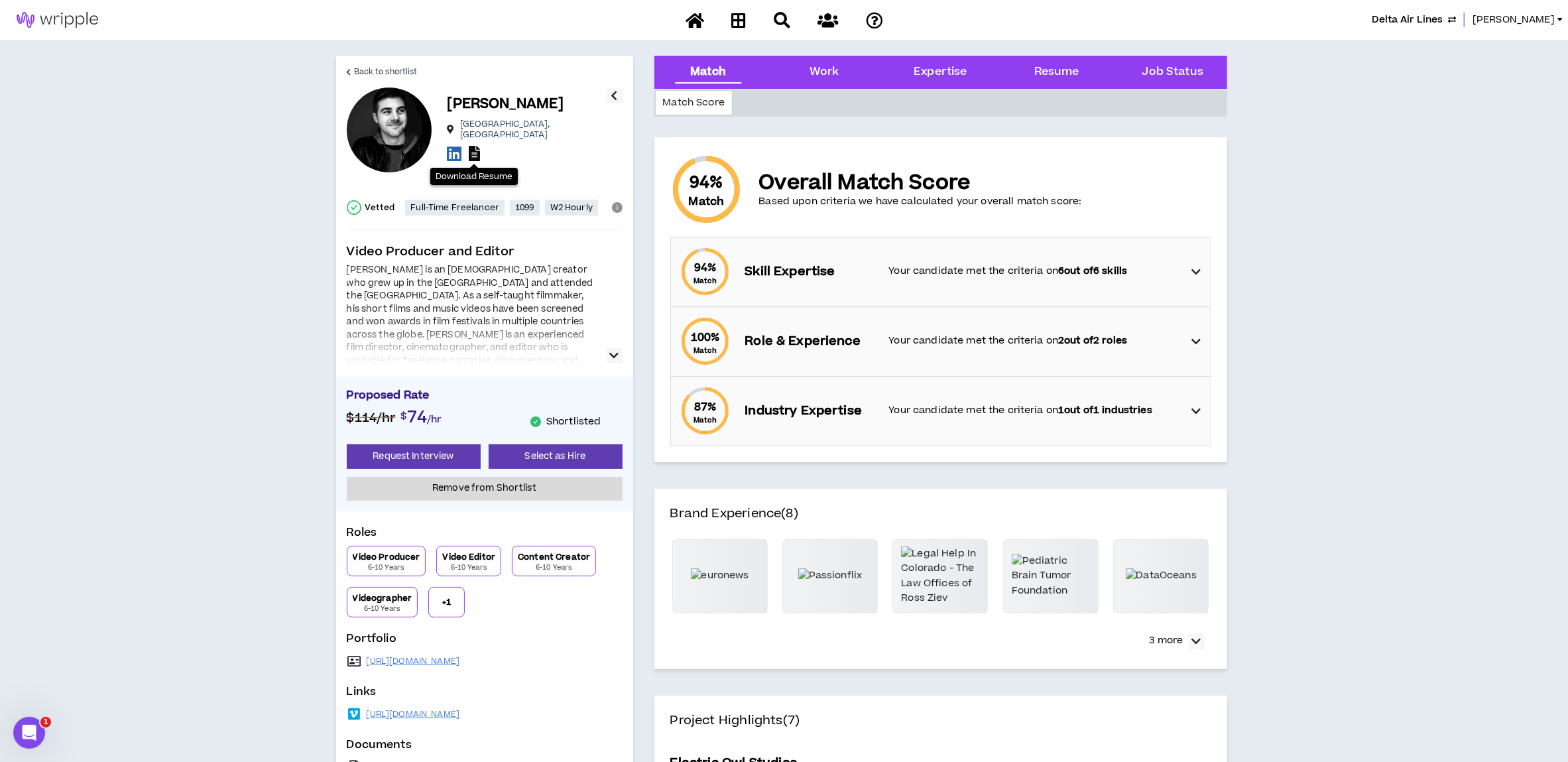
click at [471, 151] on icon at bounding box center [474, 153] width 11 height 15
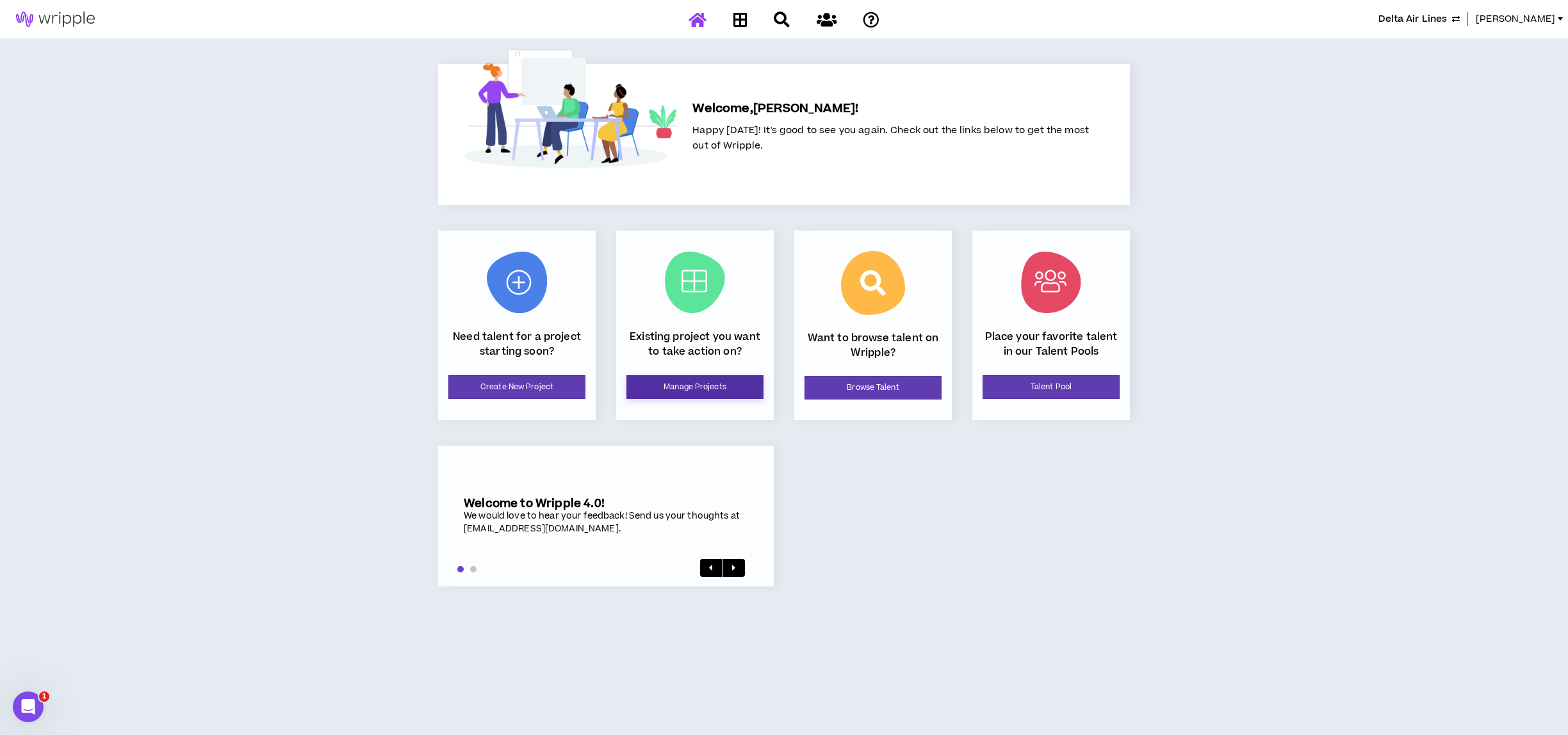
click at [693, 392] on link "Manage Projects" at bounding box center [695, 387] width 137 height 24
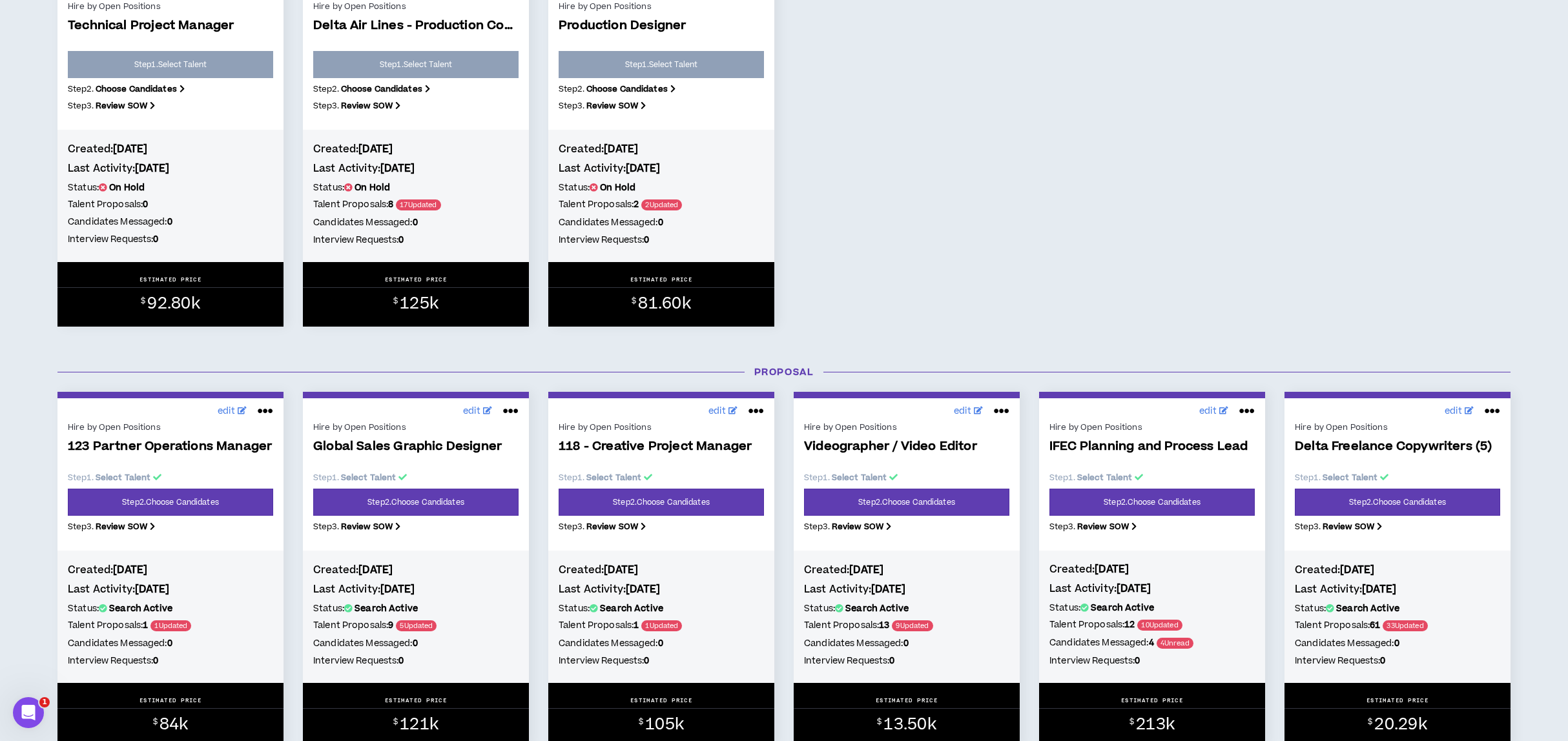
scroll to position [344, 0]
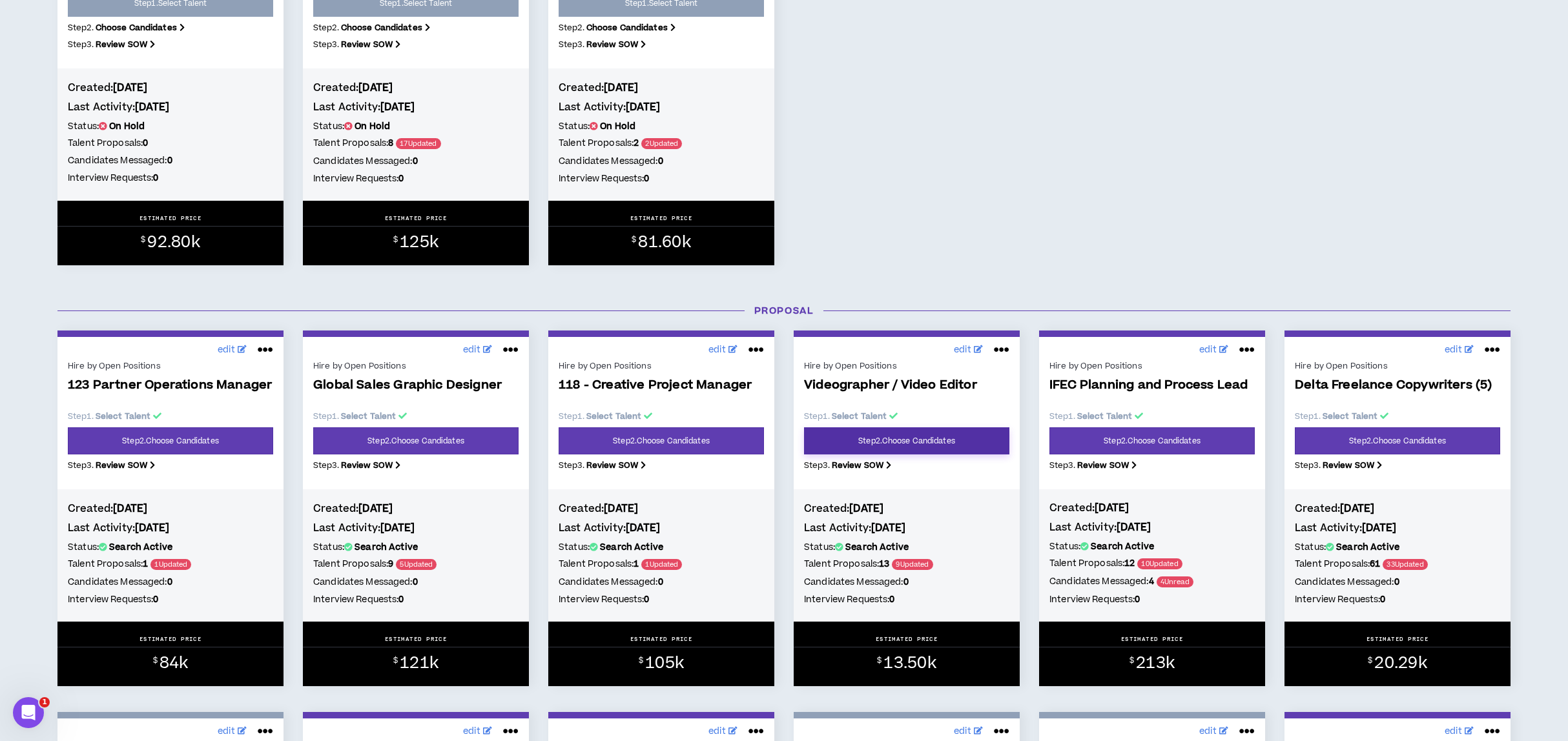
click at [851, 438] on link "Step 2 . Choose Candidates" at bounding box center [907, 441] width 206 height 27
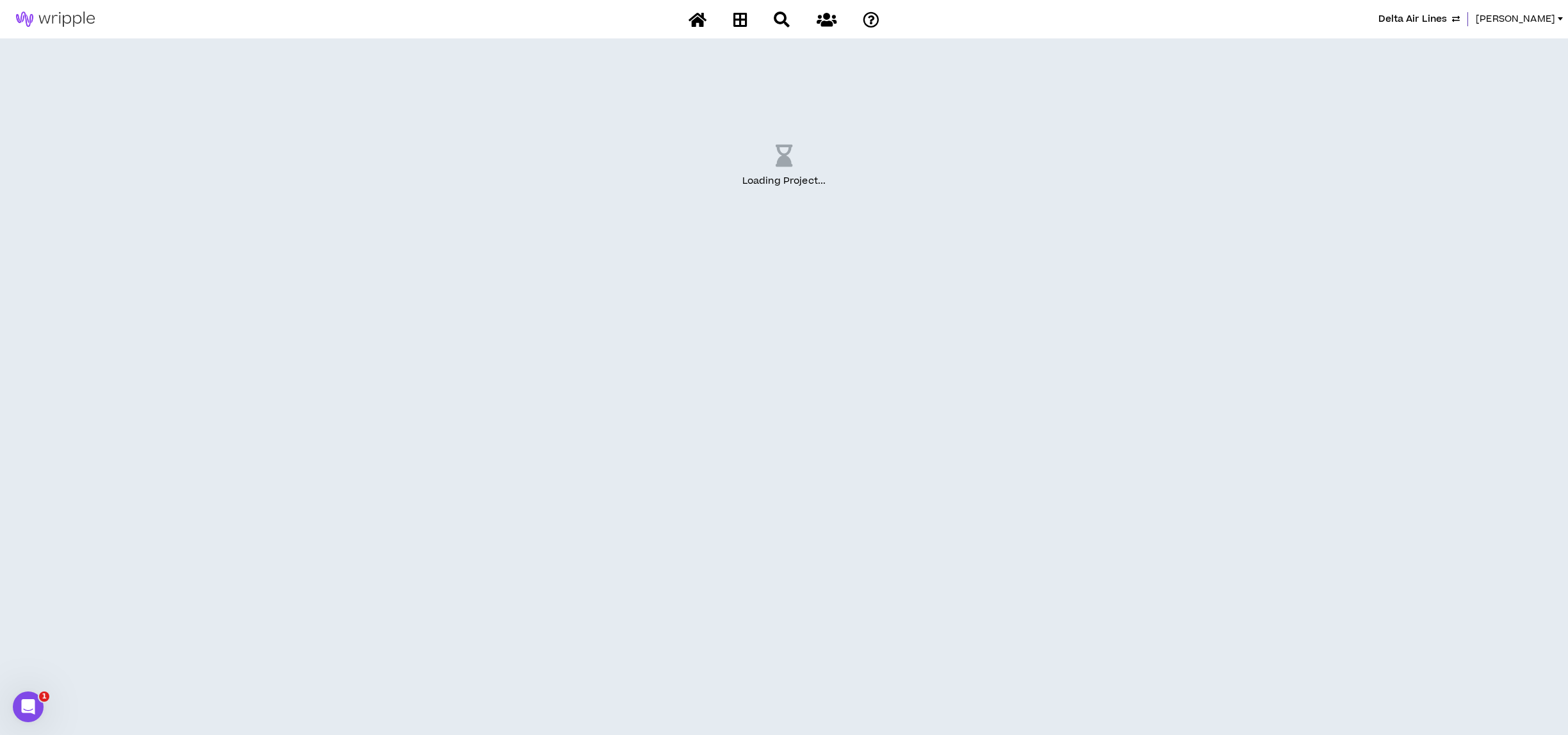
click at [844, 434] on div "Delta Air Lines Lauren-Bridget Loading Project ..." at bounding box center [784, 367] width 1568 height 735
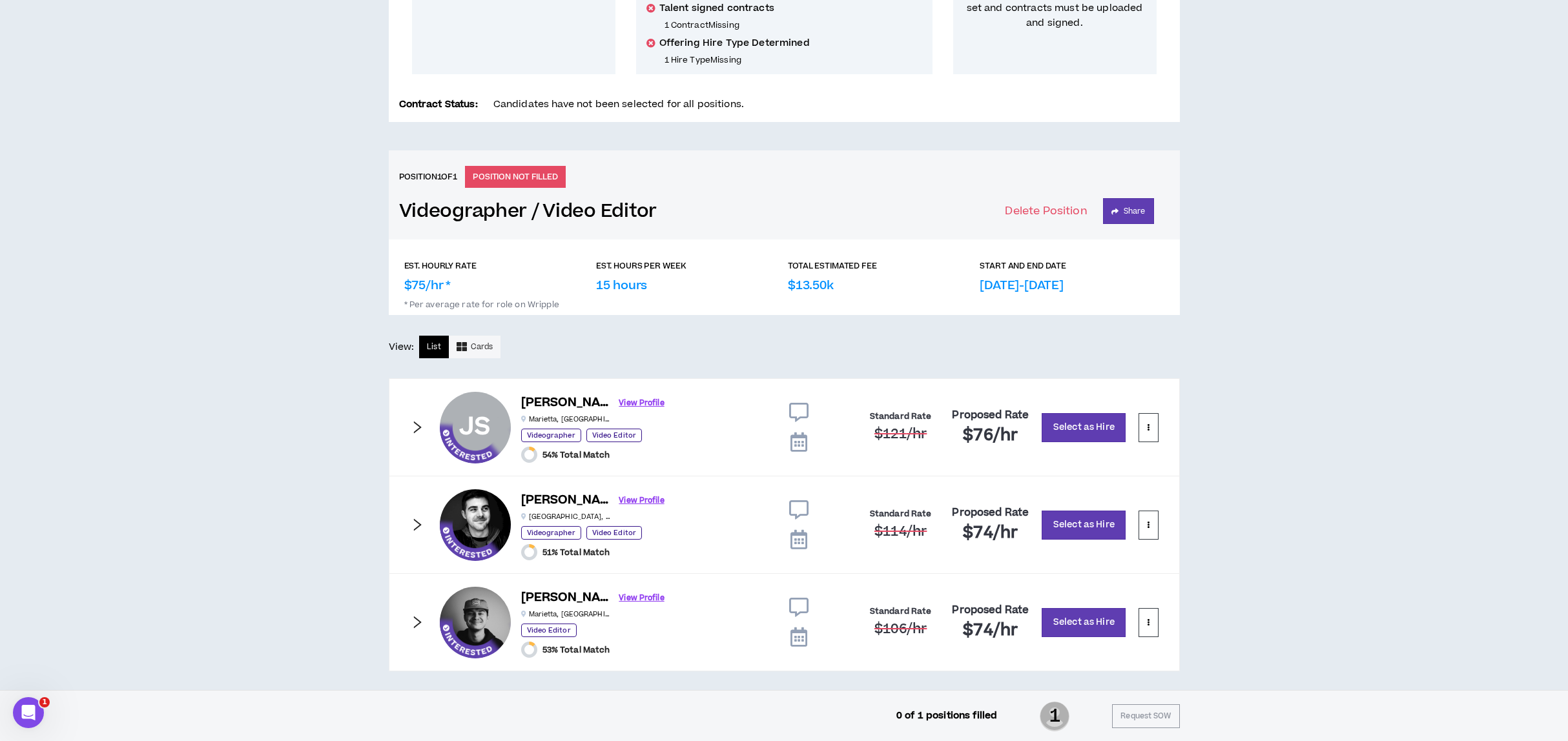
scroll to position [388, 0]
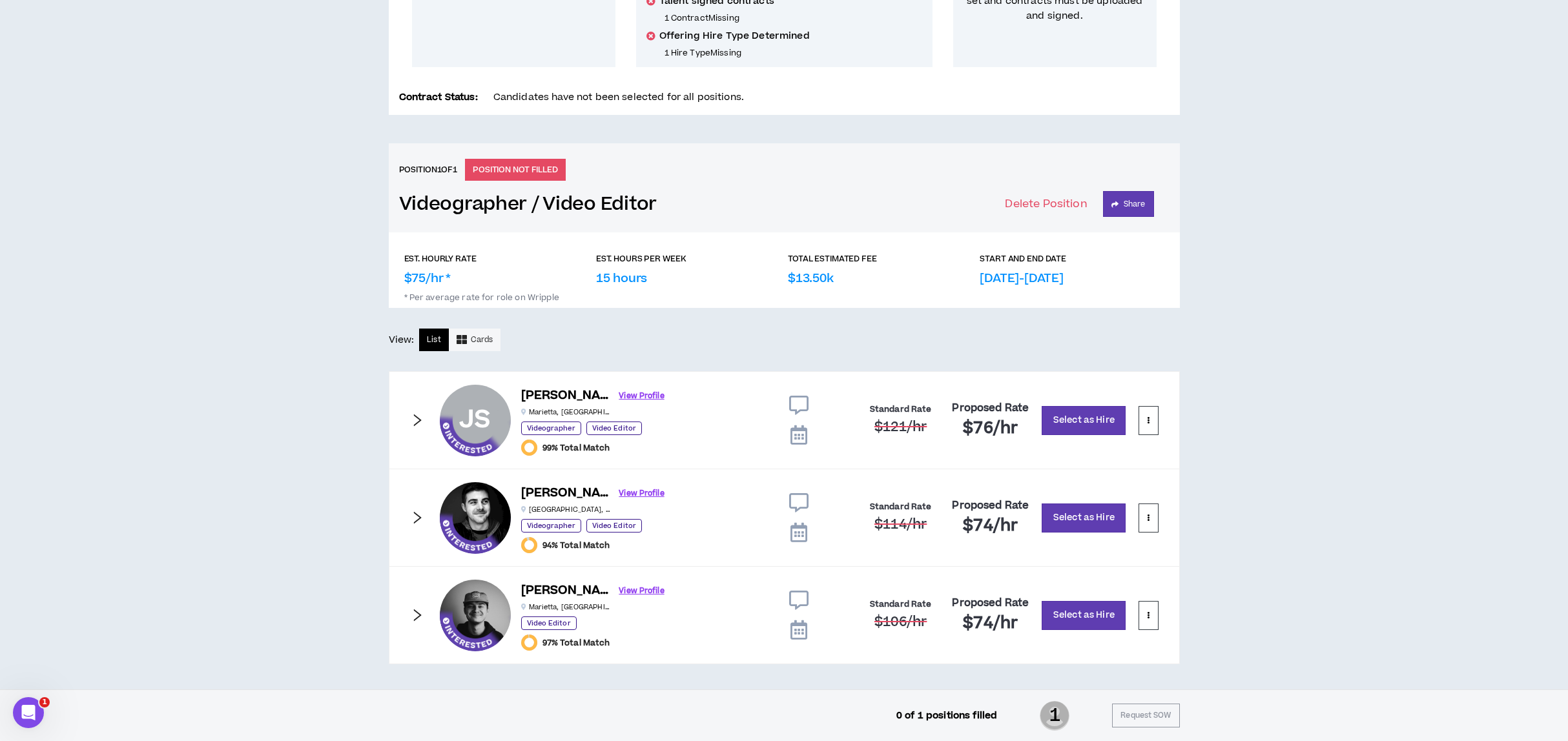
click at [416, 513] on icon "right" at bounding box center [417, 517] width 14 height 14
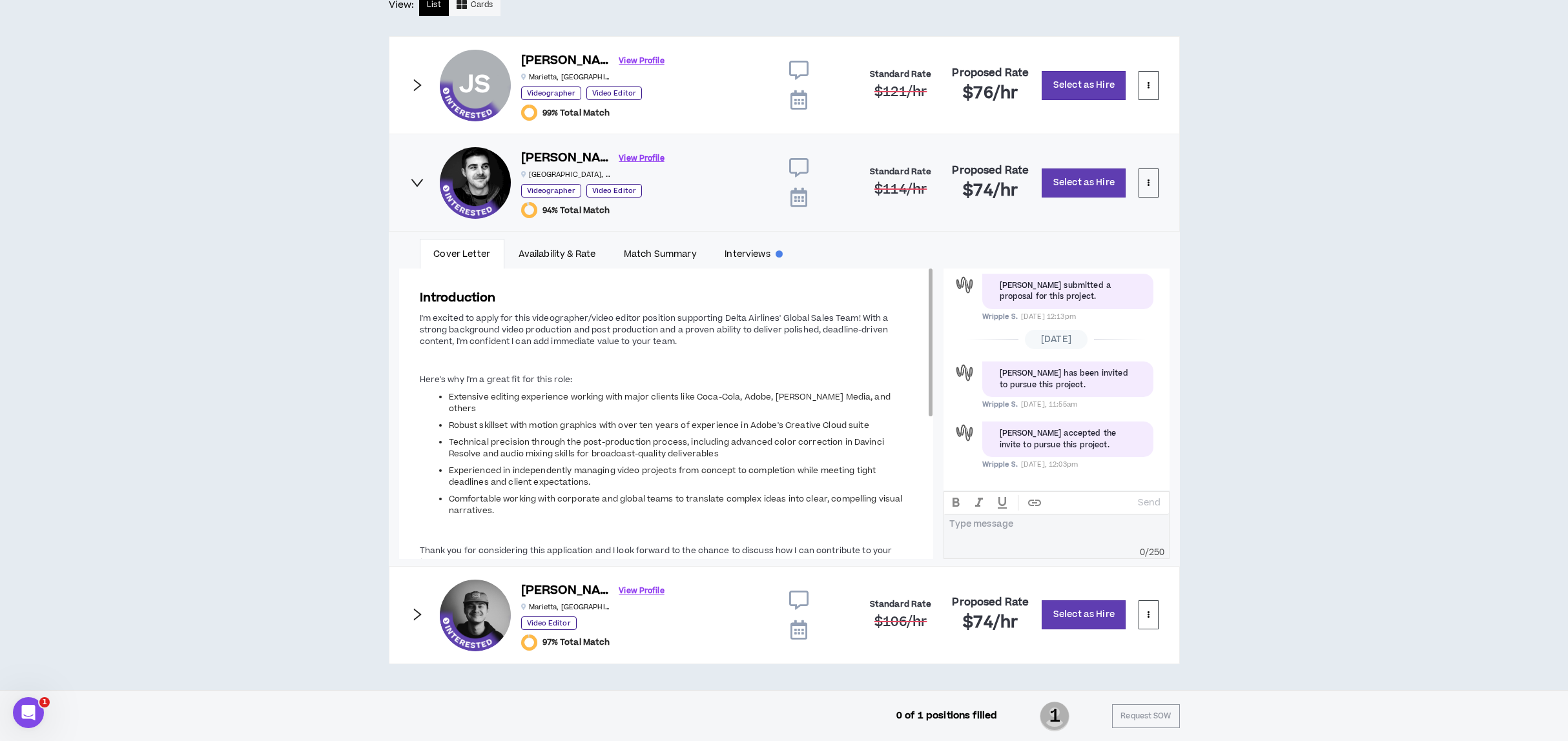
scroll to position [724, 0]
click at [620, 155] on link "View Profile" at bounding box center [642, 158] width 45 height 23
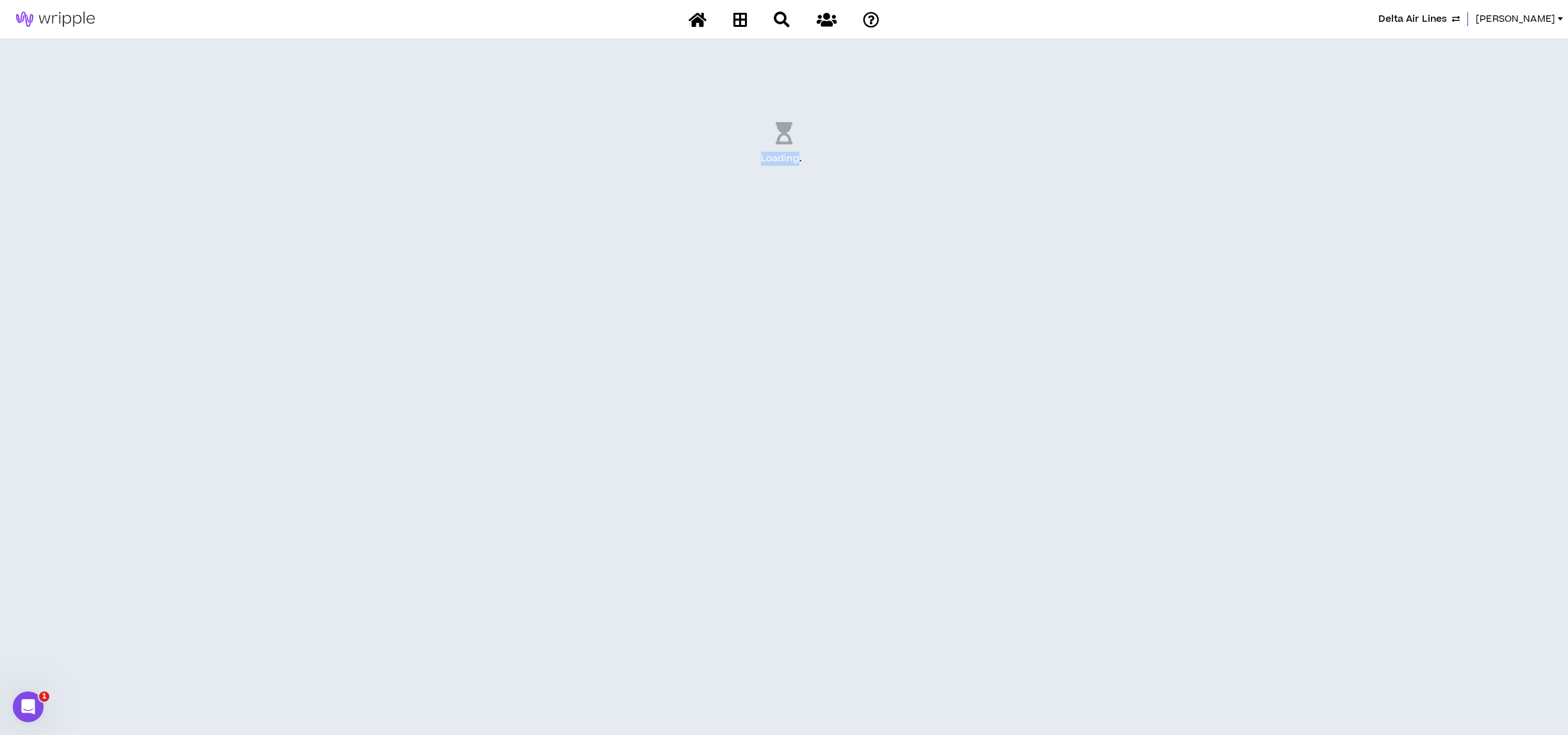
click at [599, 154] on div "Loading . .." at bounding box center [784, 145] width 1537 height 160
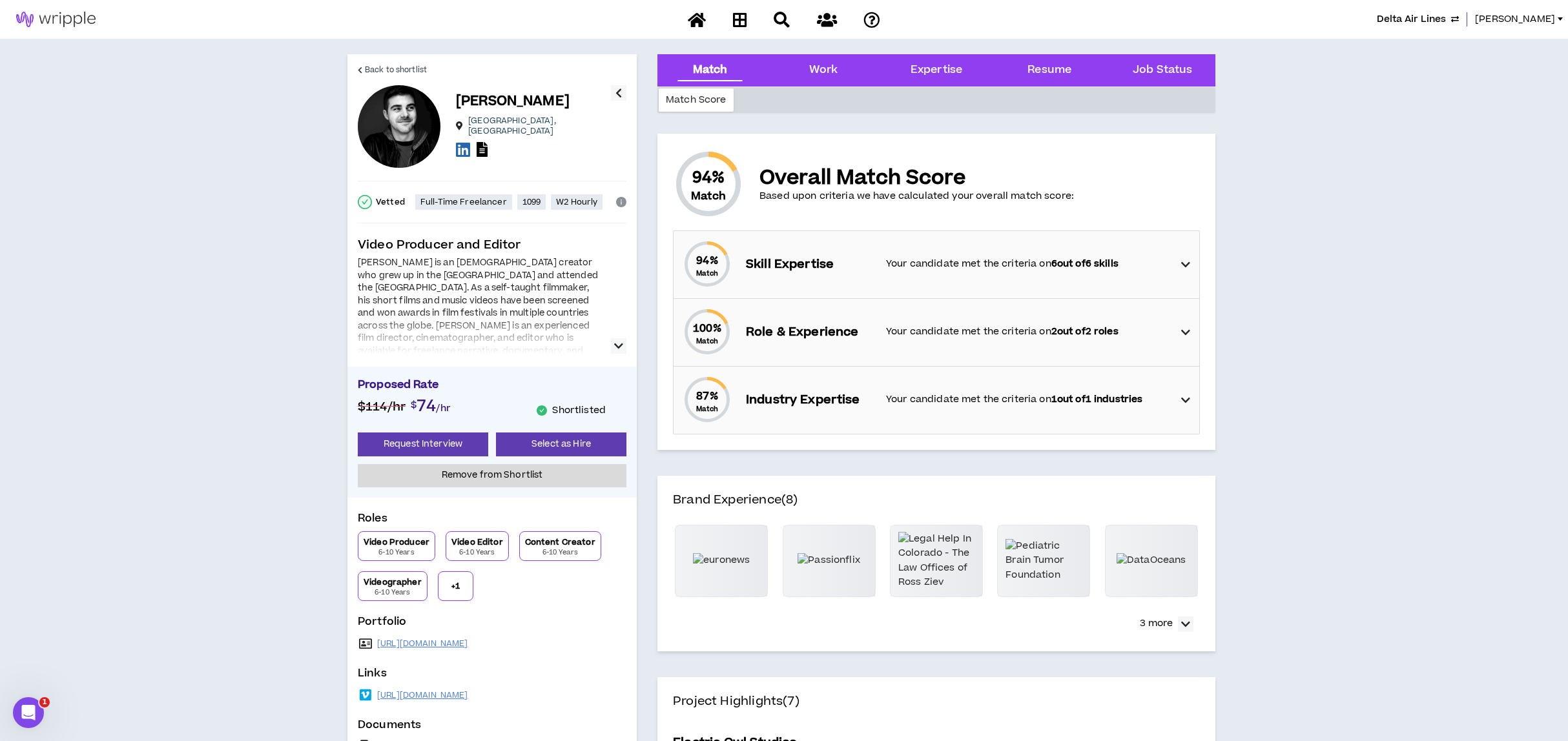
click at [479, 262] on div "Video Producer and Editor Colin is an Atlanta-based creator who grew up in the …" at bounding box center [492, 294] width 269 height 117
click at [479, 624] on p "Portfolio" at bounding box center [492, 624] width 269 height 20
drag, startPoint x: 476, startPoint y: 643, endPoint x: 364, endPoint y: 643, distance: 112.0
click at [364, 643] on div "https://f.io/eYlAxPfp" at bounding box center [492, 643] width 269 height 18
drag, startPoint x: 364, startPoint y: 643, endPoint x: 381, endPoint y: 640, distance: 17.3
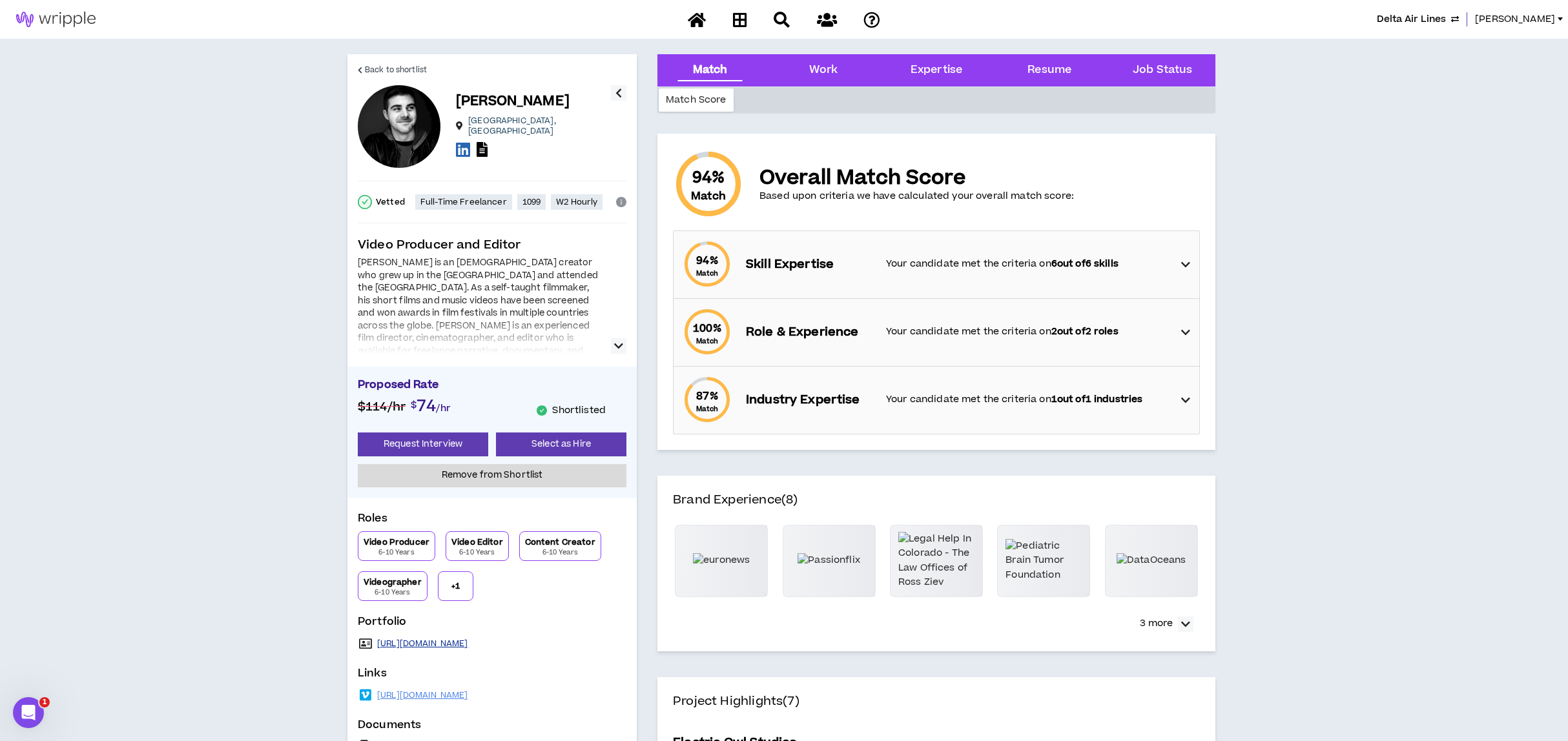
click at [381, 640] on link "https://f.io/eYlAxPfp" at bounding box center [422, 643] width 91 height 10
drag, startPoint x: 569, startPoint y: 450, endPoint x: 562, endPoint y: 452, distance: 7.3
click at [564, 450] on button "Select as Hire" at bounding box center [561, 444] width 130 height 24
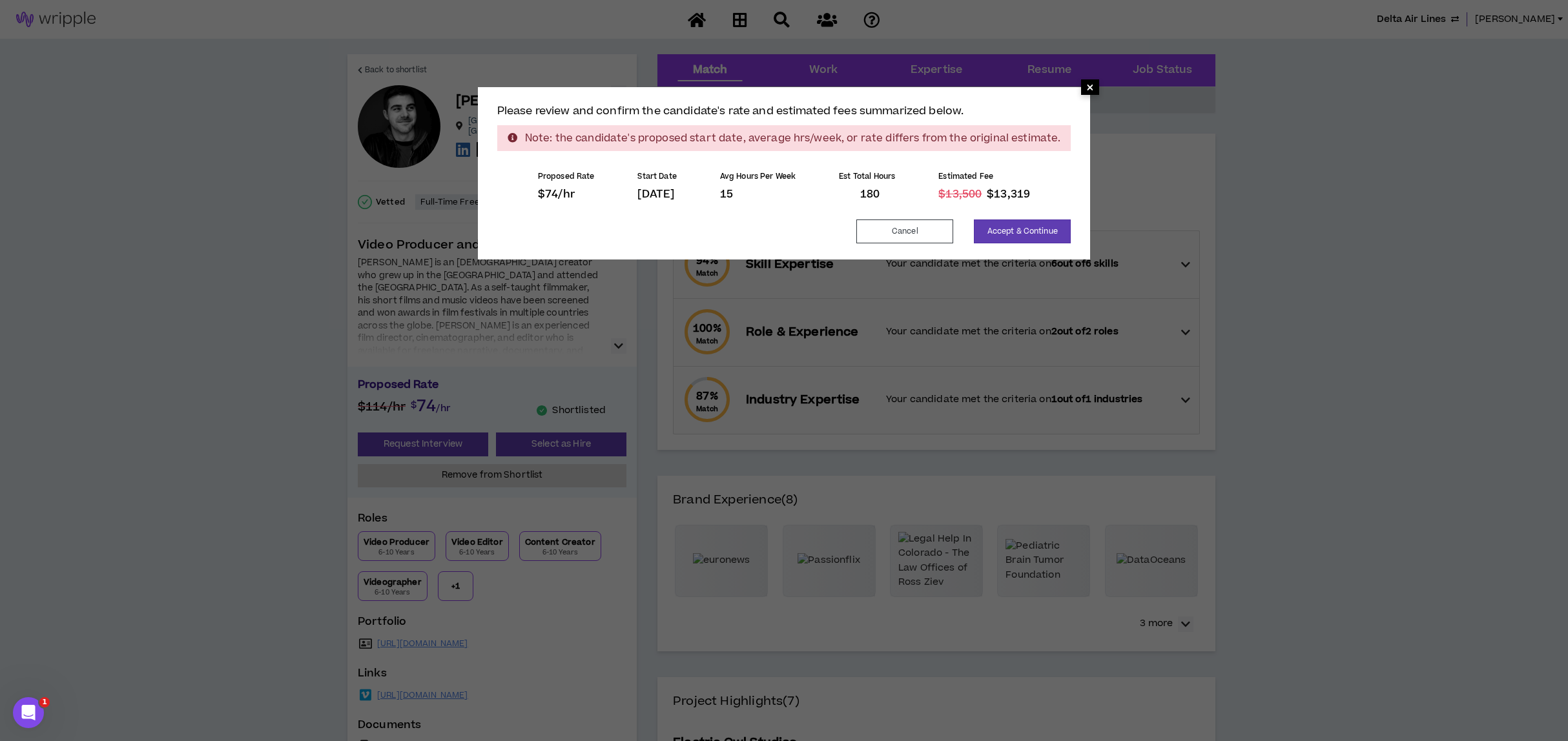
click at [1086, 88] on span "×" at bounding box center [1090, 87] width 8 height 15
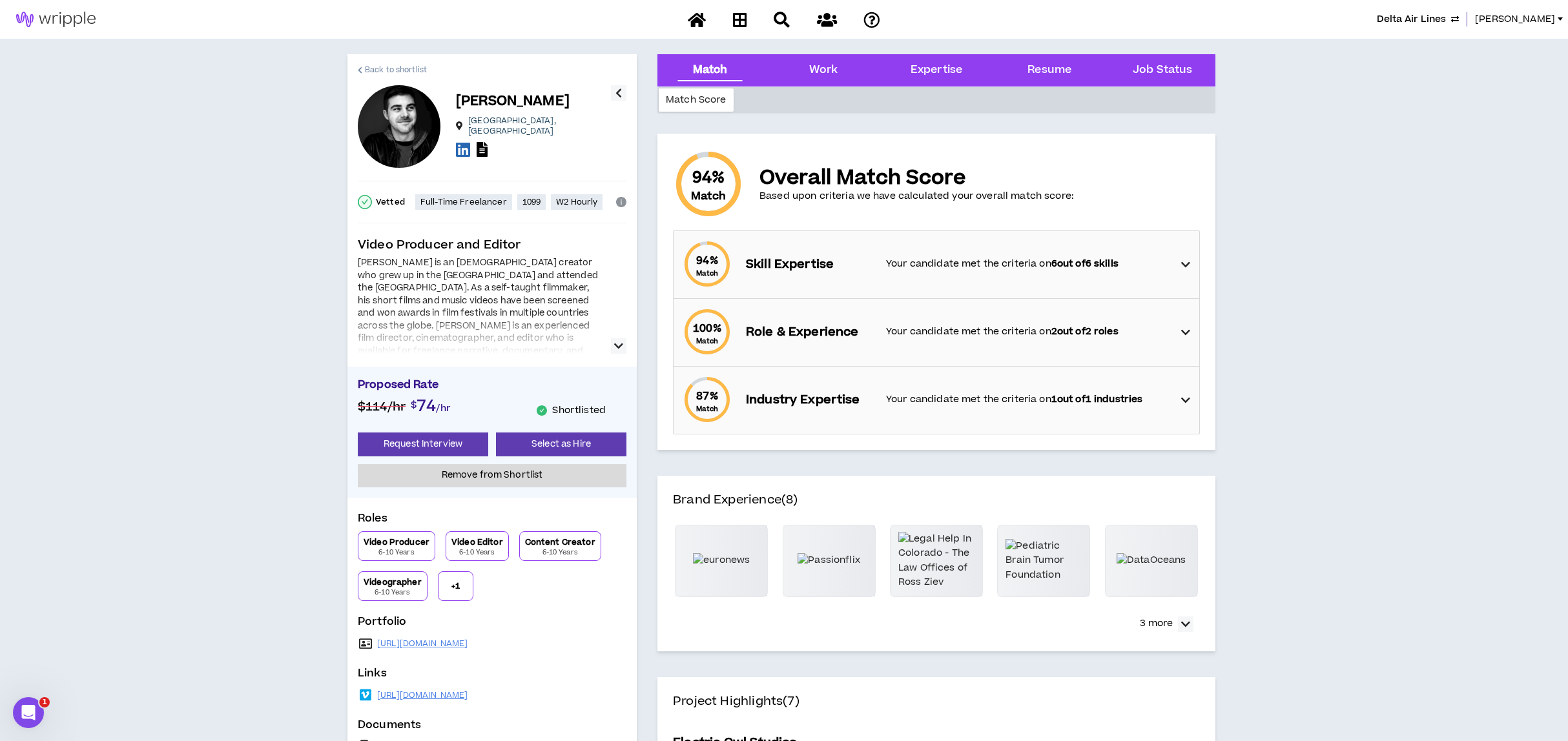
click at [405, 66] on span "Back to shortlist" at bounding box center [396, 70] width 62 height 12
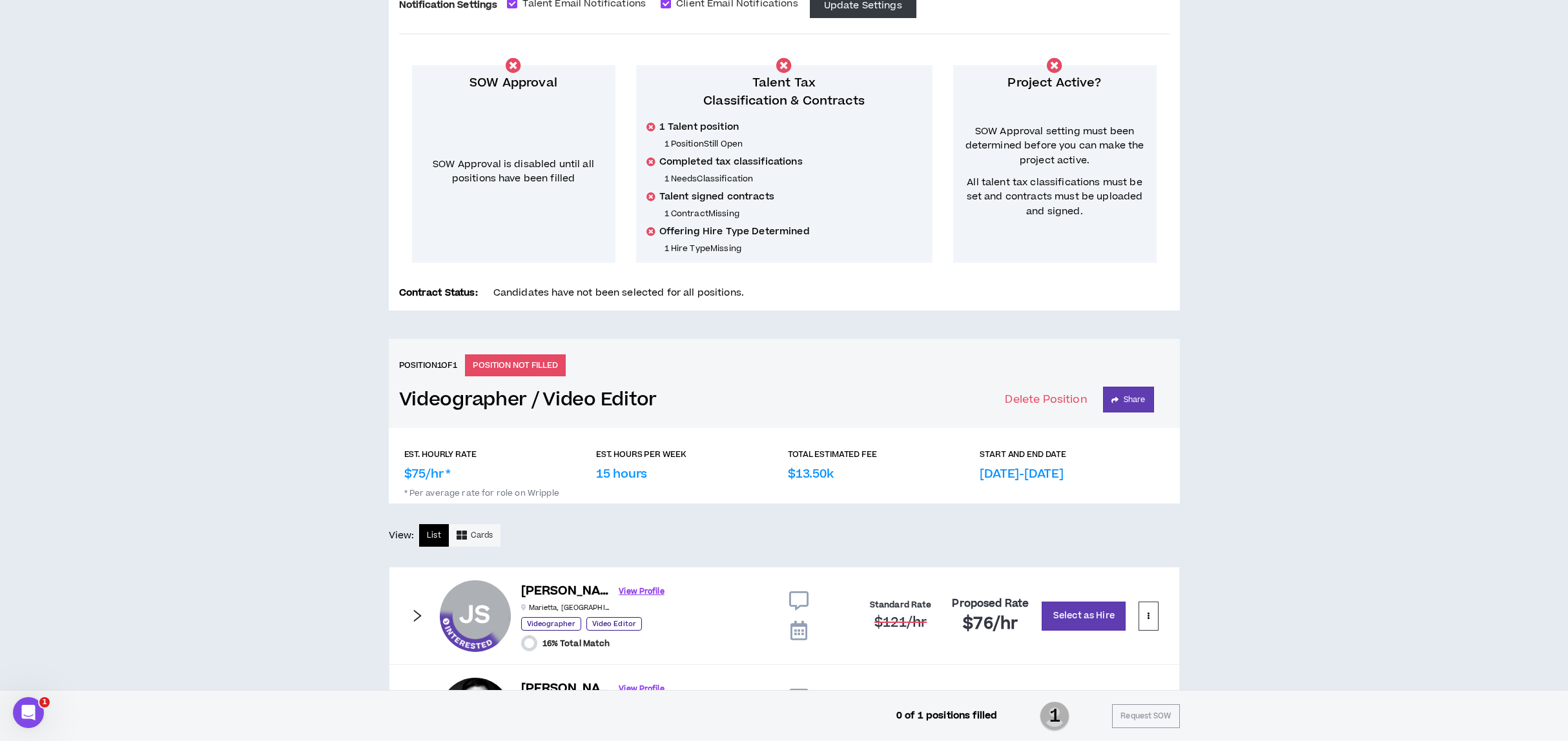
scroll to position [388, 0]
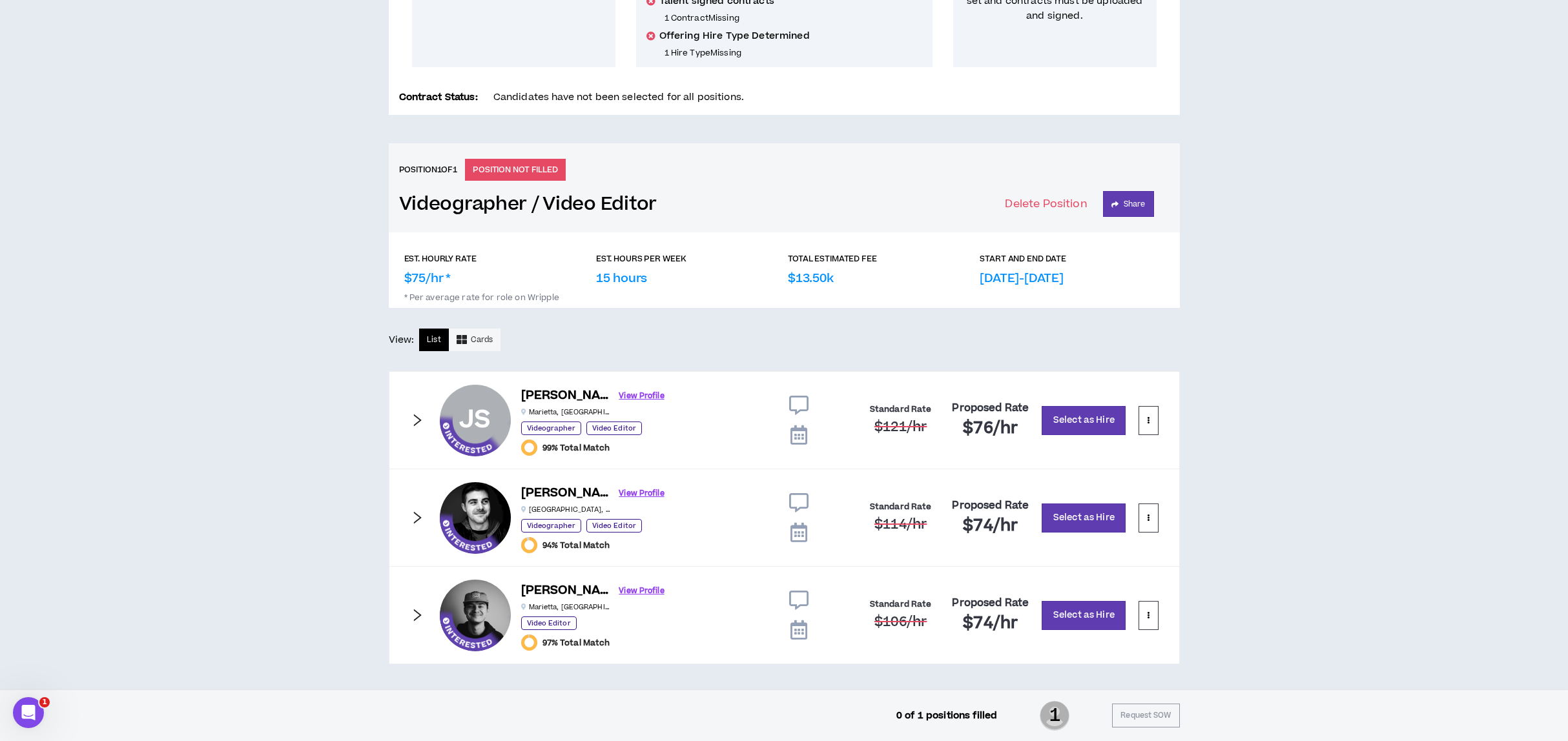
click at [416, 616] on icon "right" at bounding box center [417, 615] width 8 height 12
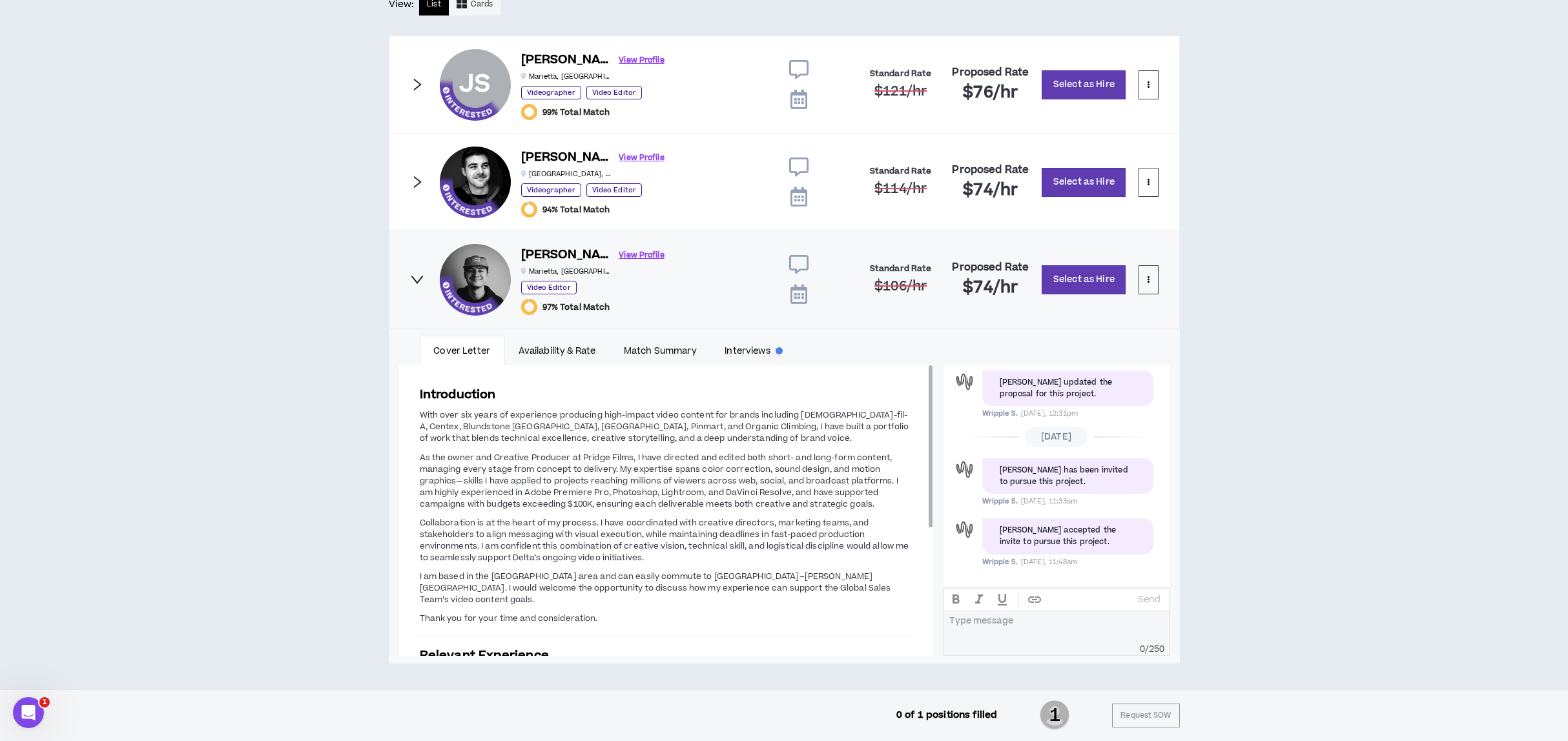
scroll to position [724, 0]
click at [620, 258] on link "View Profile" at bounding box center [642, 255] width 45 height 23
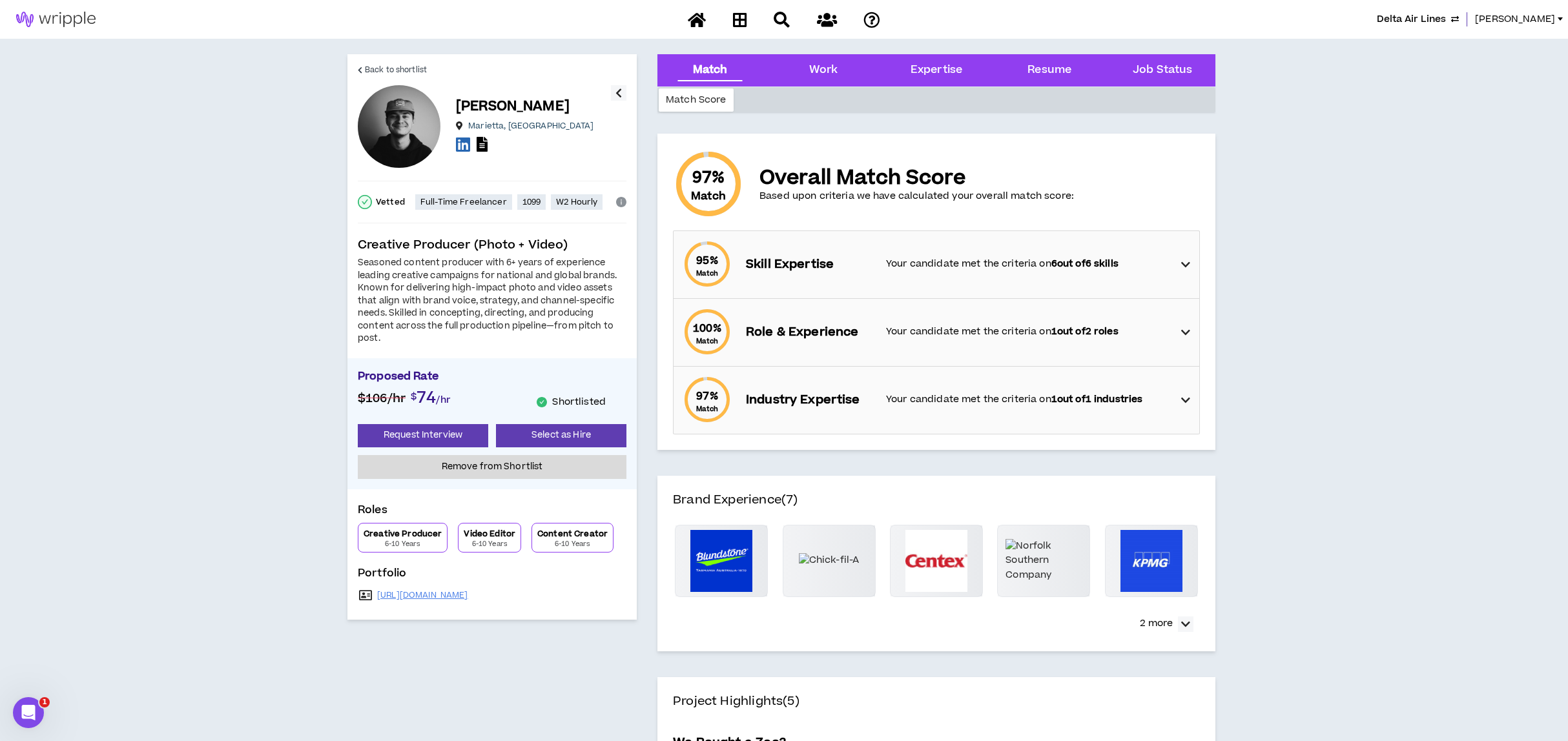
drag, startPoint x: 515, startPoint y: 595, endPoint x: 375, endPoint y: 600, distance: 140.1
click at [375, 600] on div "https://www.pridgefilms.com" at bounding box center [492, 595] width 269 height 18
drag, startPoint x: 375, startPoint y: 600, endPoint x: 383, endPoint y: 595, distance: 9.4
copy div "https://www.pridgefilms.com"
